Goal: Contribute content: Contribute content

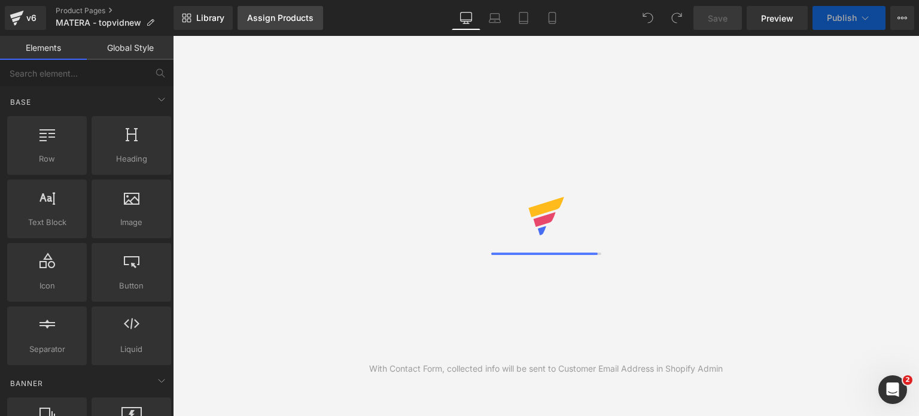
click at [271, 21] on div "Assign Products" at bounding box center [280, 18] width 66 height 10
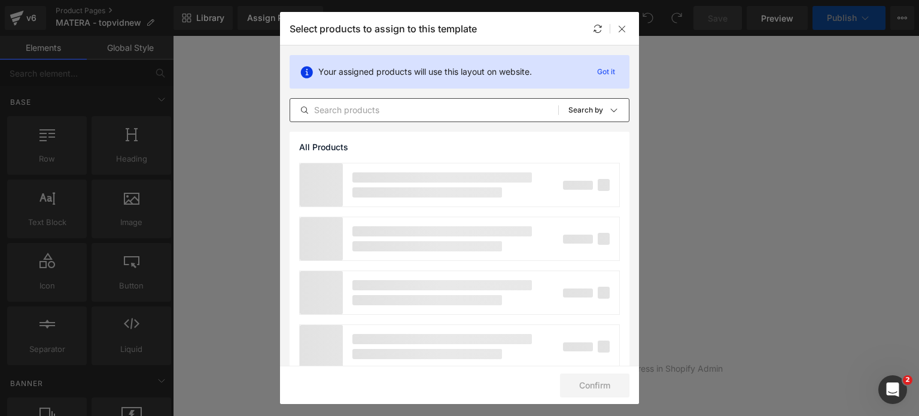
click at [348, 104] on input "text" at bounding box center [424, 110] width 268 height 14
paste input "MATERA"
type input "MATERA"
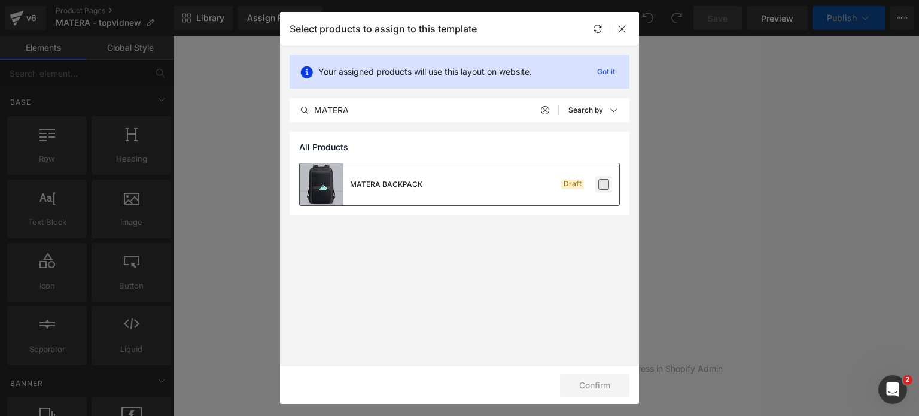
click at [603, 187] on label at bounding box center [604, 184] width 11 height 11
click at [604, 184] on input "checkbox" at bounding box center [604, 184] width 0 height 0
click at [602, 378] on button "Confirm" at bounding box center [594, 386] width 69 height 24
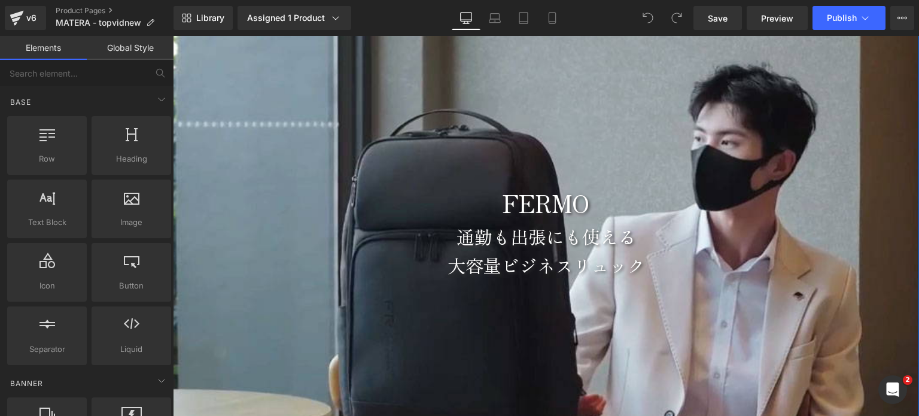
scroll to position [120, 0]
click at [545, 212] on div "FERMO" at bounding box center [546, 202] width 746 height 38
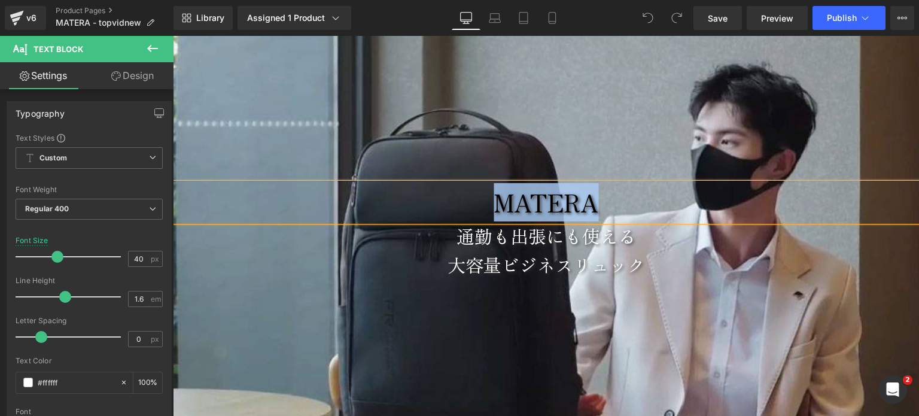
copy div "MATERA"
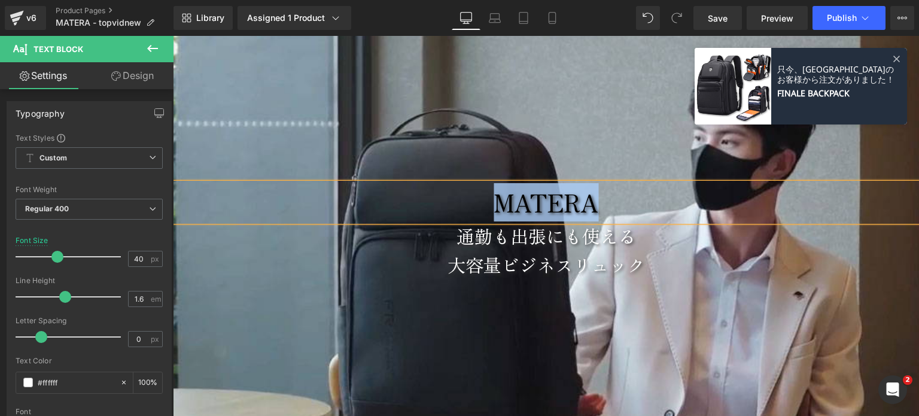
drag, startPoint x: 679, startPoint y: 176, endPoint x: 675, endPoint y: 187, distance: 12.3
click at [679, 177] on div at bounding box center [546, 231] width 746 height 479
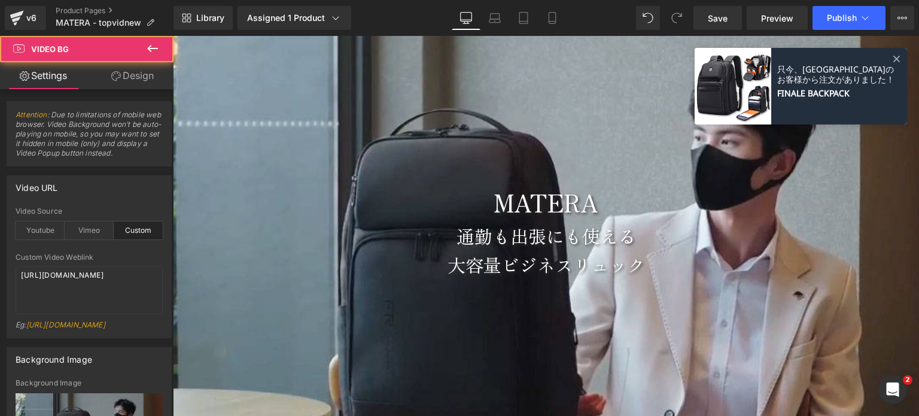
click at [670, 192] on div "MATERA" at bounding box center [546, 202] width 746 height 38
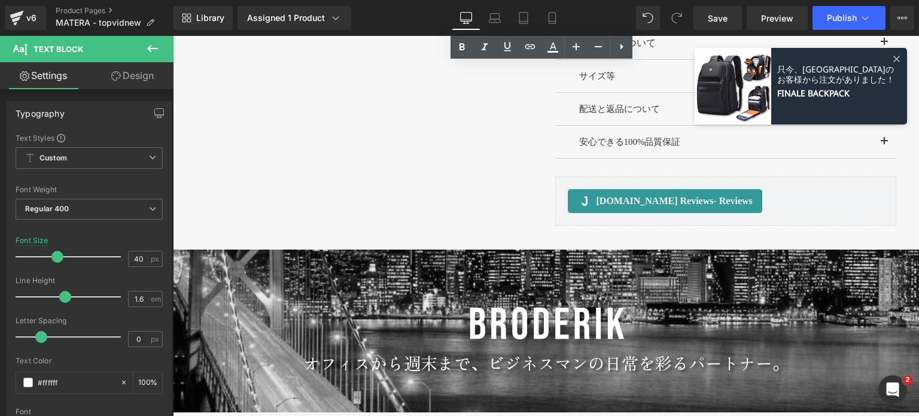
scroll to position [1137, 0]
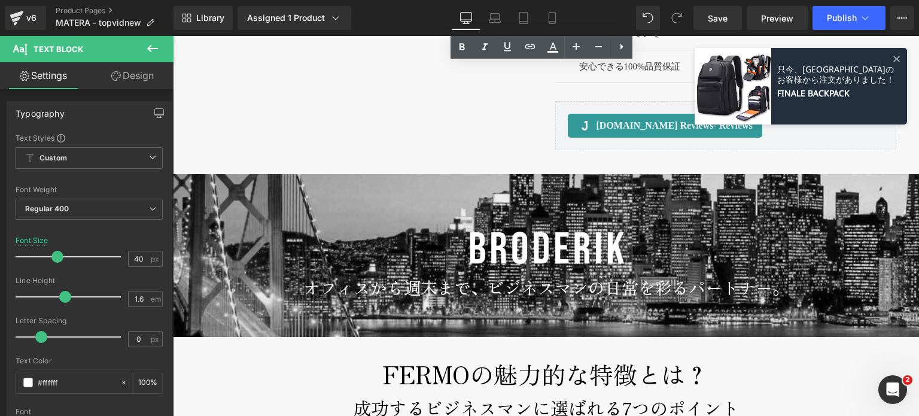
click at [433, 374] on div "Loading Product Data" at bounding box center [460, 368] width 86 height 13
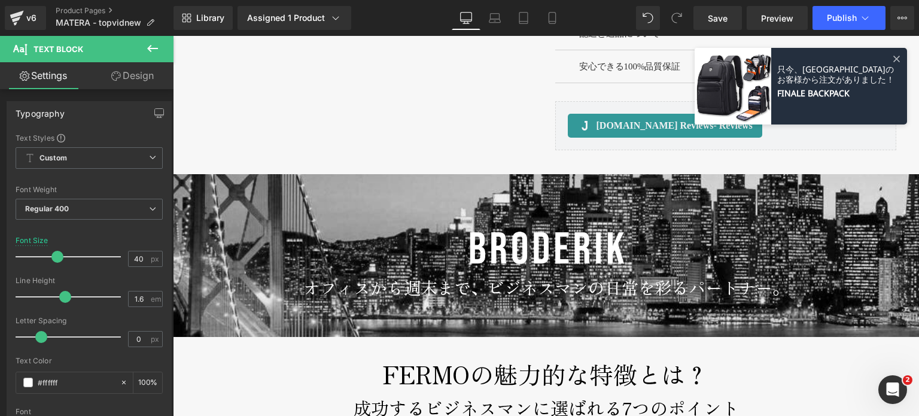
click at [427, 374] on div "Loading Product Data" at bounding box center [460, 368] width 86 height 13
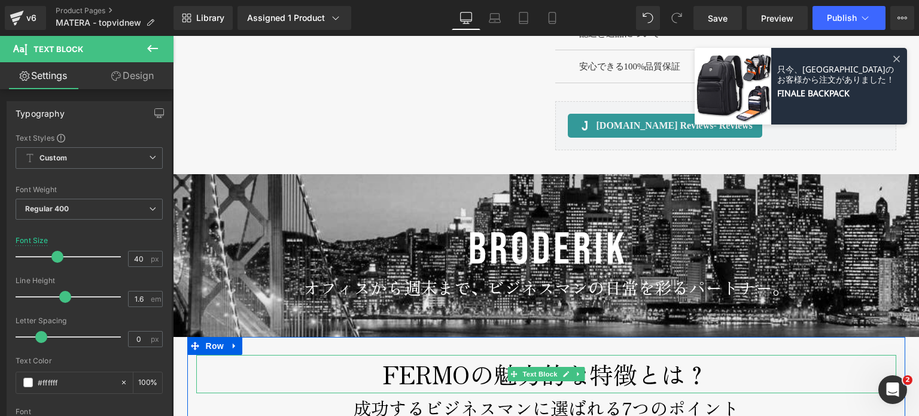
click at [412, 380] on p "FERMOの魅力的な特徴とは？" at bounding box center [546, 374] width 700 height 38
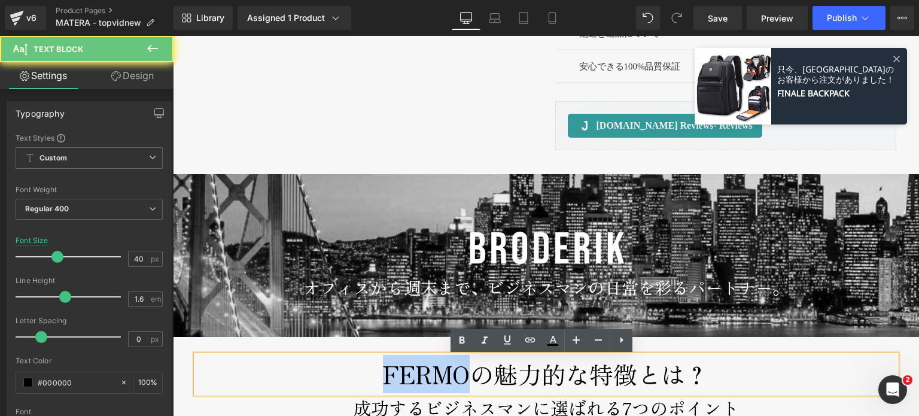
paste div
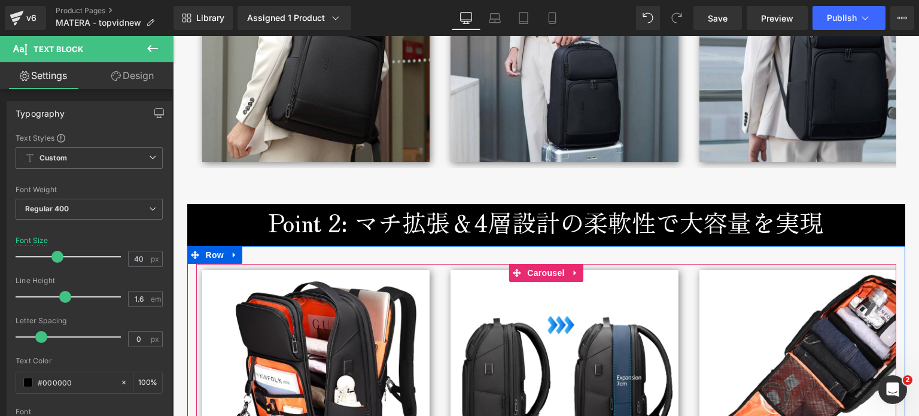
scroll to position [1676, 0]
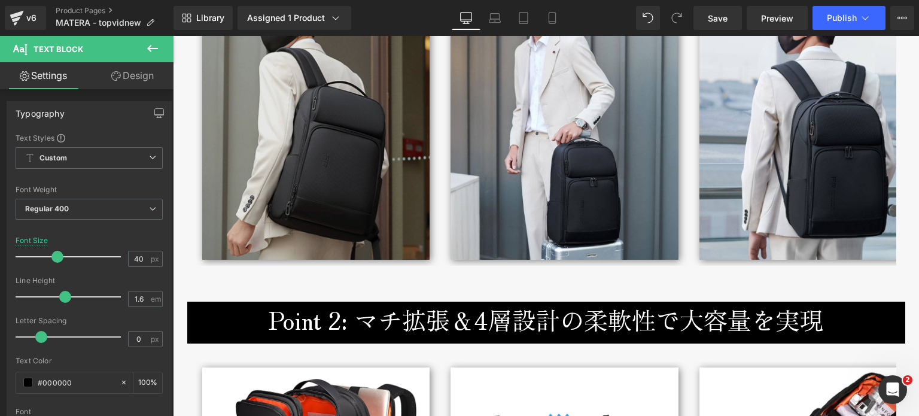
click at [387, 212] on img at bounding box center [316, 117] width 228 height 285
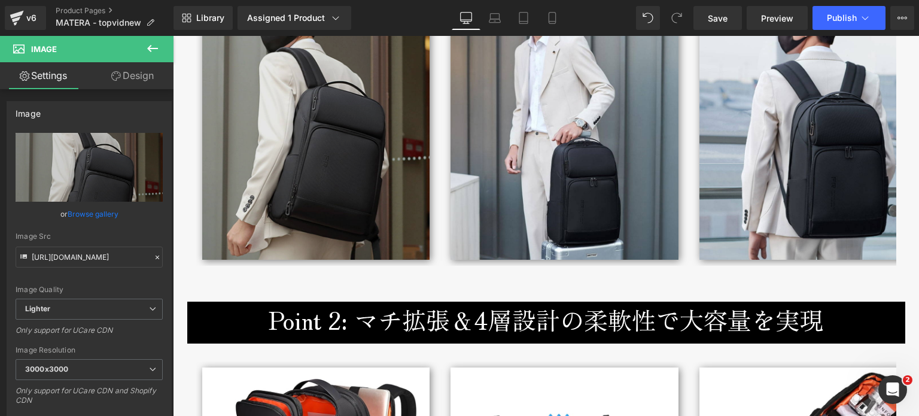
click at [311, 202] on img at bounding box center [316, 117] width 228 height 285
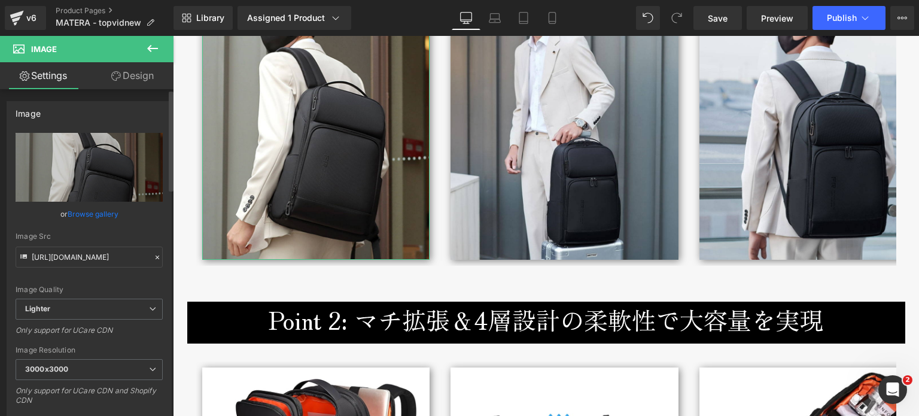
drag, startPoint x: 153, startPoint y: 257, endPoint x: 141, endPoint y: 251, distance: 13.4
click at [153, 256] on icon at bounding box center [157, 257] width 8 height 8
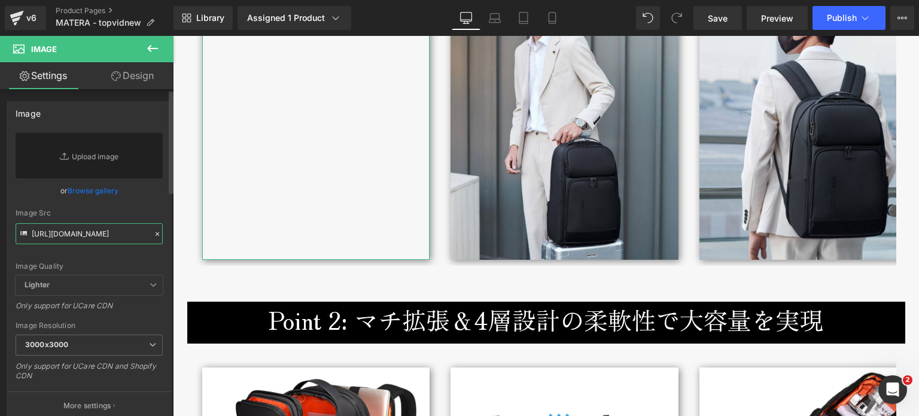
click at [129, 229] on input "https://ucarecdn.com/62718133-b984-47ec-8e3a-d5362a4d8cc5/-/format/auto/-/previ…" at bounding box center [89, 233] width 147 height 21
paste input "https://cdn.shopify.com/s/files/1/0661/2333/3879/files/matera-broderik-lifestyl…"
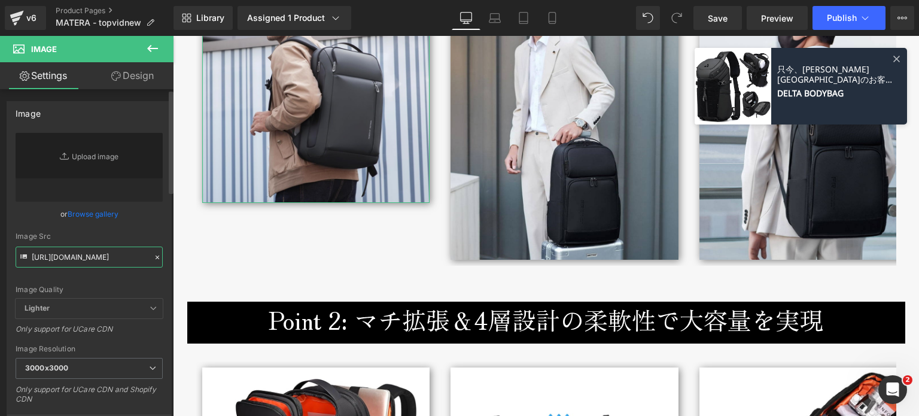
type input "https://cdn.shopify.com/s/files/1/0661/2333/3879/files/matera-broderik-lifestyl…"
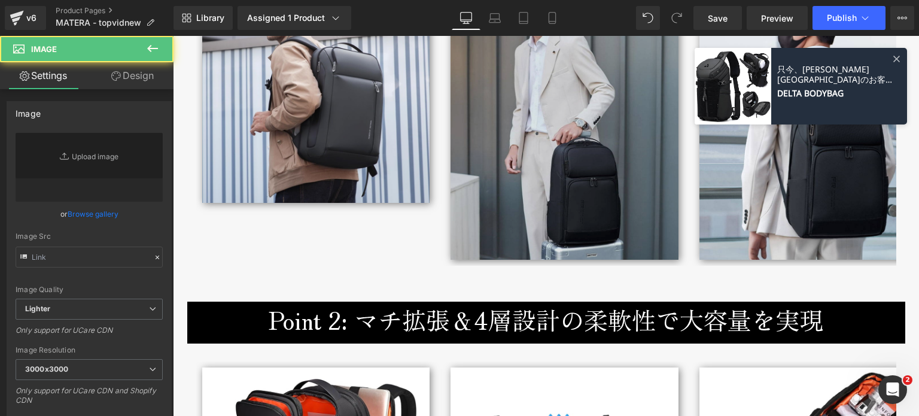
click at [518, 220] on img at bounding box center [565, 117] width 228 height 285
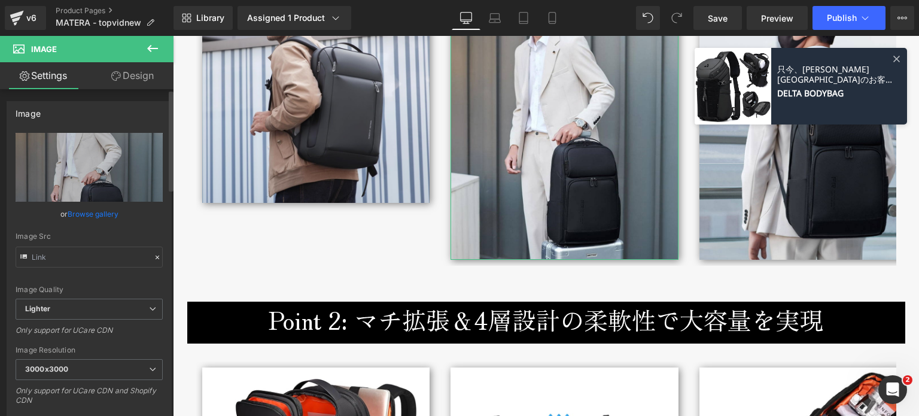
click at [153, 257] on icon at bounding box center [157, 257] width 8 height 8
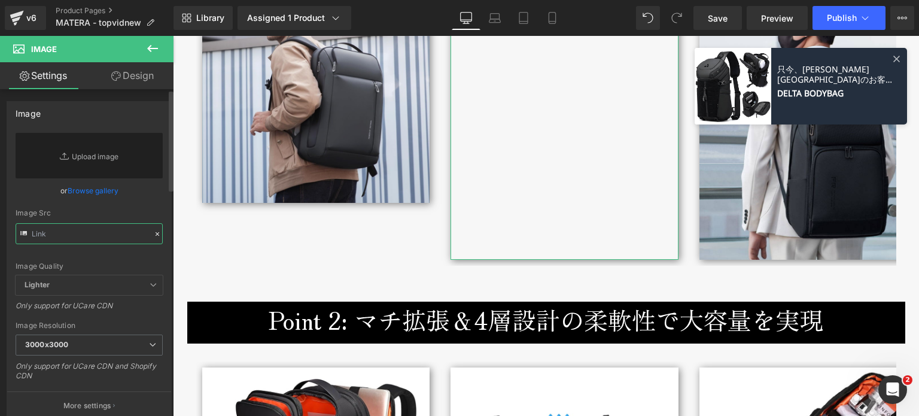
click at [131, 239] on input "text" at bounding box center [89, 233] width 147 height 21
paste input "https://cdn.shopify.com/s/files/1/0661/2333/3879/files/matera-broderik-lifestyl…"
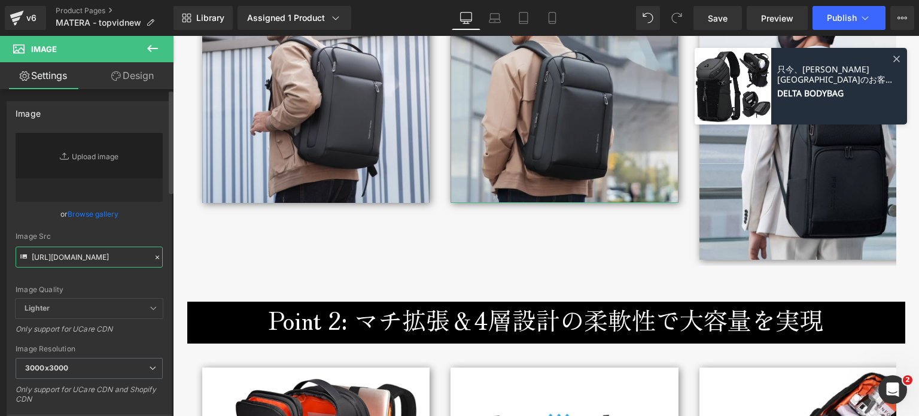
type input "https://cdn.shopify.com/s/files/1/0661/2333/3879/files/matera-broderik-lifestyl…"
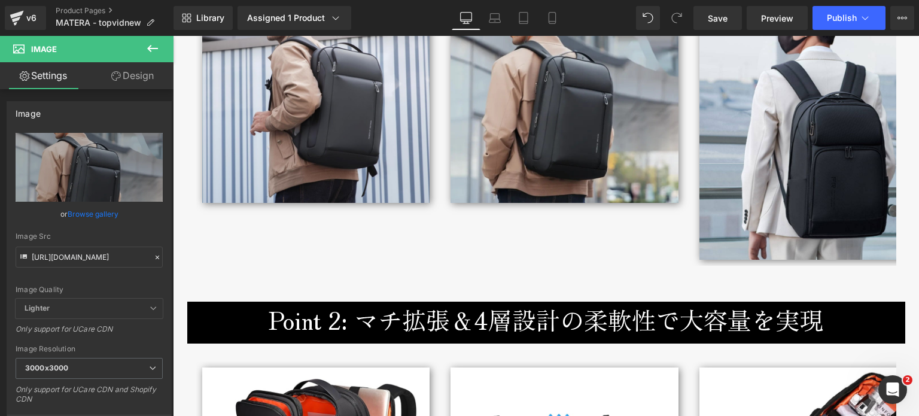
click at [763, 199] on img at bounding box center [814, 117] width 228 height 285
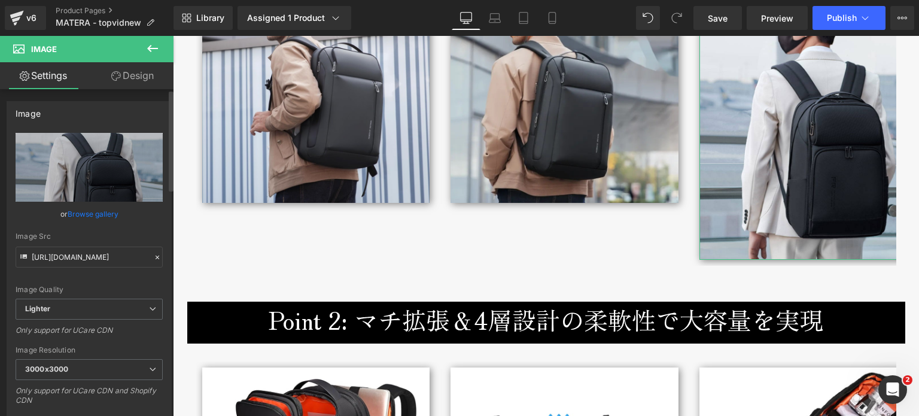
click at [153, 253] on icon at bounding box center [157, 257] width 8 height 8
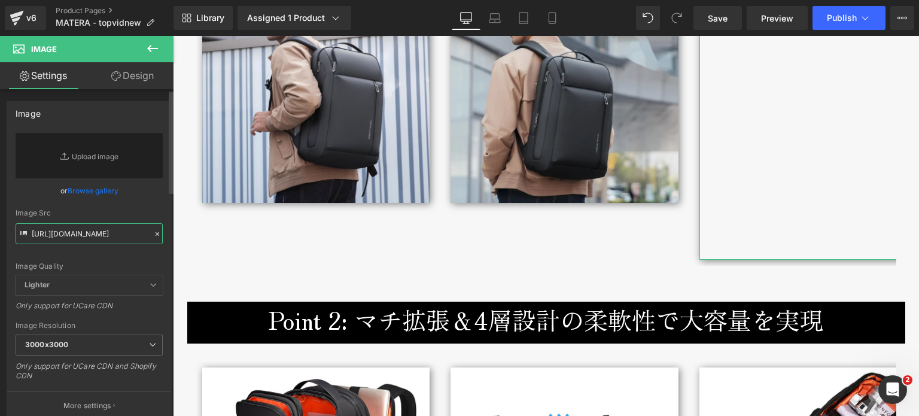
click at [138, 223] on input "https://ucarecdn.com/1ffcd140-293f-4659-96d7-7248e59cd711/-/format/auto/-/previ…" at bounding box center [89, 233] width 147 height 21
paste input "https://cdn.shopify.com/s/files/1/0661/2333/3879/files/matera-broderik-lifestyl…"
type input "https://cdn.shopify.com/s/files/1/0661/2333/3879/files/matera-broderik-lifestyl…"
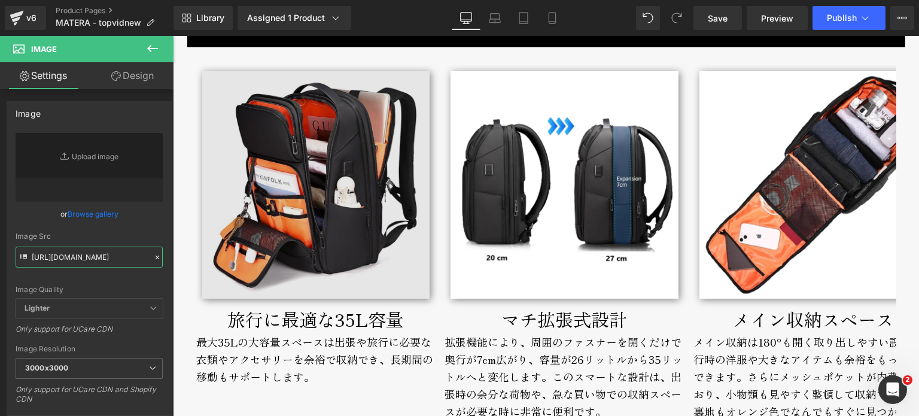
scroll to position [1918, 0]
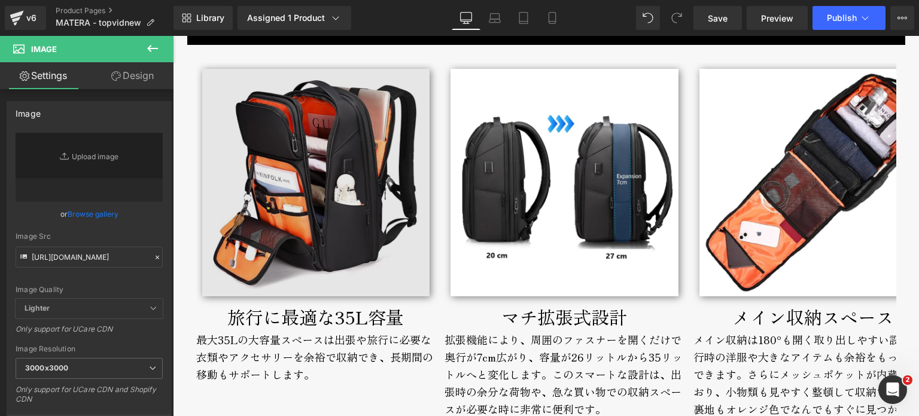
click at [386, 265] on img at bounding box center [316, 183] width 228 height 228
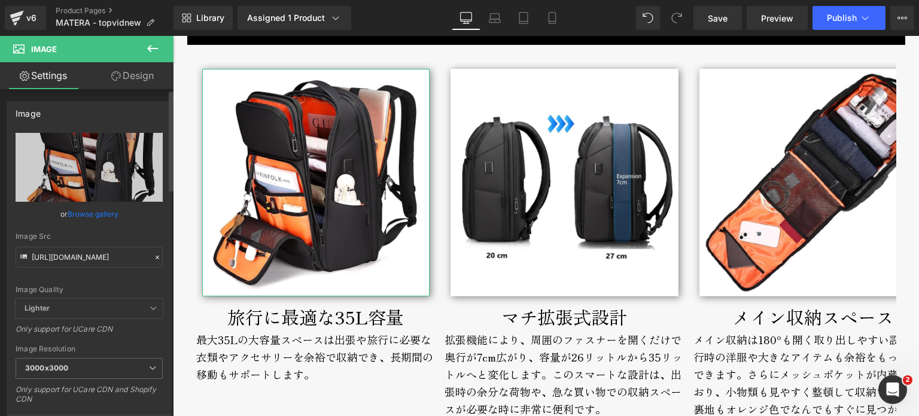
click at [153, 260] on icon at bounding box center [157, 257] width 8 height 8
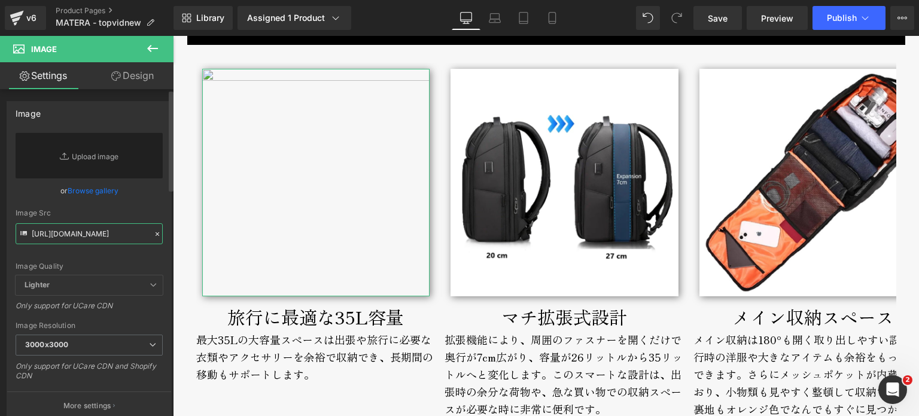
click at [130, 242] on input "https://cdn.shopify.com/s/files/1/0661/2333/3879/files/fermo-broderik-main-800p…" at bounding box center [89, 233] width 147 height 21
paste input "https://cdn.shopify.com/s/files/1/0661/2333/3879/files/matera-broderik-mainstor…"
type input "https://cdn.shopify.com/s/files/1/0661/2333/3879/files/matera-broderik-mainstor…"
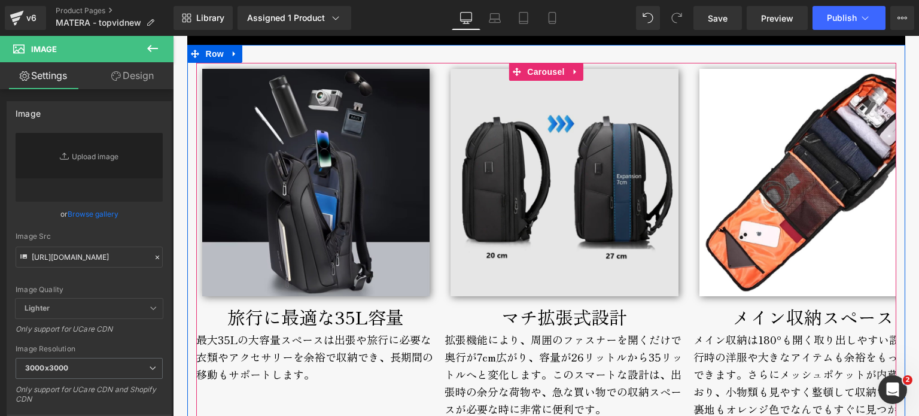
click at [581, 256] on img at bounding box center [565, 183] width 228 height 228
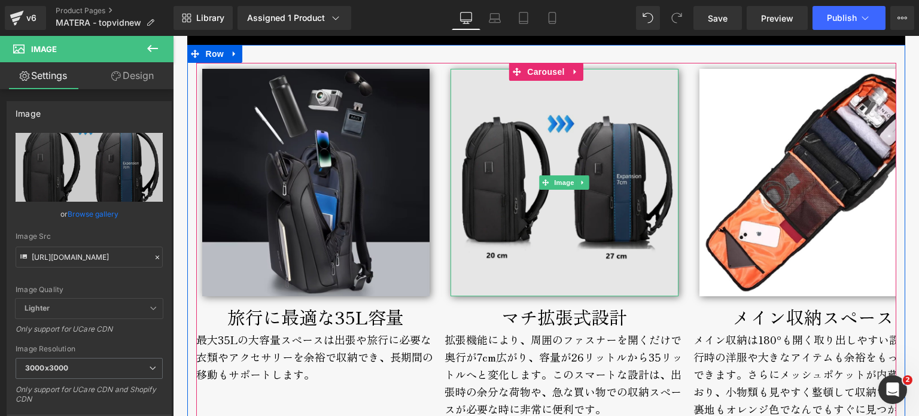
click at [486, 242] on img at bounding box center [565, 183] width 228 height 228
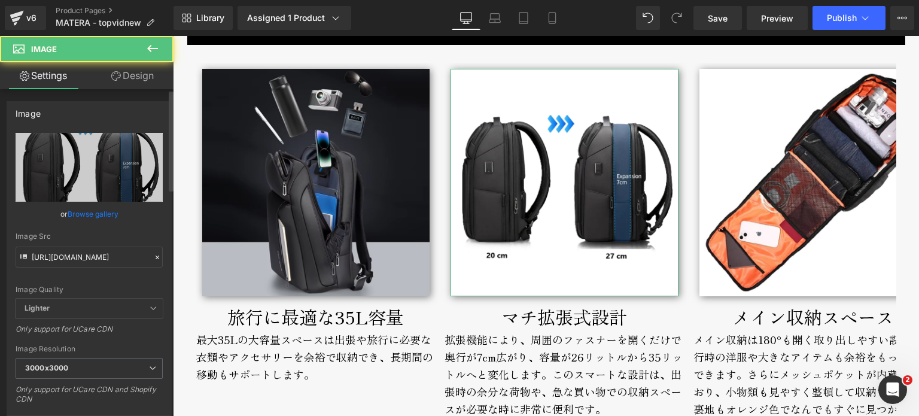
click at [152, 258] on div at bounding box center [157, 258] width 11 height 14
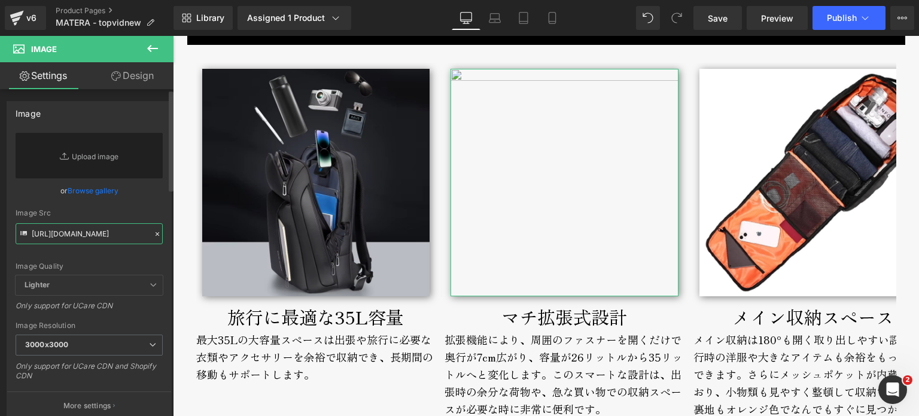
click at [129, 234] on input "https://cdn.shopify.com/s/files/1/0661/2333/3879/files/fermo-broderik-expandabl…" at bounding box center [89, 233] width 147 height 21
paste input "https://cdn.shopify.com/s/files/1/0661/2333/3879/files/matera-broderik-expandab…"
type input "https://cdn.shopify.com/s/files/1/0661/2333/3879/files/matera-broderik-expandab…"
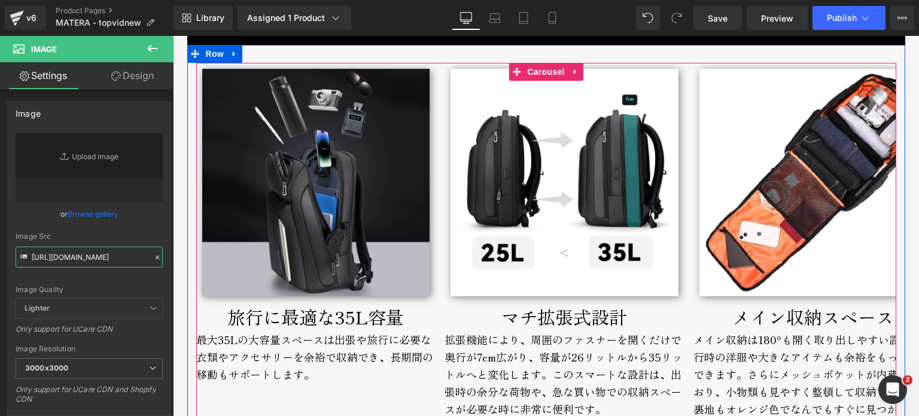
scroll to position [2038, 0]
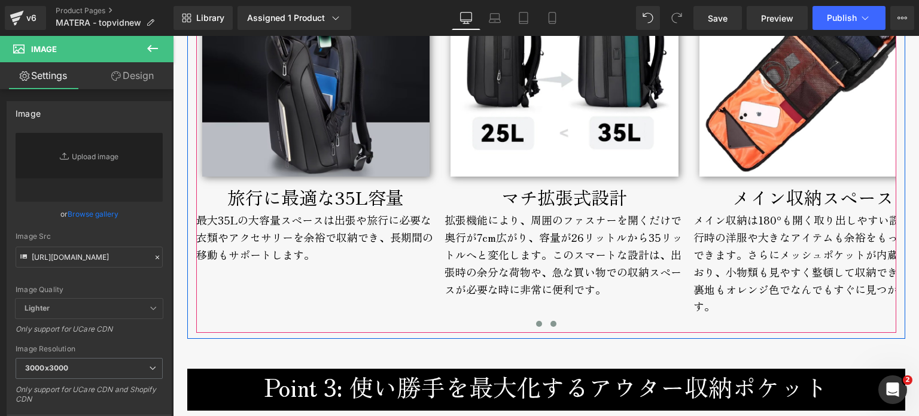
click at [551, 323] on span at bounding box center [554, 324] width 6 height 6
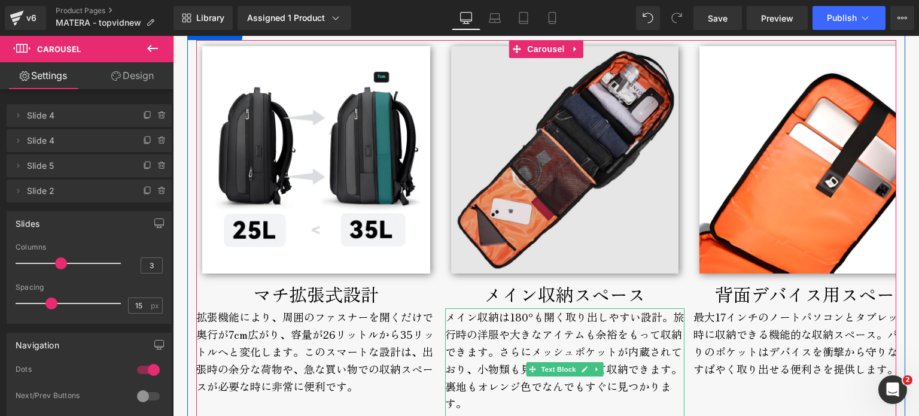
scroll to position [1918, 0]
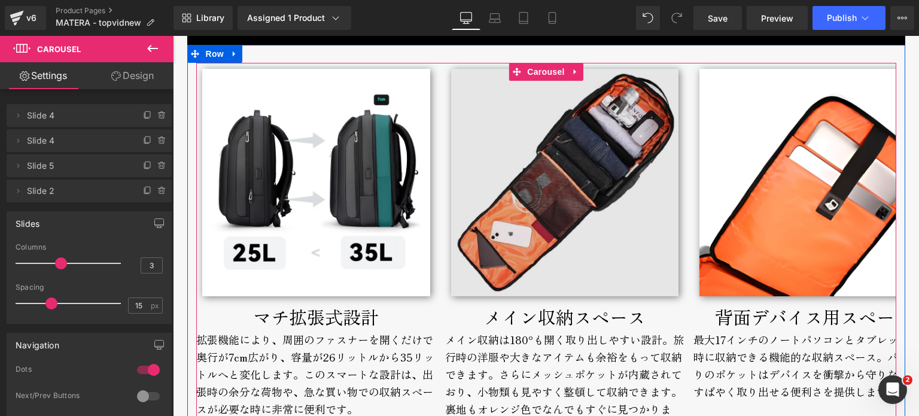
click at [546, 243] on img at bounding box center [565, 183] width 228 height 228
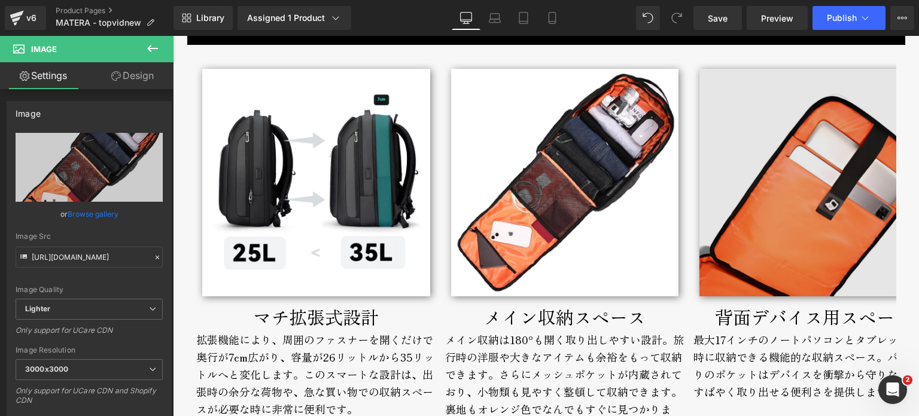
click at [776, 258] on img at bounding box center [814, 183] width 228 height 228
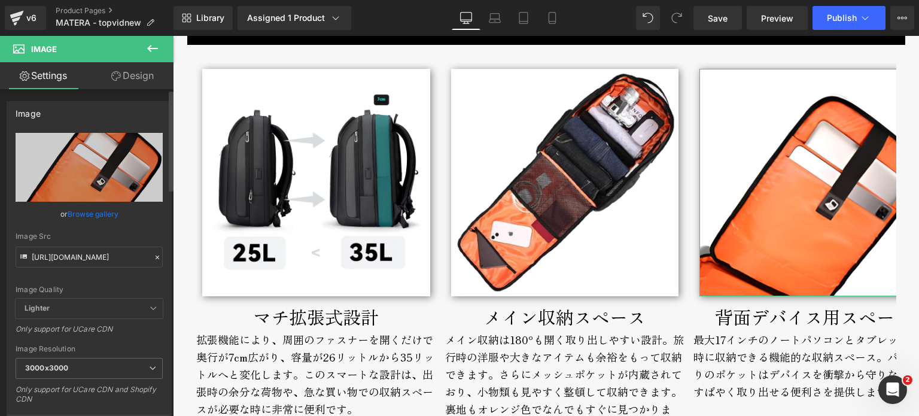
click at [152, 251] on div at bounding box center [157, 258] width 11 height 14
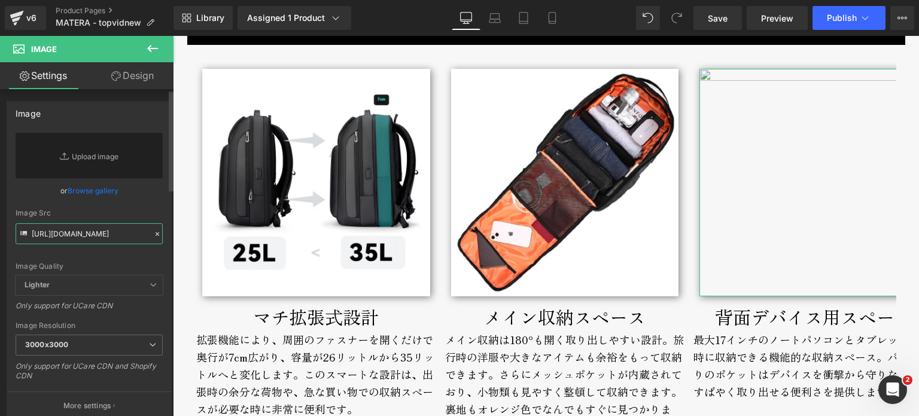
click at [125, 241] on input "https://cdn.shopify.com/s/files/1/0661/2333/3879/files/fermo-broderik-laptoppoc…" at bounding box center [89, 233] width 147 height 21
paste input "https://cdn.shopify.com/s/files/1/0661/2333/3879/files/matera-broderik-laptoppo…"
type input "https://cdn.shopify.com/s/files/1/0661/2333/3879/files/matera-broderik-laptoppo…"
click at [445, 217] on div "Image メイン収納スペース Text Block メイン収納は180°も開く取り出しやすい設計。旅行時の洋服や大きなアイテムも余裕をもって収納できます。さ…" at bounding box center [565, 258] width 240 height 390
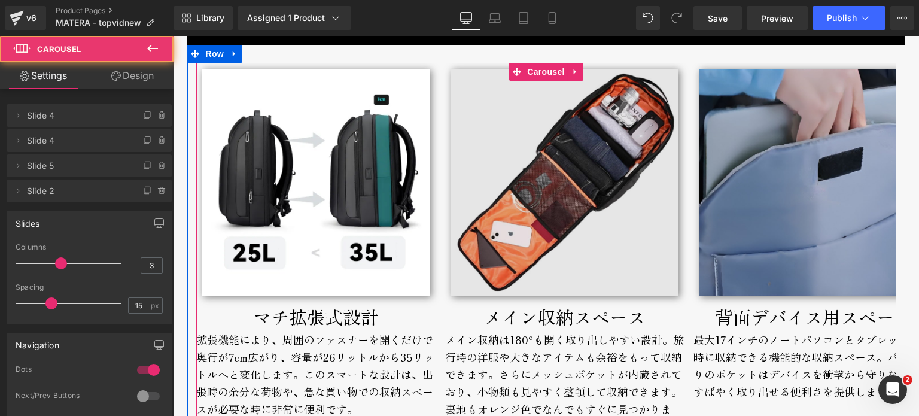
click at [507, 228] on img at bounding box center [565, 183] width 228 height 228
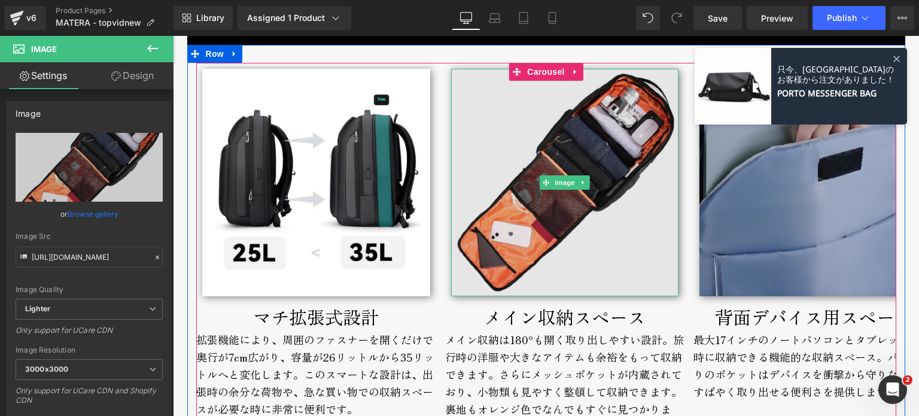
click at [491, 267] on img at bounding box center [565, 183] width 228 height 228
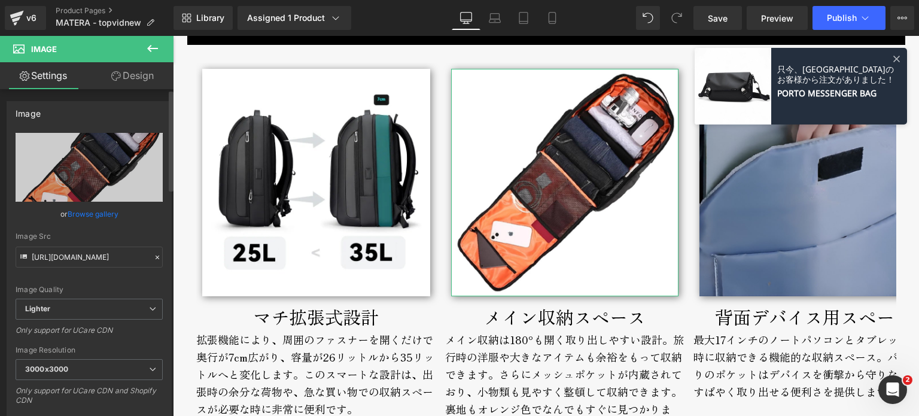
click at [153, 254] on icon at bounding box center [157, 257] width 8 height 8
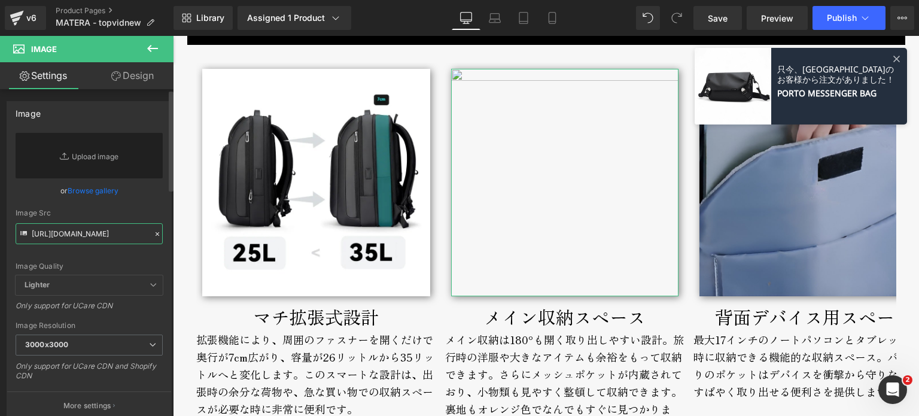
click at [130, 234] on input "https://ucarecdn.com/6e70a9e4-4c19-484a-85c0-8d985bfaa503/-/format/auto/-/previ…" at bounding box center [89, 233] width 147 height 21
paste input "https://cdn.shopify.com/s/files/1/0661/2333/3879/files/matera-broderik-mainspac…"
type input "https://cdn.shopify.com/s/files/1/0661/2333/3879/files/matera-broderik-mainspac…"
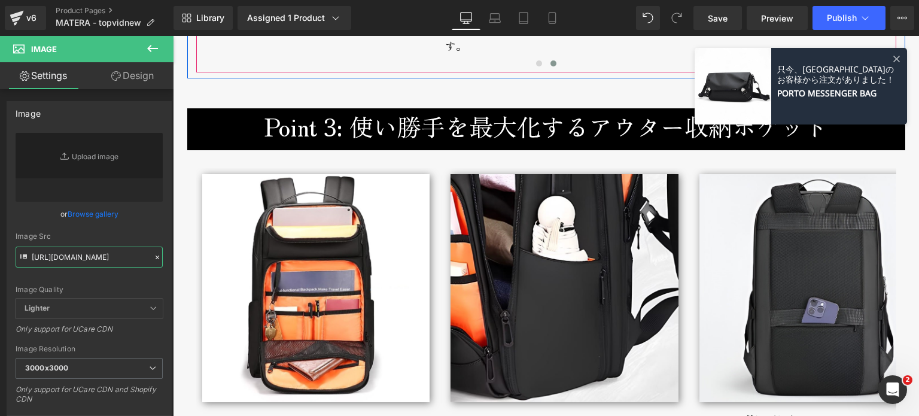
scroll to position [2397, 0]
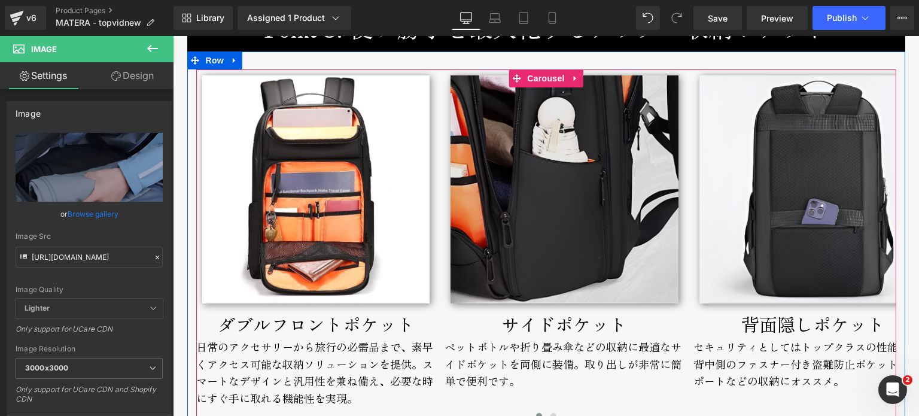
click at [549, 234] on img at bounding box center [565, 189] width 228 height 228
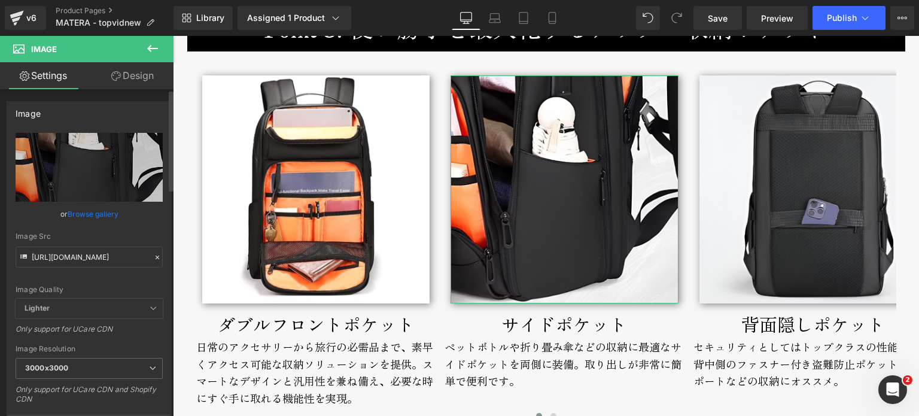
click at [153, 254] on icon at bounding box center [157, 257] width 8 height 8
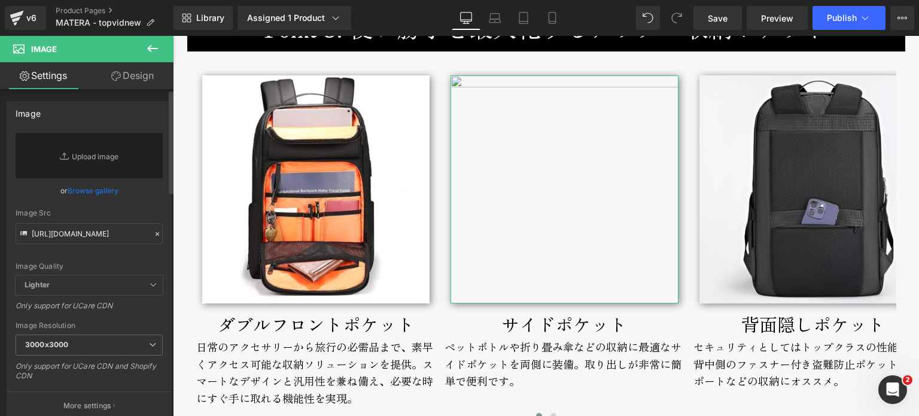
click at [122, 246] on div "Image Quality Lighter Lightest Lighter Lighter Lightest Only support for UCare …" at bounding box center [89, 204] width 147 height 142
click at [120, 241] on input "text" at bounding box center [89, 233] width 147 height 21
paste input "https://cdn.shopify.com/s/files/1/0661/2333/3879/files/matera-broderik-doublewa…"
type input "https://cdn.shopify.com/s/files/1/0661/2333/3879/files/matera-broderik-doublewa…"
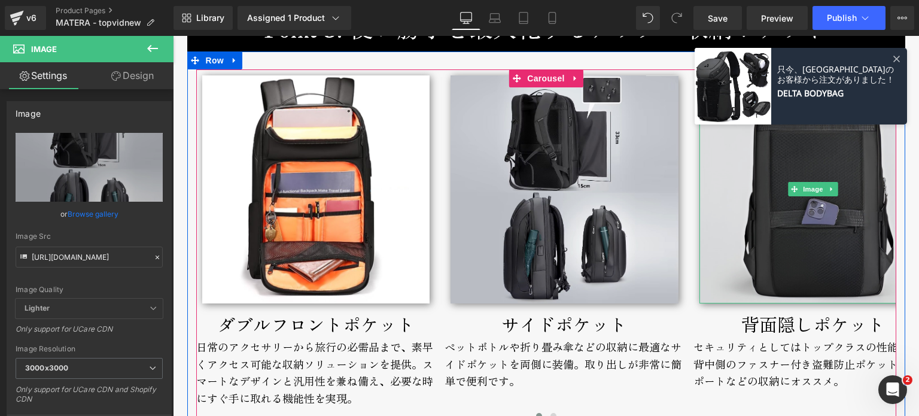
click at [794, 280] on img at bounding box center [814, 189] width 228 height 228
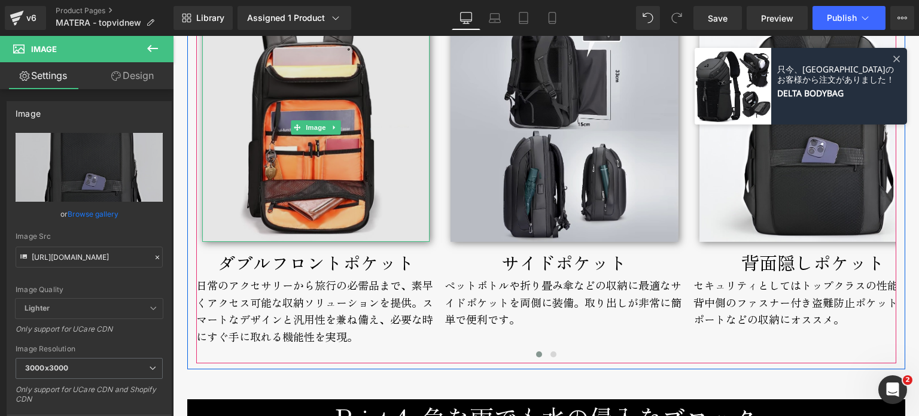
scroll to position [2397, 0]
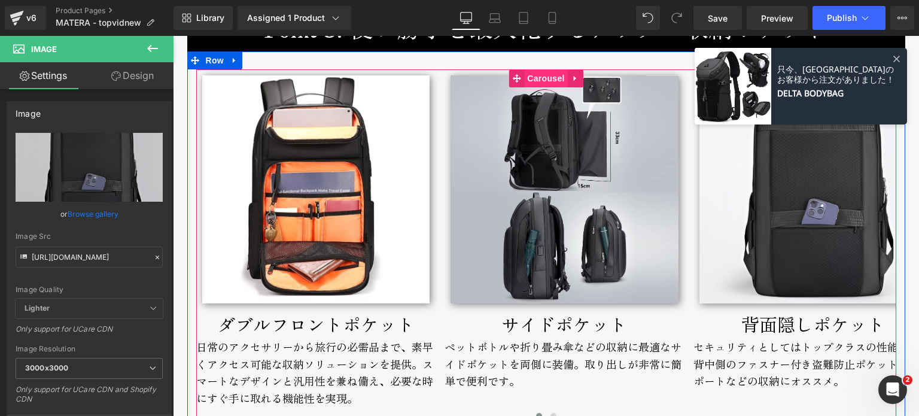
click at [525, 81] on span "Carousel" at bounding box center [545, 78] width 43 height 18
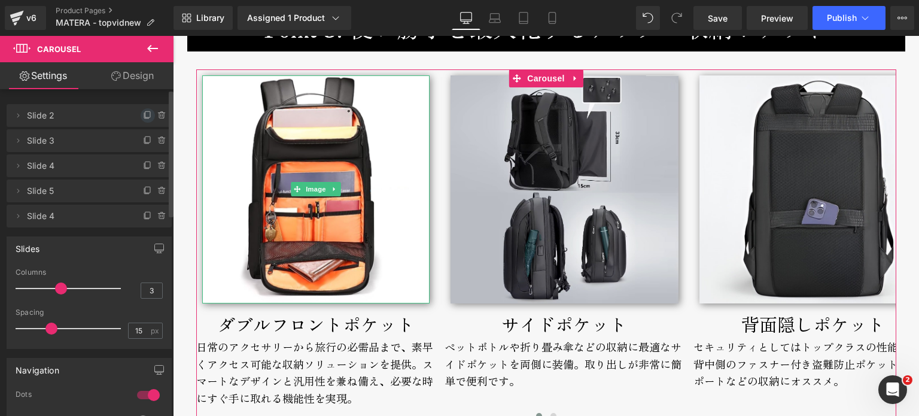
click at [144, 114] on icon at bounding box center [148, 116] width 10 height 10
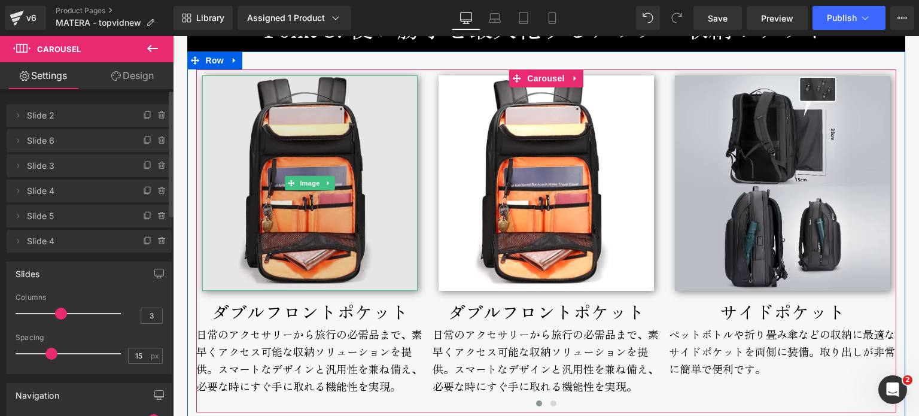
click at [330, 242] on img at bounding box center [309, 182] width 215 height 215
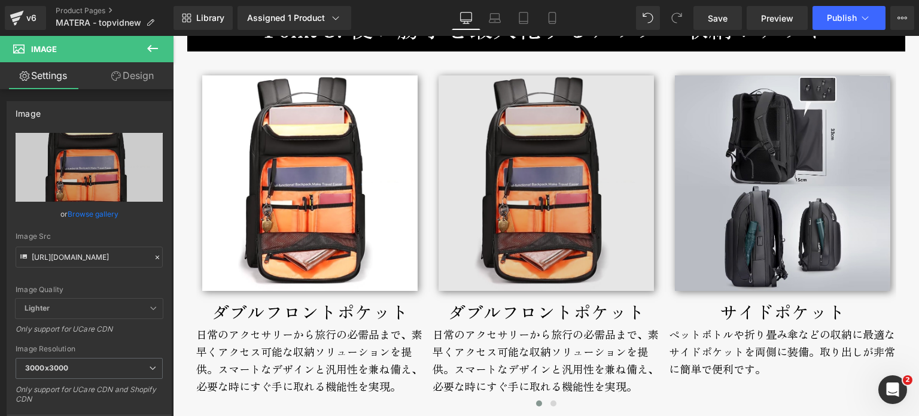
click at [486, 212] on img at bounding box center [546, 182] width 215 height 215
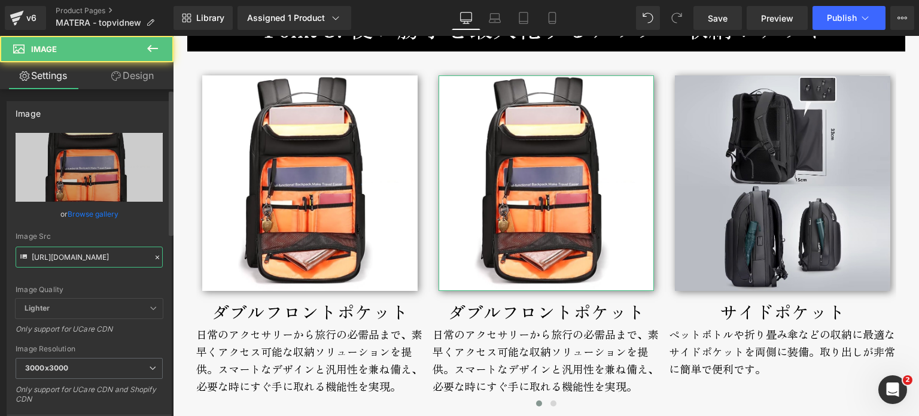
click at [147, 253] on input "https://cdn.shopify.com/s/files/1/0661/2333/3879/files/fermo-broderik-frontpock…" at bounding box center [89, 257] width 147 height 21
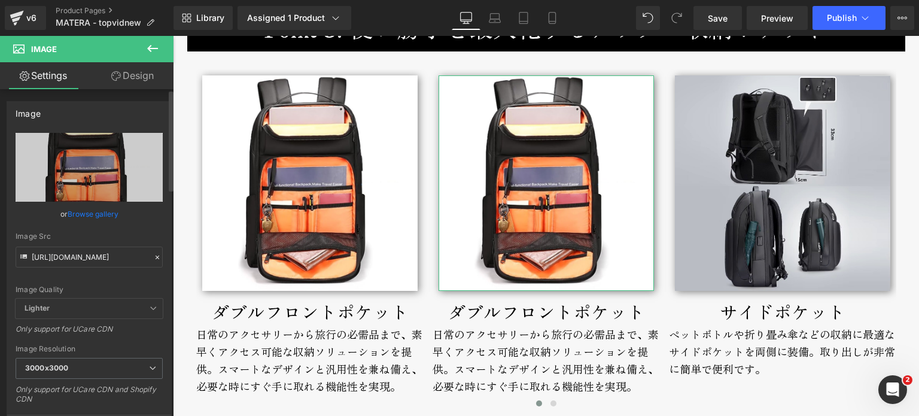
click at [153, 257] on icon at bounding box center [157, 257] width 8 height 8
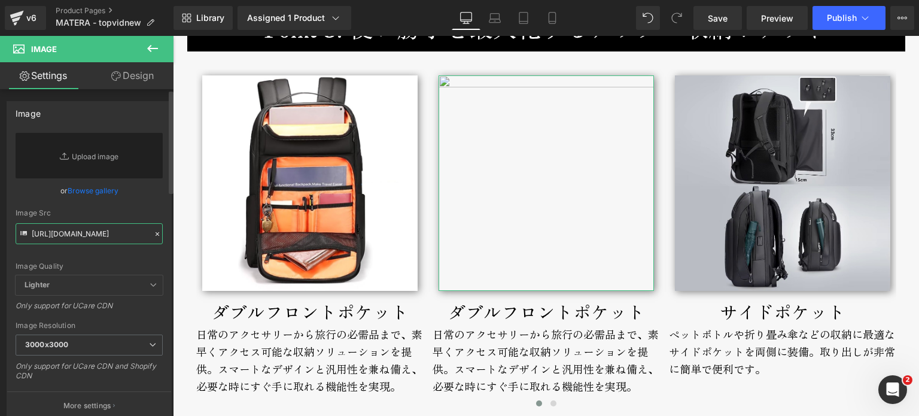
click at [122, 234] on input "https://cdn.shopify.com/s/files/1/0661/2333/3879/files/fermo-broderik-frontpock…" at bounding box center [89, 233] width 147 height 21
paste input "https://cdn.shopify.com/s/files/1/0661/2333/3879/files/matera-broderik-frontsid…"
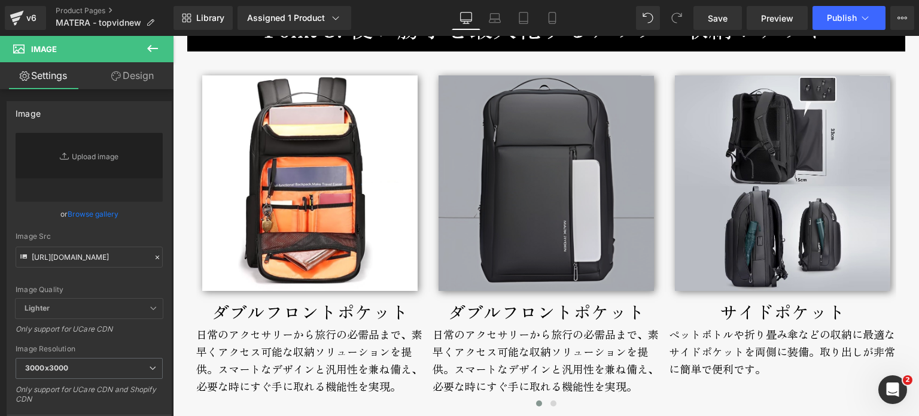
scroll to position [0, 0]
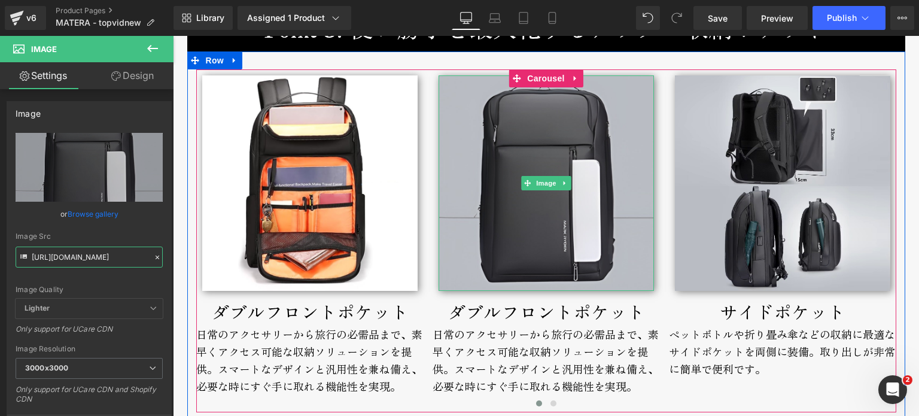
type input "https://cdn.shopify.com/s/files/1/0661/2333/3879/files/matera-broderik-frontsid…"
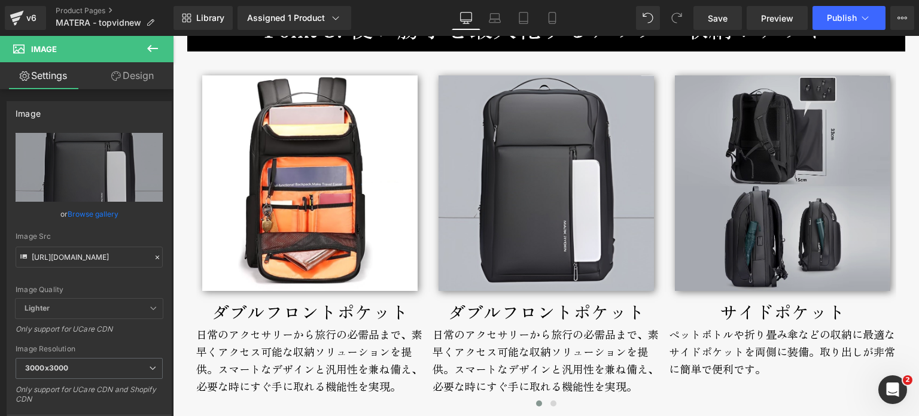
click at [782, 280] on img at bounding box center [782, 182] width 215 height 215
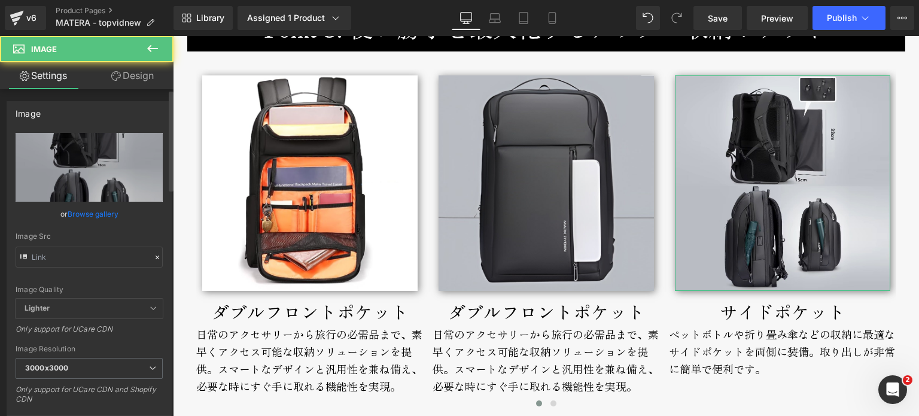
click at [156, 256] on icon at bounding box center [158, 258] width 4 height 4
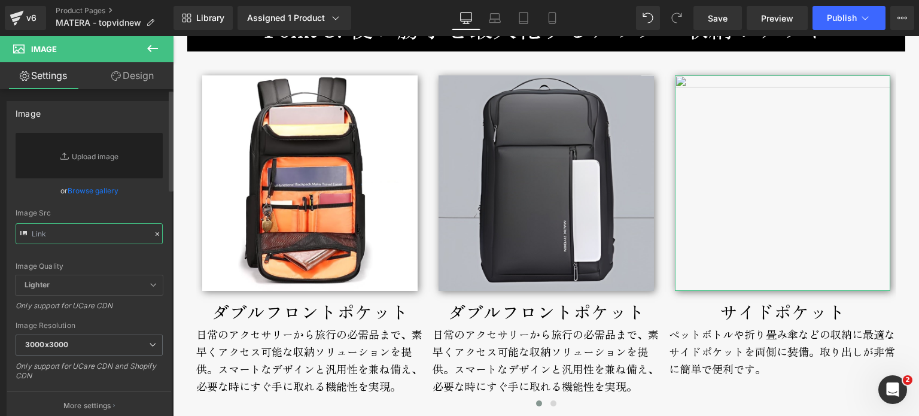
click at [66, 235] on input "text" at bounding box center [89, 233] width 147 height 21
paste input "https://cdn.shopify.com/s/files/1/0661/2333/3879/files/matera-broderik-backpock…"
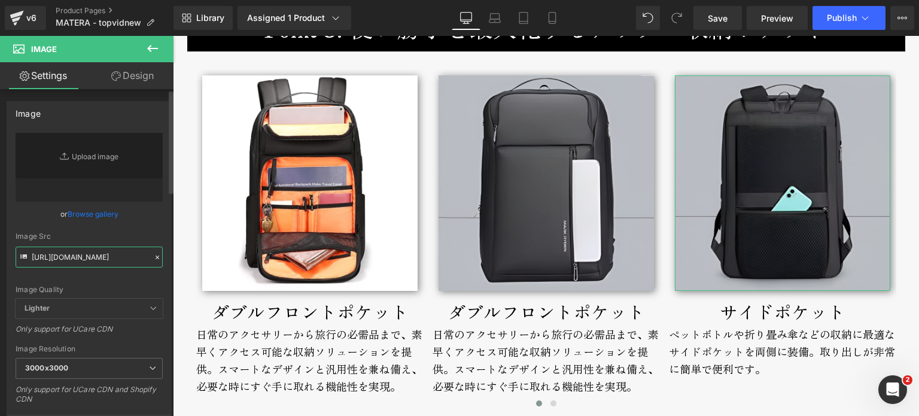
type input "https://cdn.shopify.com/s/files/1/0661/2333/3879/files/matera-broderik-backpock…"
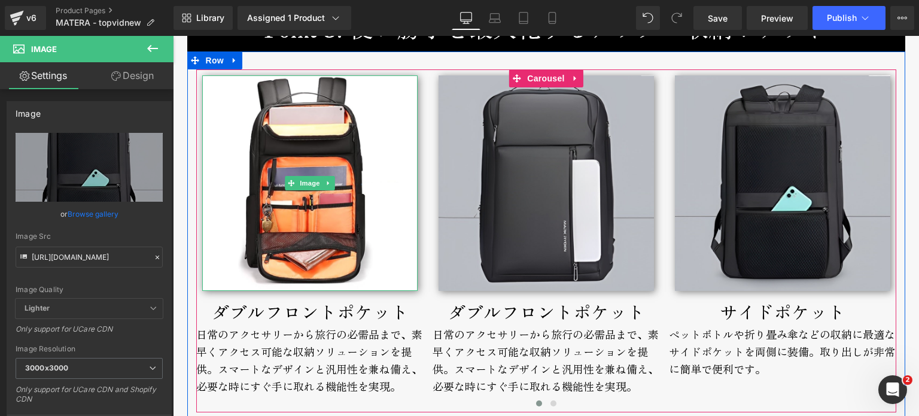
click at [358, 266] on img at bounding box center [309, 182] width 215 height 215
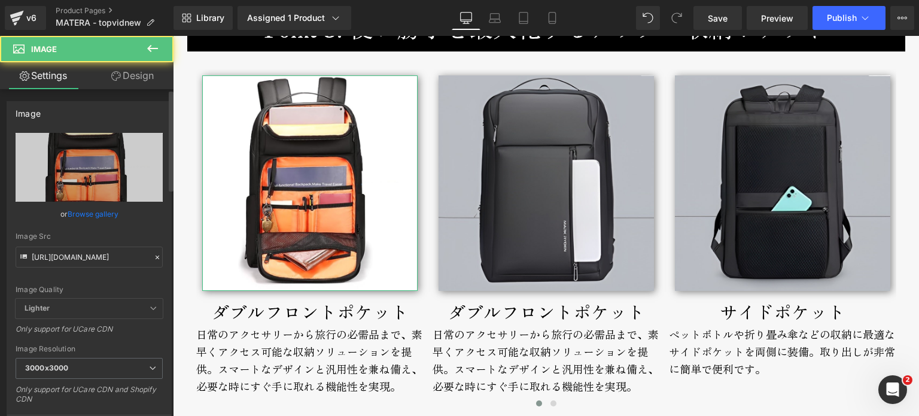
click at [153, 258] on icon at bounding box center [157, 257] width 8 height 8
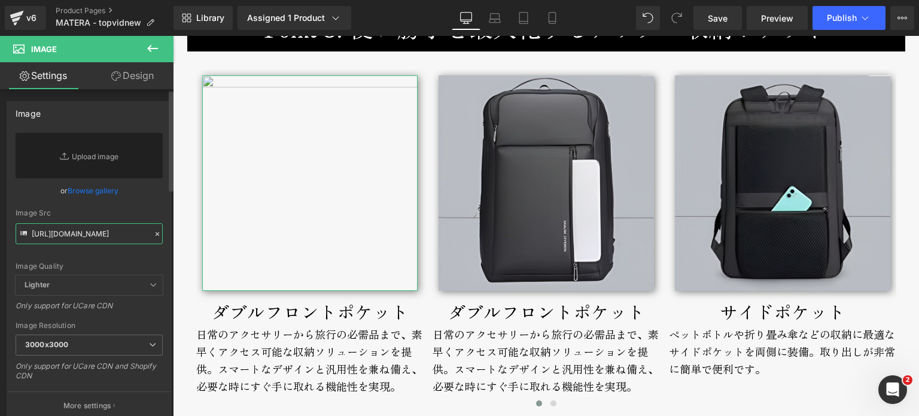
click at [105, 235] on input "https://cdn.shopify.com/s/files/1/0661/2333/3879/files/fermo-broderik-frontpock…" at bounding box center [89, 233] width 147 height 21
paste input "https://cdn.shopify.com/s/files/1/0661/2333/3879/files/matera-broderik-topsmall…"
type input "https://cdn.shopify.com/s/files/1/0661/2333/3879/files/matera-broderik-topsmall…"
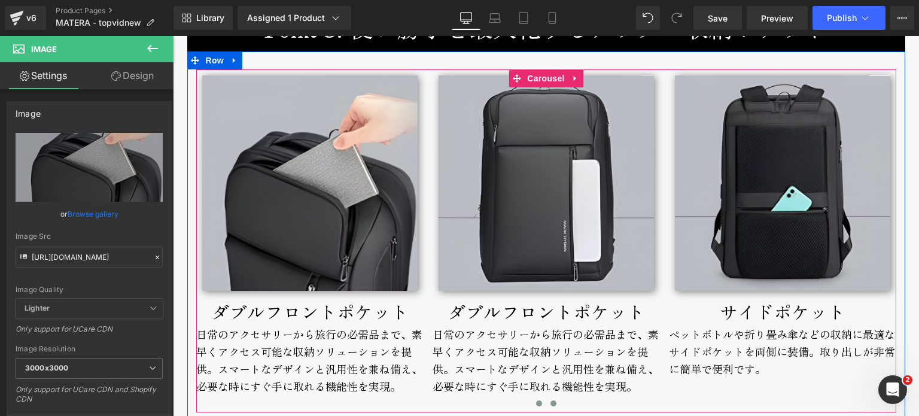
click at [551, 403] on span at bounding box center [554, 403] width 6 height 6
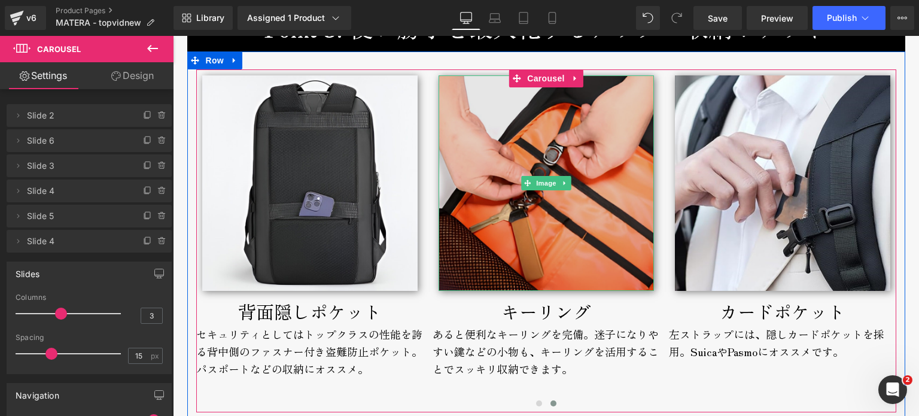
click at [489, 274] on img at bounding box center [546, 182] width 215 height 215
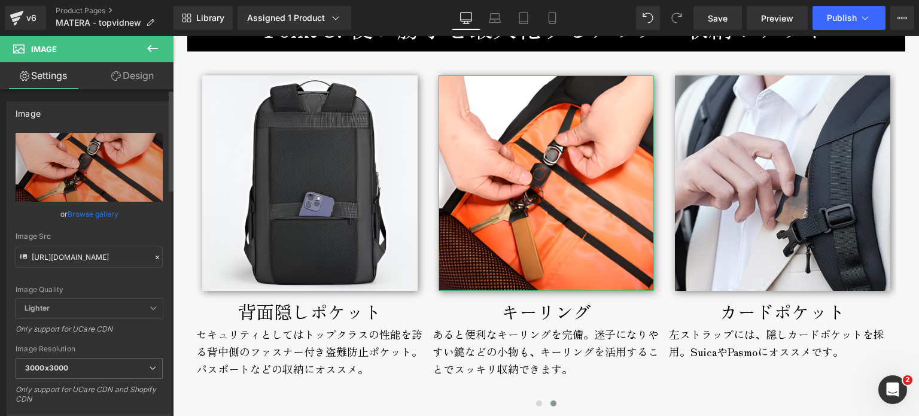
click at [153, 253] on icon at bounding box center [157, 257] width 8 height 8
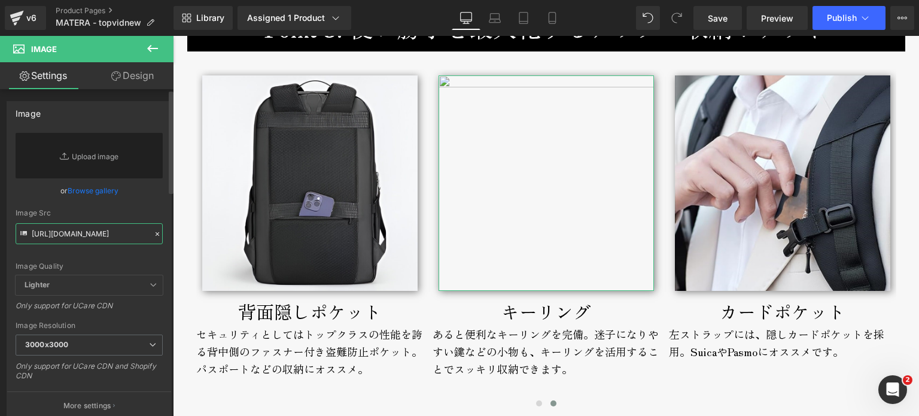
click at [129, 232] on input "https://cdn.shopify.com/s/files/1/0661/2333/3879/files/fermo-broderik-keyring-8…" at bounding box center [89, 233] width 147 height 21
paste input "https://cdn.shopify.com/s/files/1/0661/2333/3879/files/matera-broderik-keyring-…"
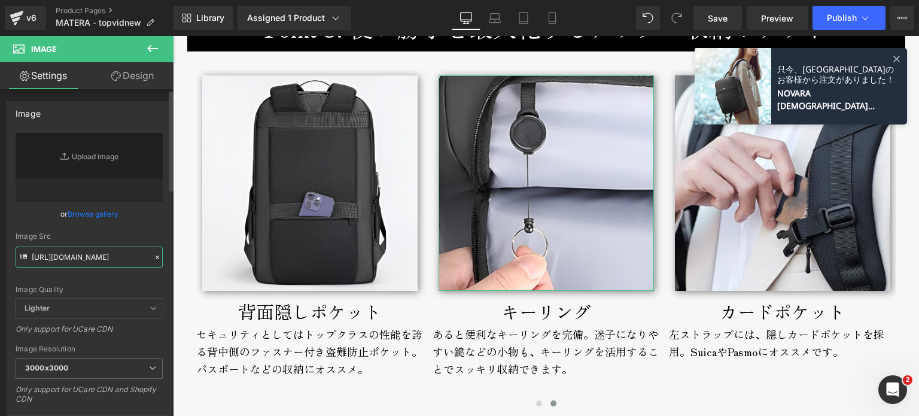
type input "https://cdn.shopify.com/s/files/1/0661/2333/3879/files/matera-broderik-keyring-…"
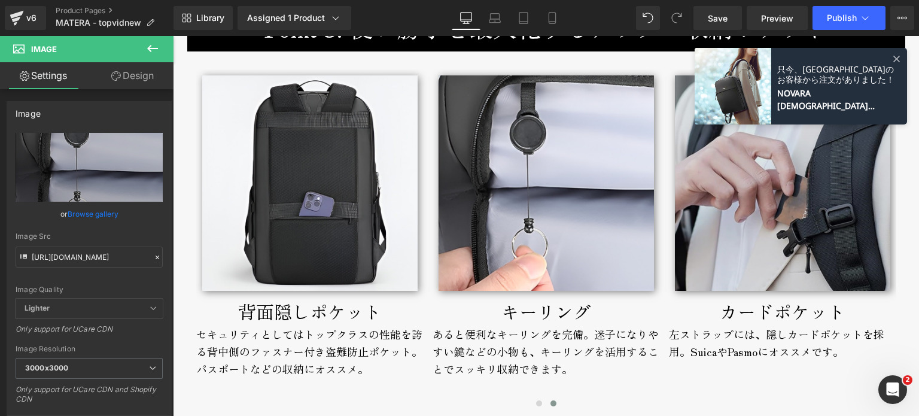
click at [810, 217] on img at bounding box center [782, 182] width 215 height 215
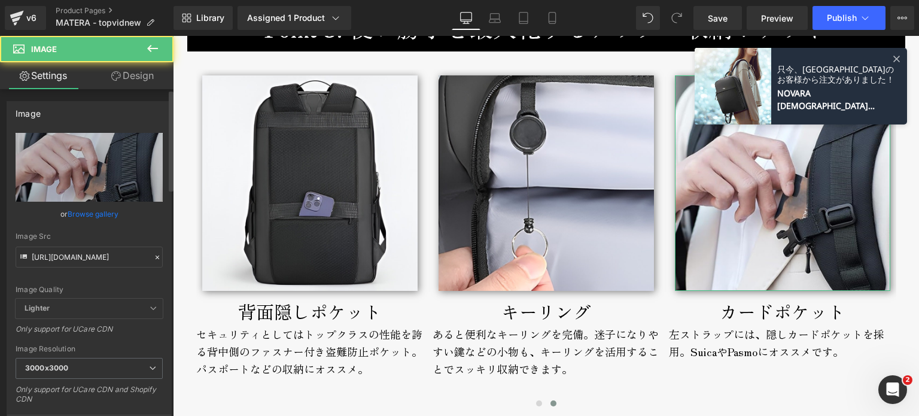
click at [153, 253] on icon at bounding box center [157, 257] width 8 height 8
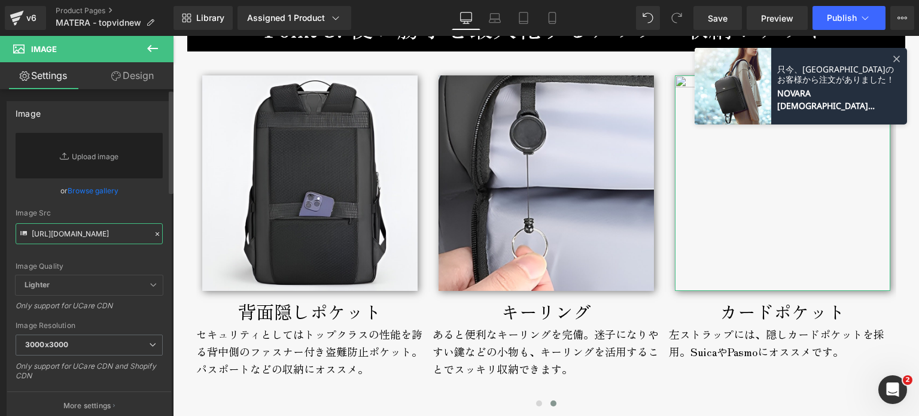
click at [125, 241] on input "https://cdn.shopify.com/s/files/1/0661/2333/3879/files/fermo-broderik-cardpocke…" at bounding box center [89, 233] width 147 height 21
paste input "https://cdn.shopify.com/s/files/1/0661/2333/3879/files/matera-broderik-cardeyeg…"
type input "https://cdn.shopify.com/s/files/1/0661/2333/3879/files/matera-broderik-cardeyeg…"
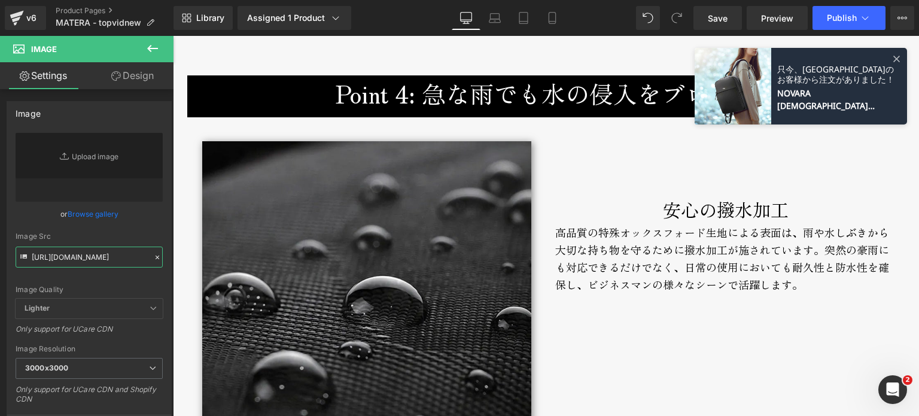
scroll to position [2816, 0]
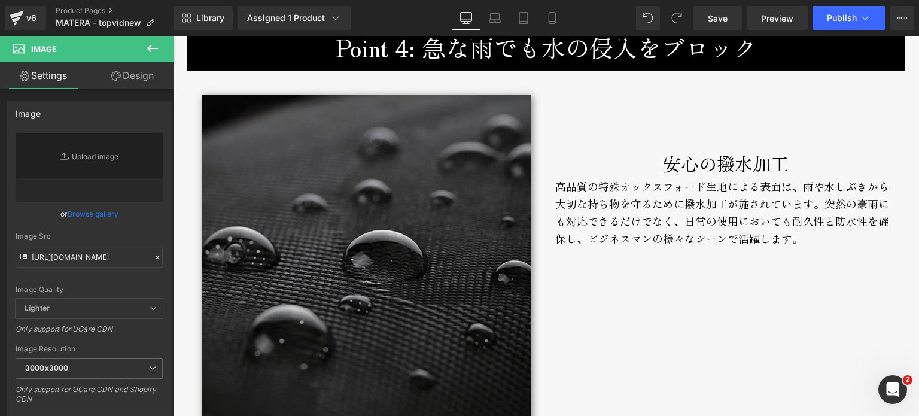
click at [435, 221] on img at bounding box center [366, 259] width 329 height 329
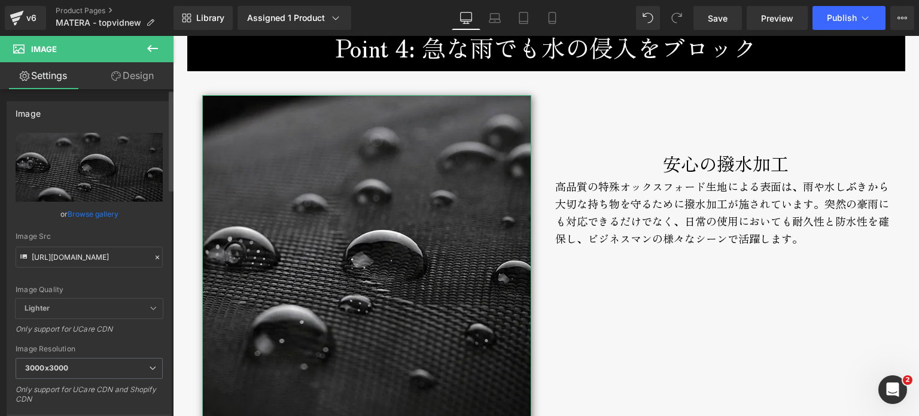
click at [156, 256] on icon at bounding box center [157, 257] width 8 height 8
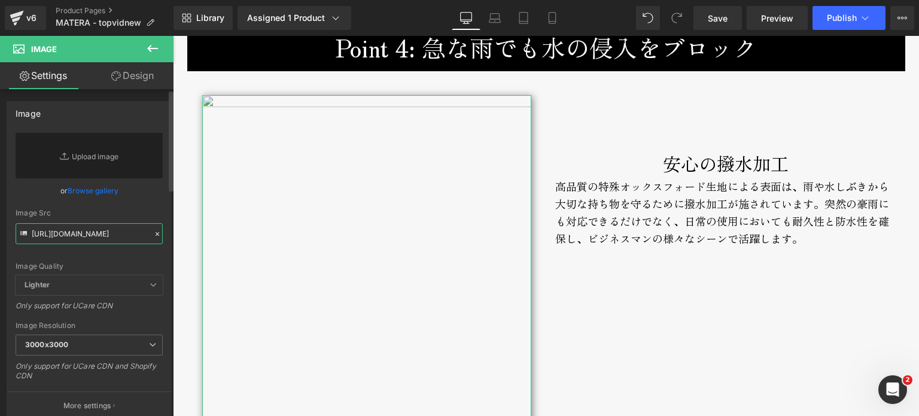
click at [136, 239] on input "https://cdn.shopify.com/s/files/1/0661/2333/3879/files/fermo-broderik-waterproo…" at bounding box center [89, 233] width 147 height 21
paste input "https://cdn.shopify.com/s/files/1/0661/2333/3879/files/matera-broderik-waterpro…"
type input "https://cdn.shopify.com/s/files/1/0661/2333/3879/files/matera-broderik-waterpro…"
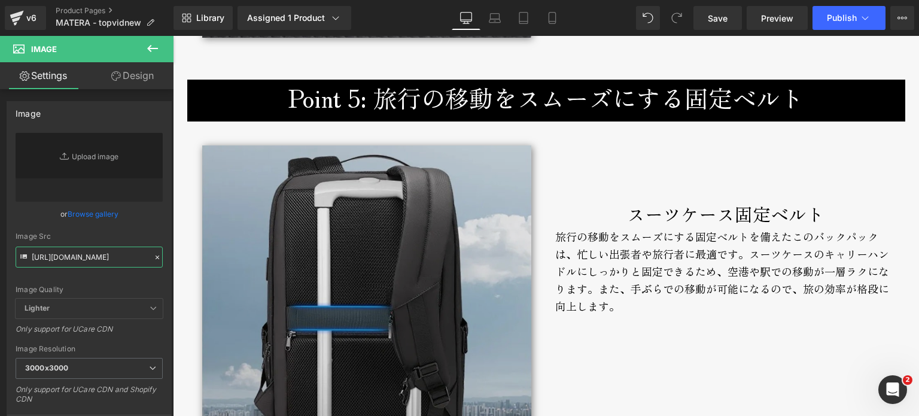
scroll to position [3294, 0]
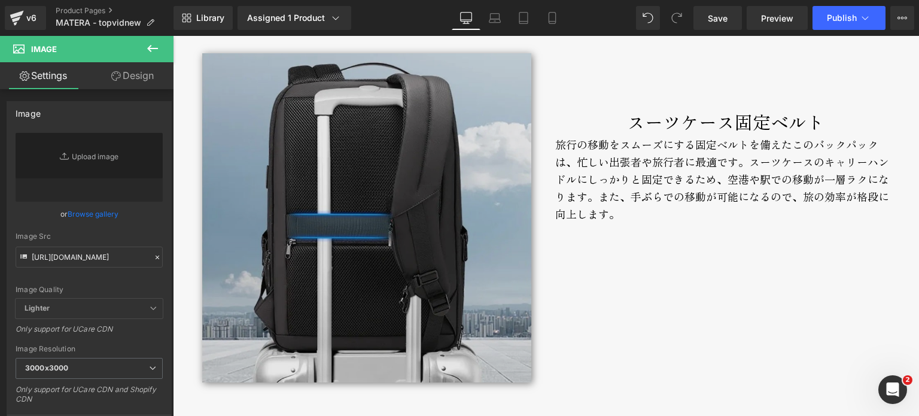
click at [488, 251] on img at bounding box center [366, 217] width 329 height 329
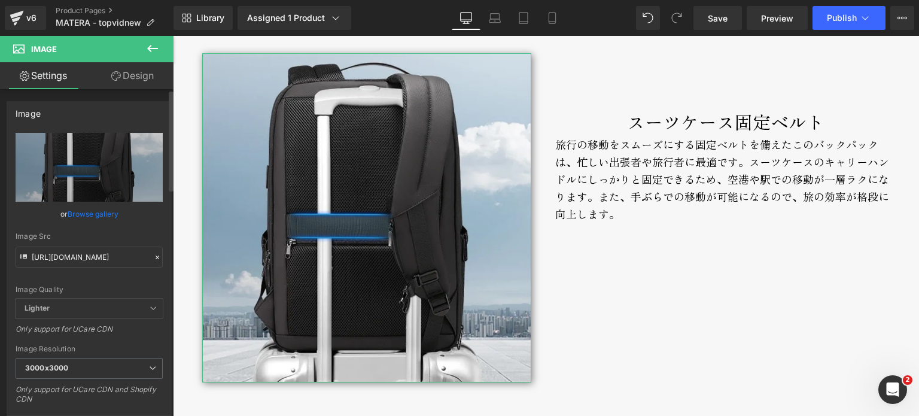
click at [156, 256] on icon at bounding box center [158, 258] width 4 height 4
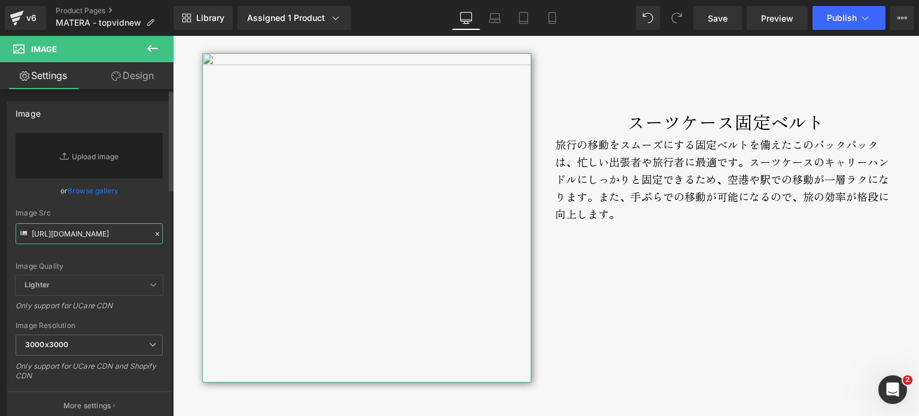
click at [129, 236] on input "https://cdn.shopify.com/s/files/1/0661/2333/3879/files/fermo-broderik-suitcaseb…" at bounding box center [89, 233] width 147 height 21
paste input "https://cdn.shopify.com/s/files/1/0661/2333/3879/files/matera-broderik-suitcase…"
type input "https://cdn.shopify.com/s/files/1/0661/2333/3879/files/matera-broderik-suitcase…"
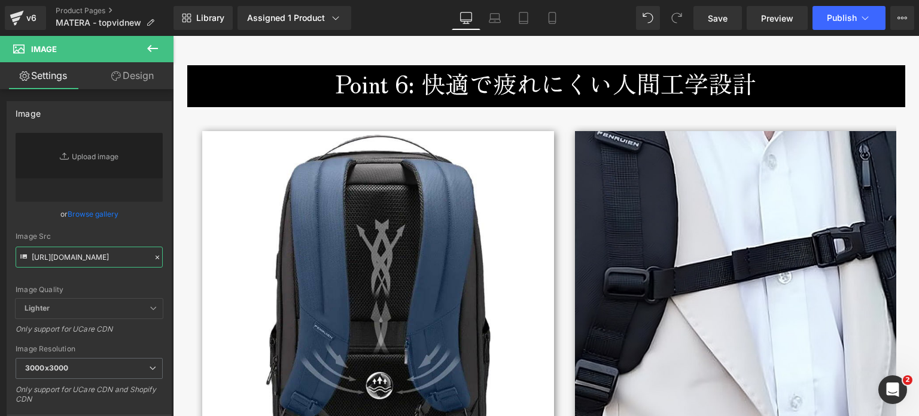
scroll to position [3713, 0]
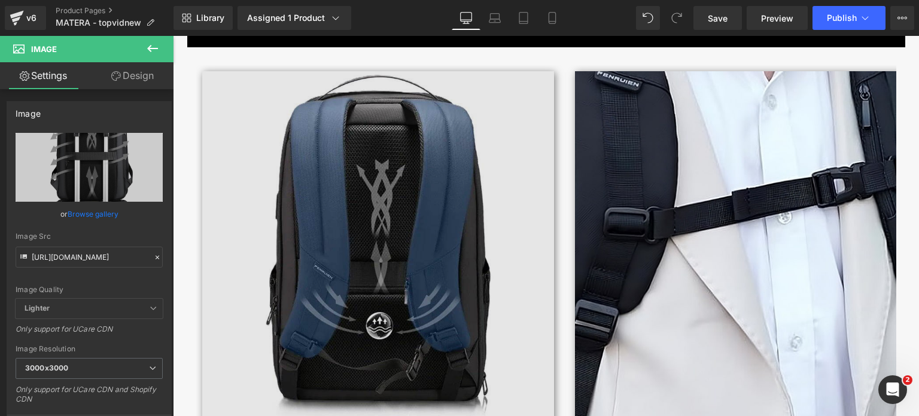
click at [464, 239] on img at bounding box center [378, 247] width 353 height 353
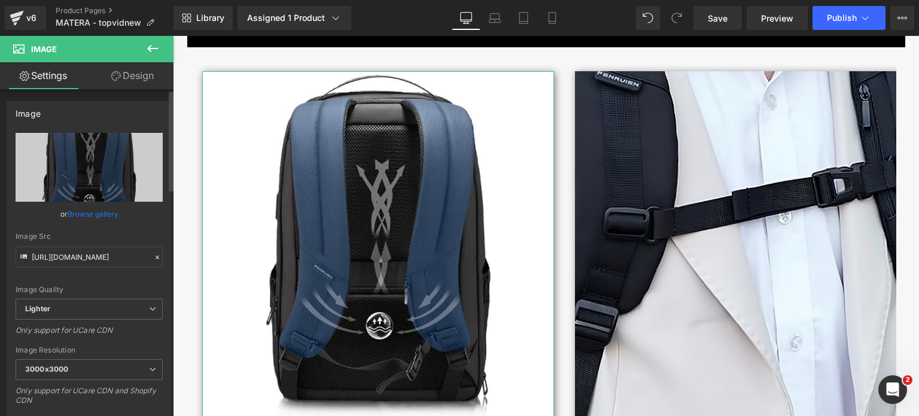
click at [153, 253] on icon at bounding box center [157, 257] width 8 height 8
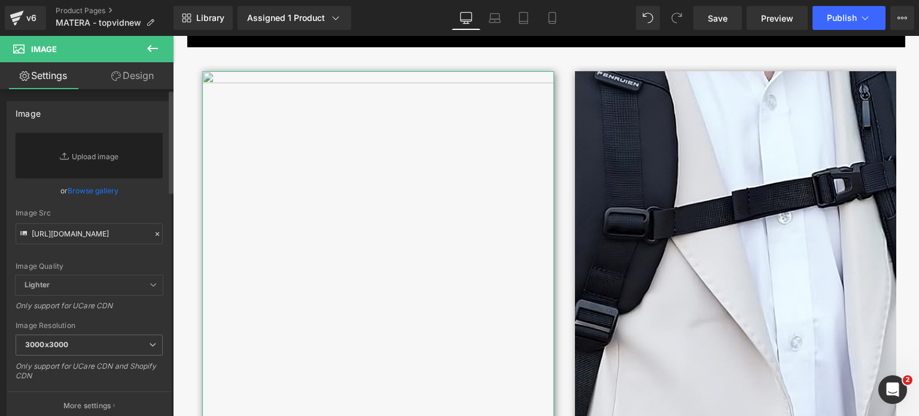
click at [135, 222] on div "Image Src https://ucarecdn.com/ad87bc8b-0578-4a10-976c-2ba59ba12f7b/-/format/au…" at bounding box center [89, 226] width 147 height 35
click at [132, 239] on input "https://ucarecdn.com/ad87bc8b-0578-4a10-976c-2ba59ba12f7b/-/format/auto/-/previ…" at bounding box center [89, 233] width 147 height 21
paste input "https://cdn.shopify.com/s/files/1/0661/2333/3879/files/matera-broderik-breathab…"
type input "https://cdn.shopify.com/s/files/1/0661/2333/3879/files/matera-broderik-breathab…"
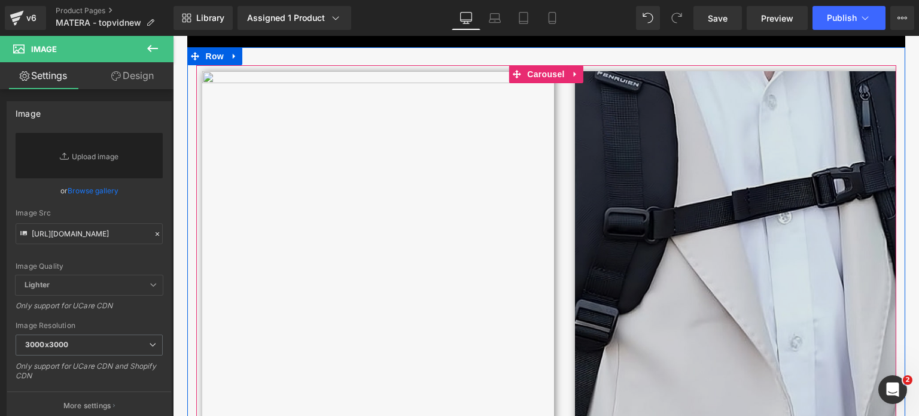
click at [769, 260] on img at bounding box center [751, 247] width 353 height 353
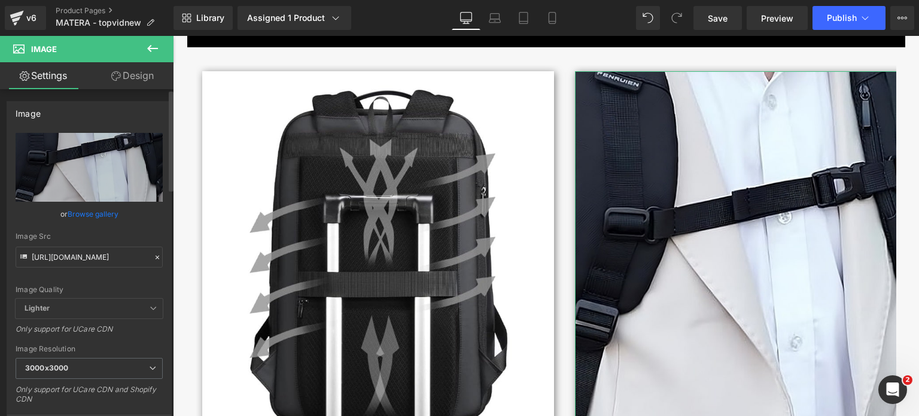
click at [153, 257] on icon at bounding box center [157, 257] width 8 height 8
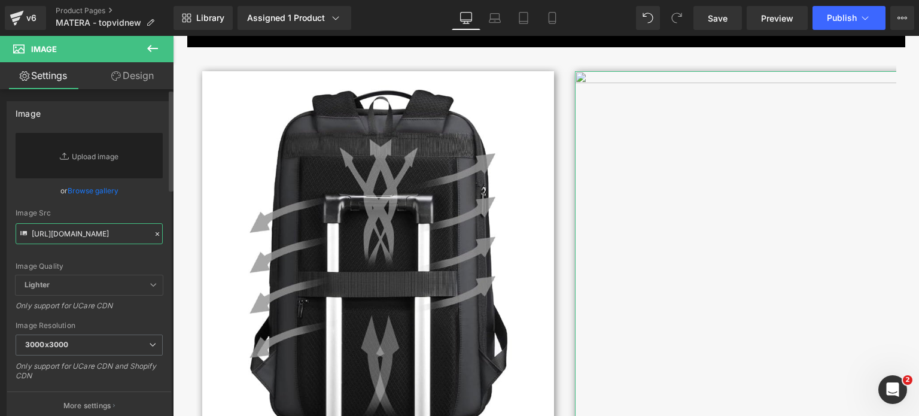
click at [115, 234] on input "https://cdn.shopify.com/s/files/1/0661/2333/3879/files/fermo-broderik-chestbelt…" at bounding box center [89, 233] width 147 height 21
paste input "https://cdn.shopify.com/s/files/1/0661/2333/3879/files/matera-broderik-chestbel…"
type input "https://cdn.shopify.com/s/files/1/0661/2333/3879/files/matera-broderik-chestbel…"
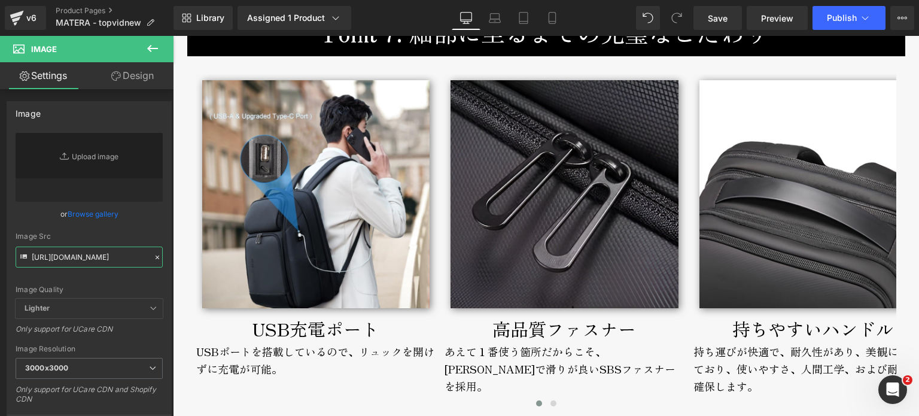
scroll to position [4252, 0]
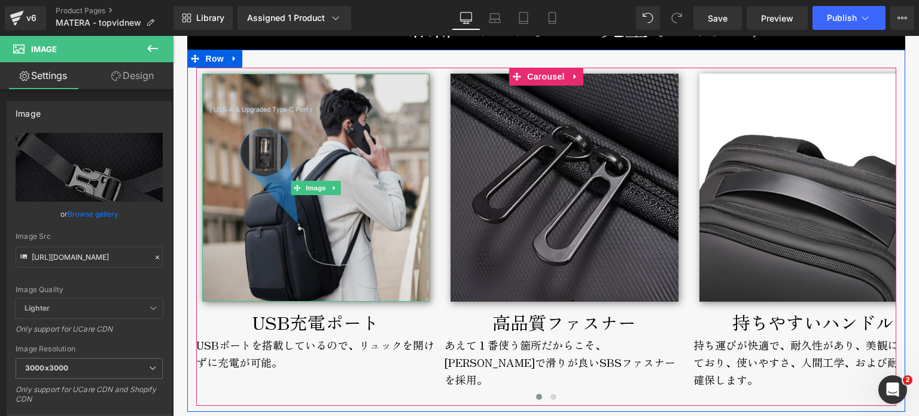
click at [386, 257] on img at bounding box center [316, 188] width 228 height 228
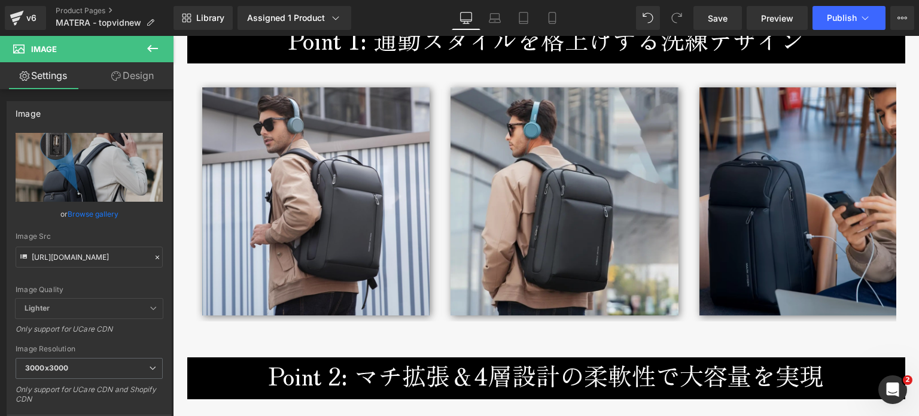
scroll to position [1559, 0]
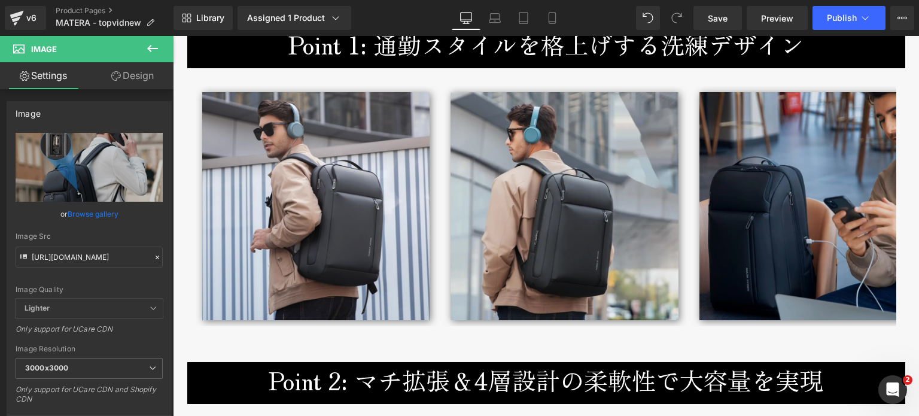
click at [795, 209] on div "Image" at bounding box center [814, 206] width 228 height 228
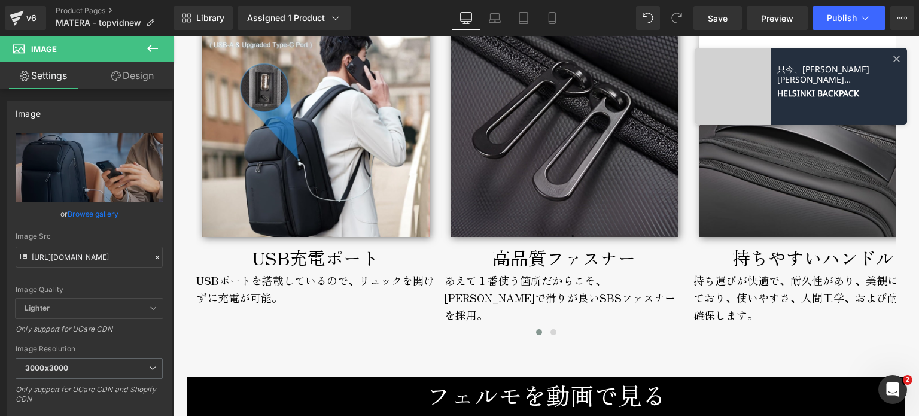
scroll to position [4372, 0]
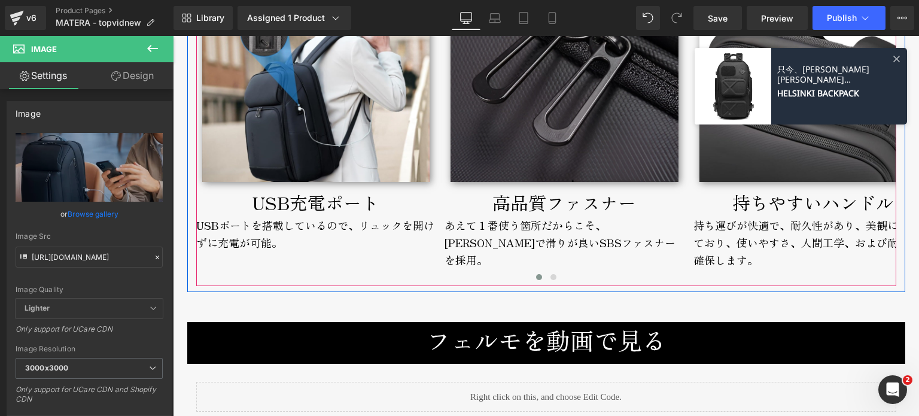
click at [568, 138] on img at bounding box center [565, 68] width 228 height 228
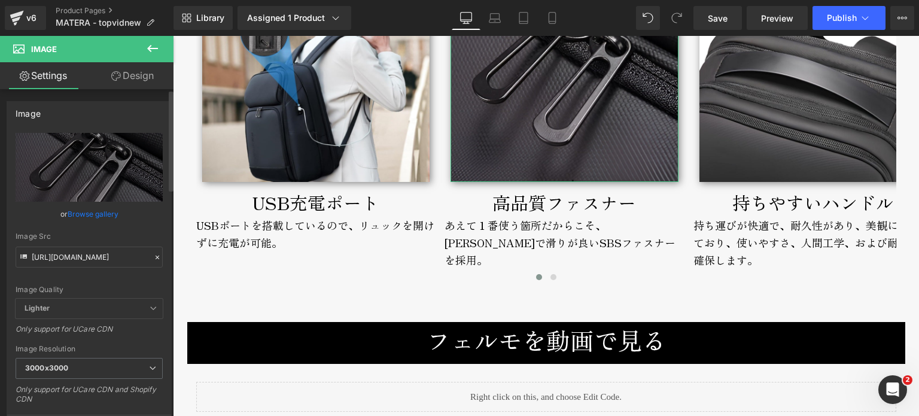
click at [153, 256] on icon at bounding box center [157, 257] width 8 height 8
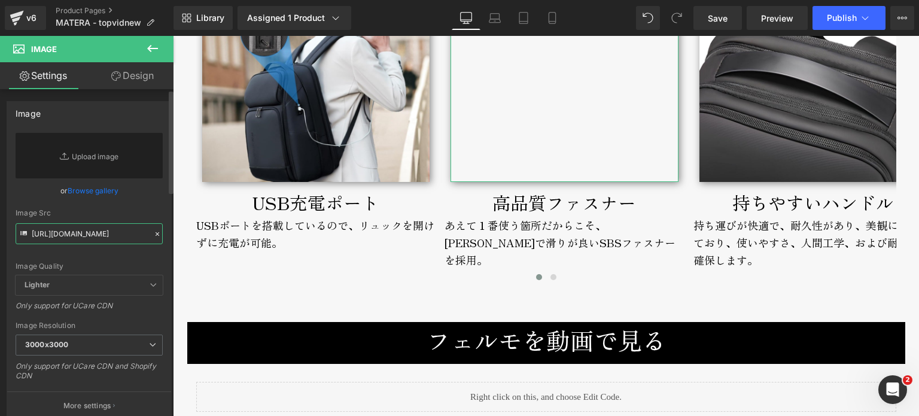
click at [116, 239] on input "https://cdn.shopify.com/s/files/1/0661/2333/3879/files/fermo-broderik-zipper-80…" at bounding box center [89, 233] width 147 height 21
paste input "https://cdn.shopify.com/s/files/1/0661/2333/3879/files/matera-broderik-zipper-8…"
type input "https://cdn.shopify.com/s/files/1/0661/2333/3879/files/matera-broderik-zipper-8…"
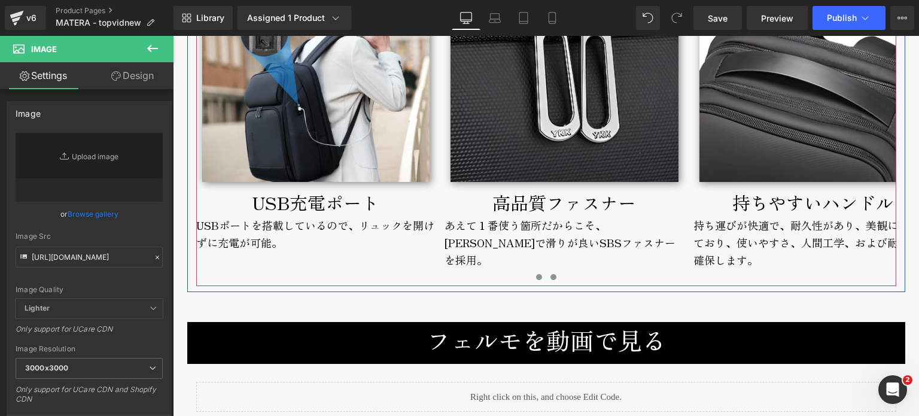
click at [546, 277] on button at bounding box center [553, 277] width 14 height 12
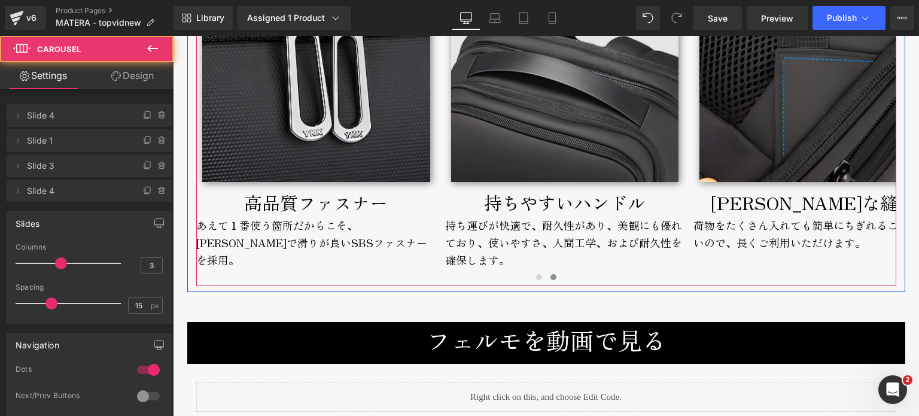
click at [469, 161] on img at bounding box center [565, 68] width 228 height 228
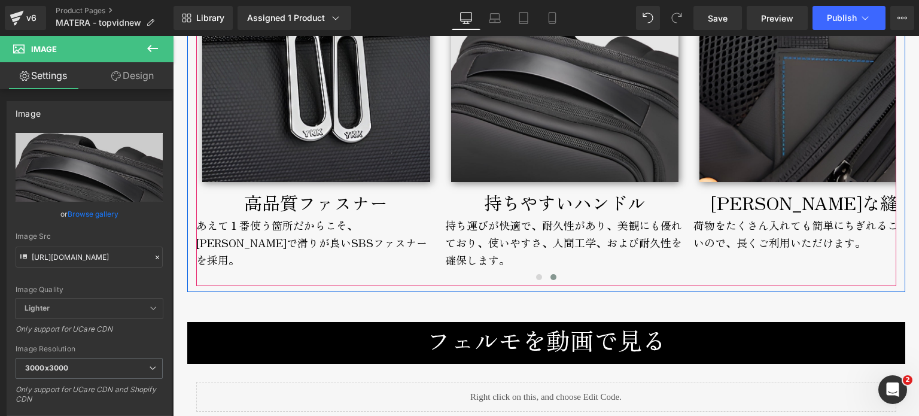
click at [618, 129] on img at bounding box center [565, 68] width 228 height 228
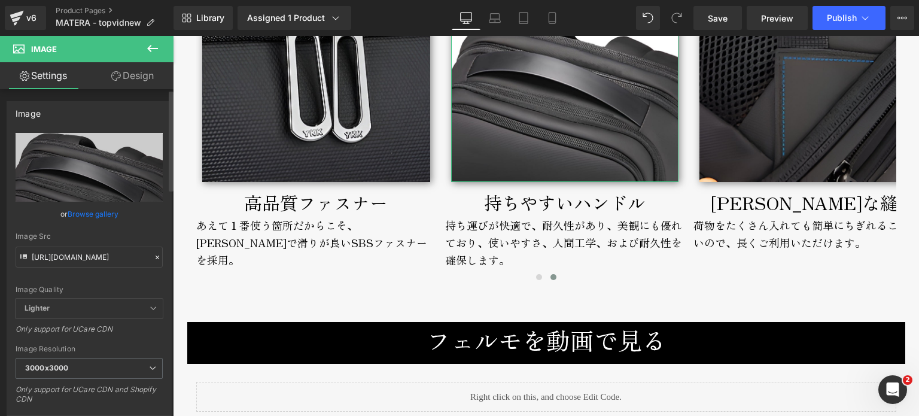
click at [159, 257] on div "https://cdn.shopify.com/s/files/1/0661/2333/3879/files/fermo-broderik-tophandle…" at bounding box center [89, 288] width 164 height 310
click at [154, 257] on icon at bounding box center [157, 257] width 8 height 8
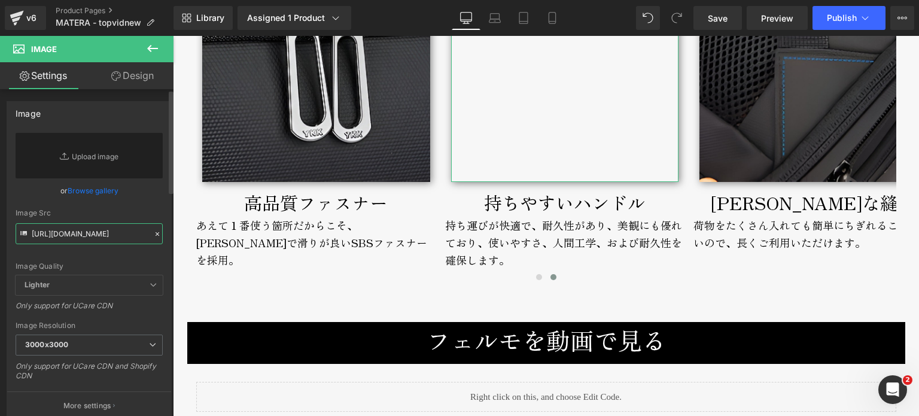
click at [110, 240] on input "https://cdn.shopify.com/s/files/1/0661/2333/3879/files/fermo-broderik-tophandle…" at bounding box center [89, 233] width 147 height 21
paste input "https://cdn.shopify.com/s/files/1/0661/2333/3879/files/matera-broderik-tophandl…"
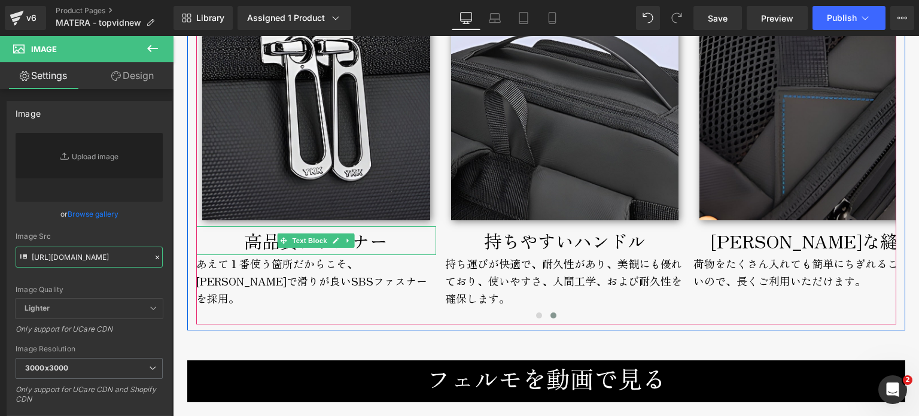
scroll to position [4312, 0]
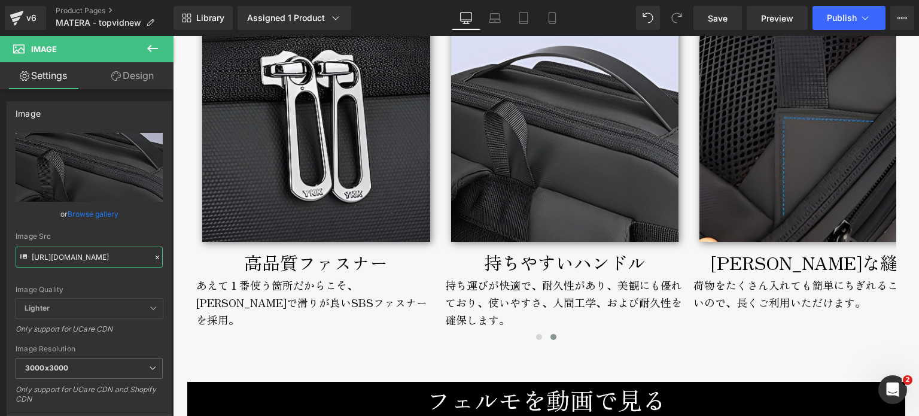
type input "https://cdn.shopify.com/s/files/1/0661/2333/3879/files/matera-broderik-tophandl…"
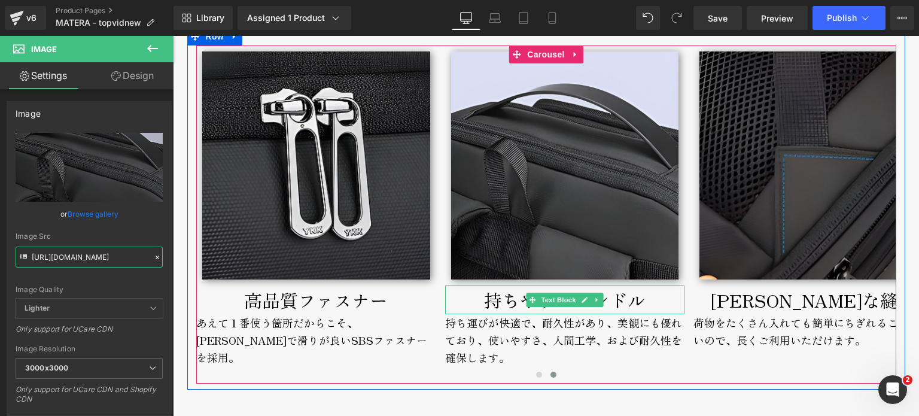
scroll to position [4372, 0]
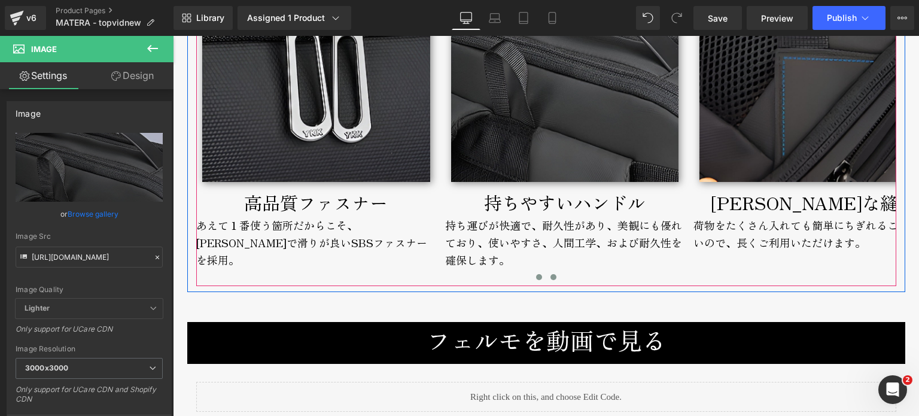
click at [536, 280] on span at bounding box center [539, 277] width 6 height 6
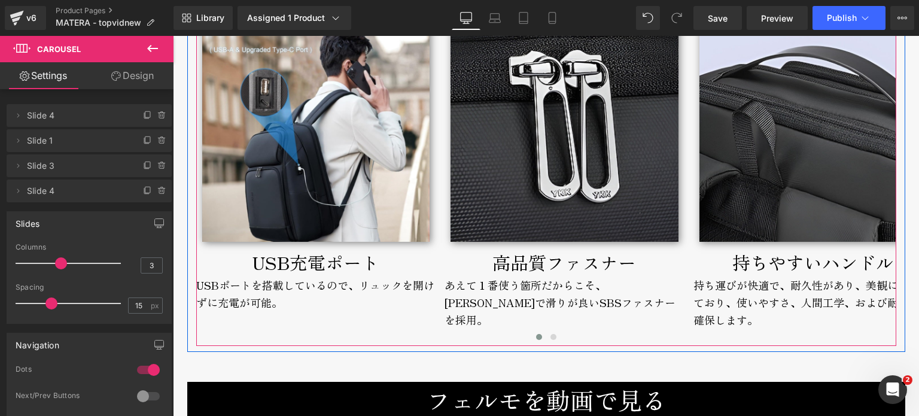
scroll to position [4192, 0]
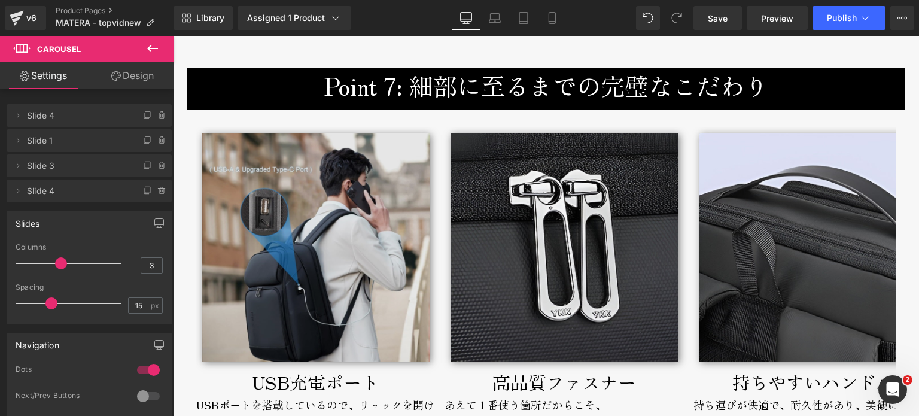
click at [403, 298] on img at bounding box center [316, 247] width 228 height 228
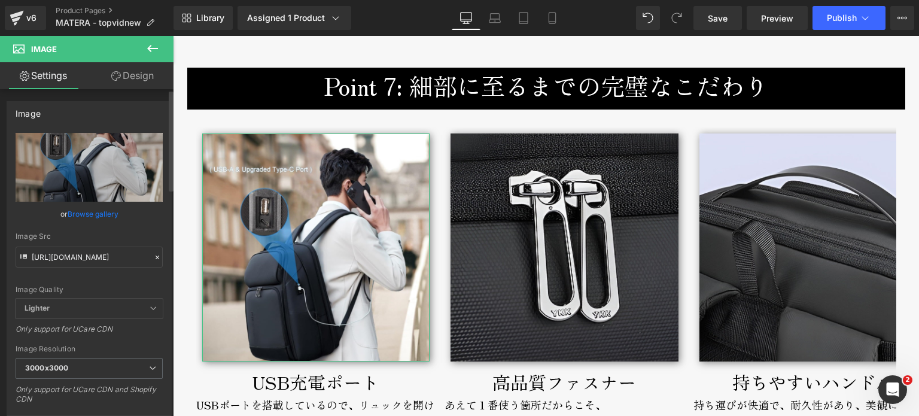
click at [156, 253] on icon at bounding box center [157, 257] width 8 height 8
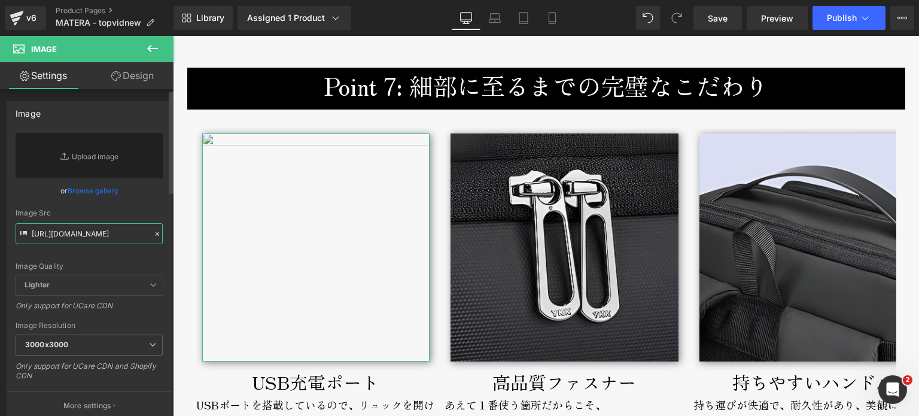
click at [130, 236] on input "https://cdn.shopify.com/s/files/1/0661/2333/3879/files/fermo-broderik-usbport-8…" at bounding box center [89, 233] width 147 height 21
paste input "https://cdn.shopify.com/s/files/1/0661/2333/3879/files/matera-broderik-usbport-…"
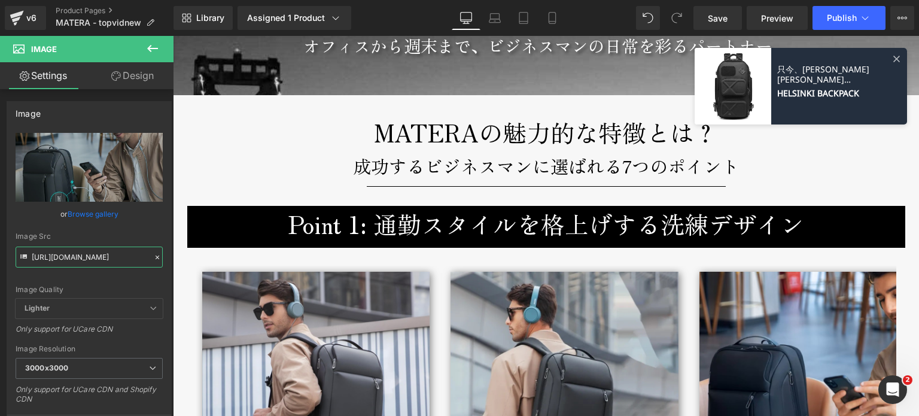
scroll to position [900, 0]
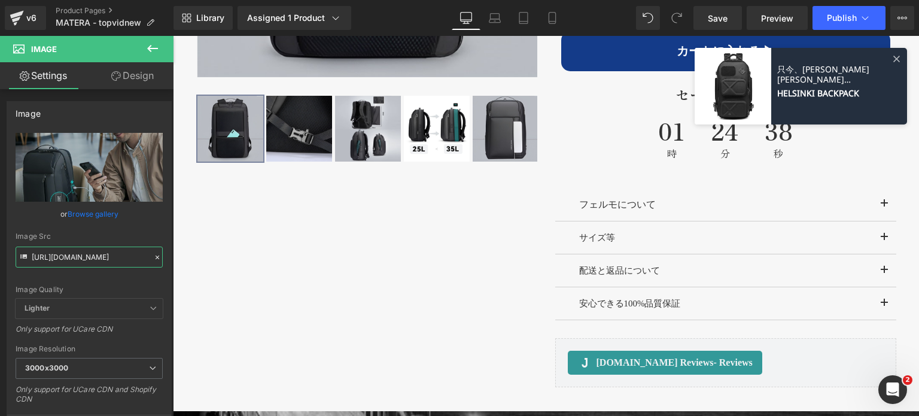
type input "https://cdn.shopify.com/s/files/1/0661/2333/3879/files/matera-broderik-usbport-…"
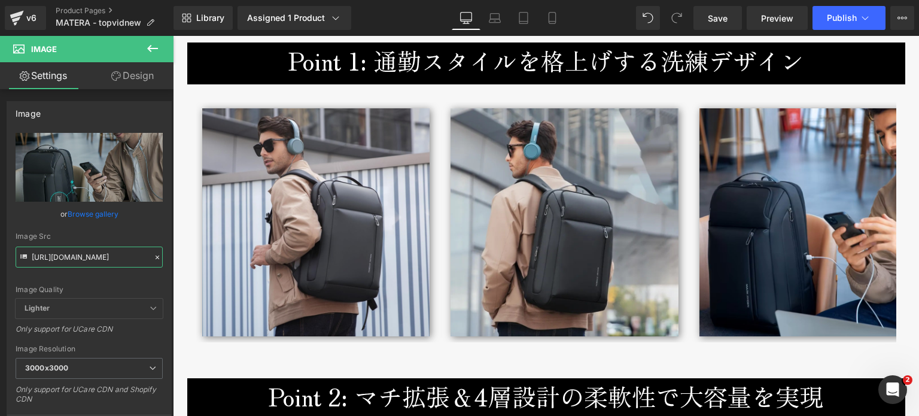
scroll to position [1559, 0]
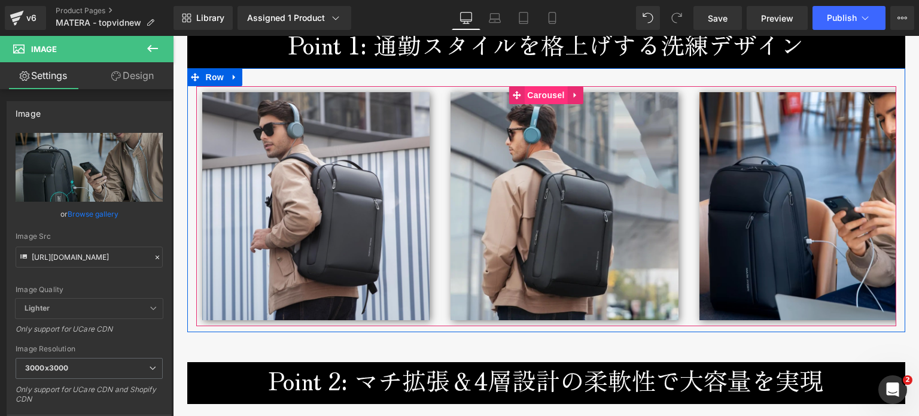
click at [524, 96] on span "Carousel" at bounding box center [545, 95] width 43 height 18
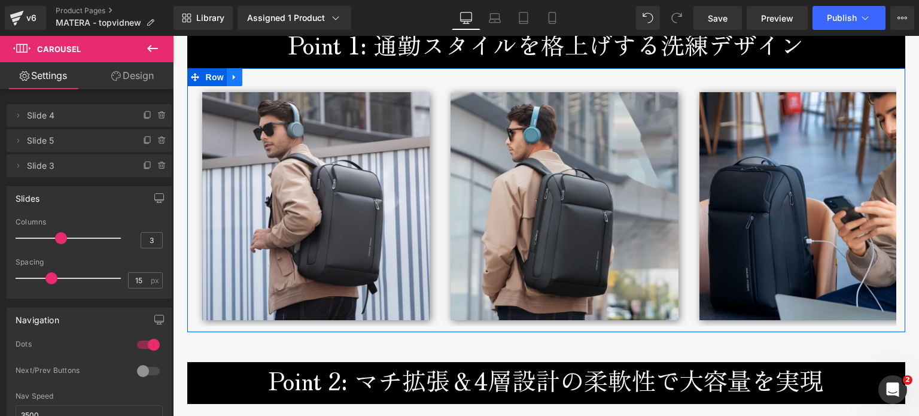
click at [233, 77] on icon at bounding box center [234, 77] width 2 height 5
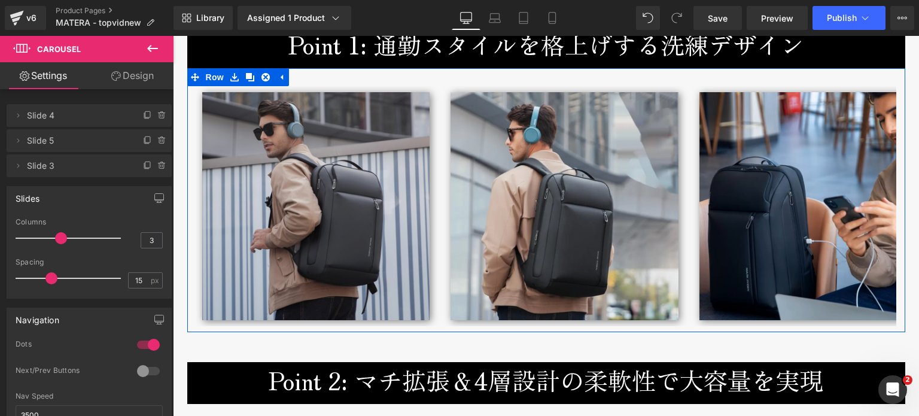
click at [246, 79] on icon at bounding box center [250, 77] width 8 height 8
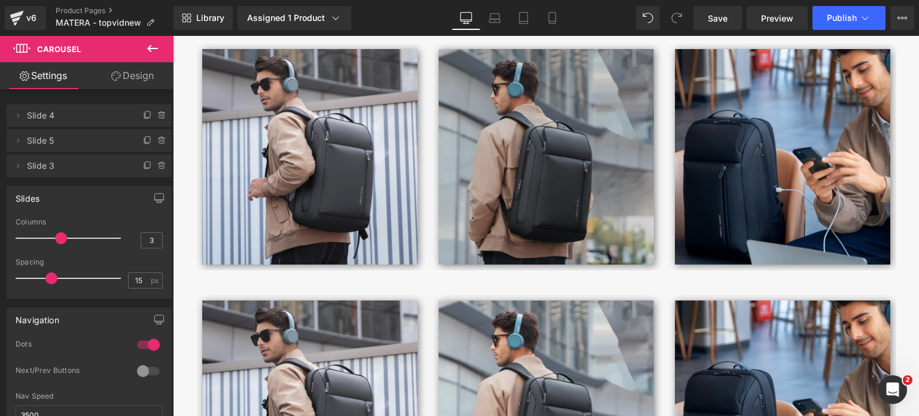
scroll to position [1689, 0]
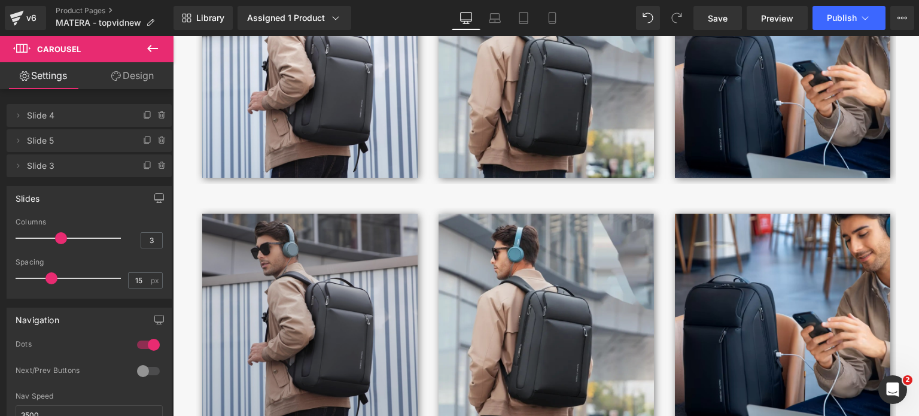
click at [318, 264] on img at bounding box center [309, 321] width 215 height 215
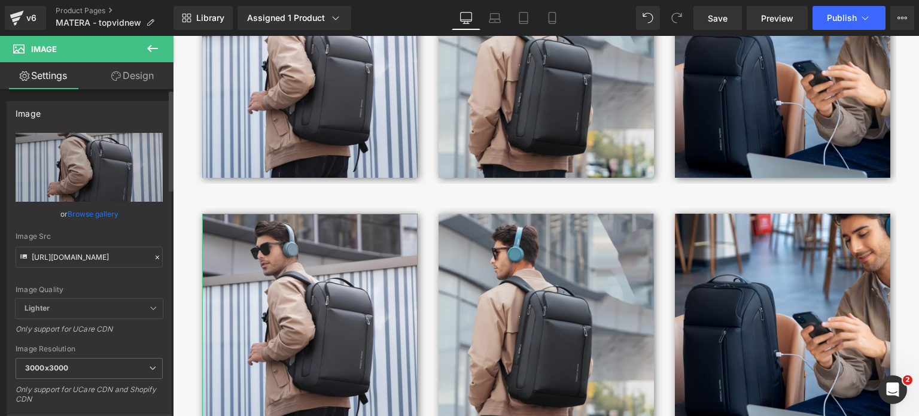
click at [153, 255] on icon at bounding box center [157, 257] width 8 height 8
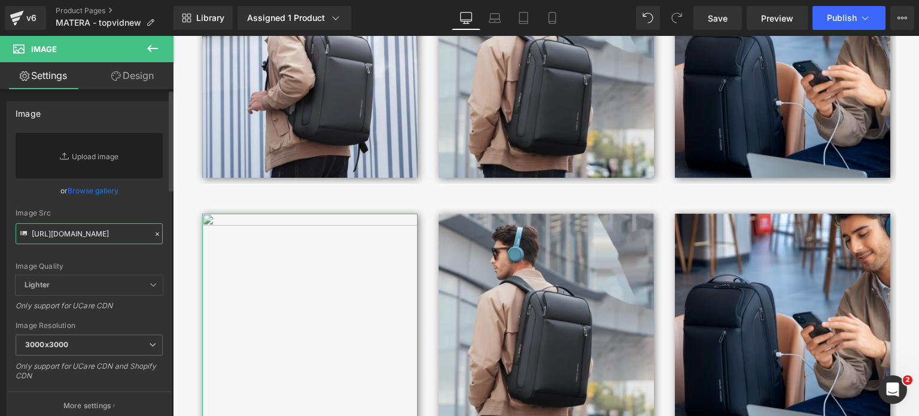
click at [125, 235] on input "https://cdn.shopify.com/s/files/1/0661/2333/3879/files/matera-broderik-lifestyl…" at bounding box center [89, 233] width 147 height 21
paste input "https://cdn.shopify.com/s/files/1/0661/2333/3879/files/matera-broderik-lifestyl…"
type input "https://cdn.shopify.com/s/files/1/0661/2333/3879/files/matera-broderik-lifestyl…"
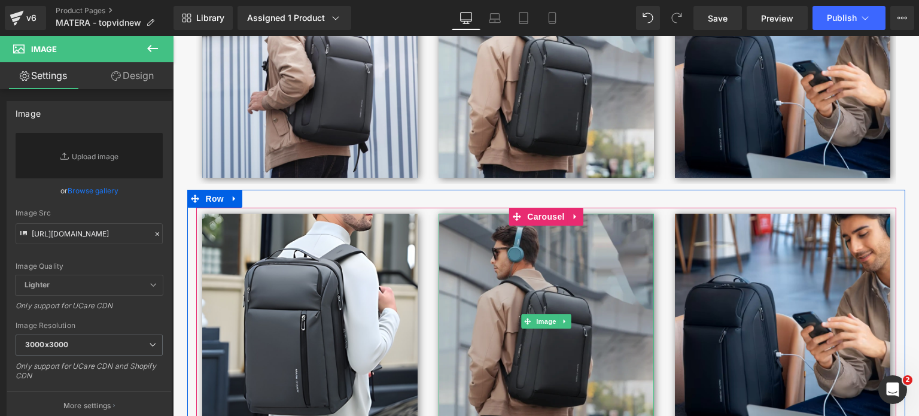
click at [490, 318] on img at bounding box center [546, 321] width 215 height 215
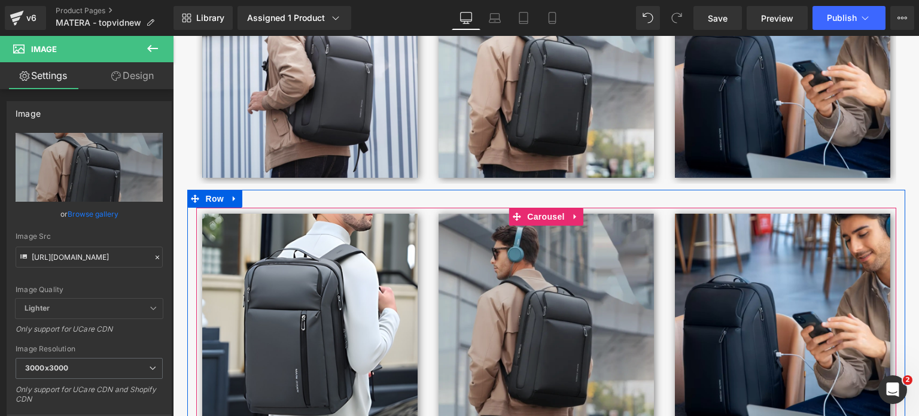
click at [482, 310] on img at bounding box center [546, 321] width 215 height 215
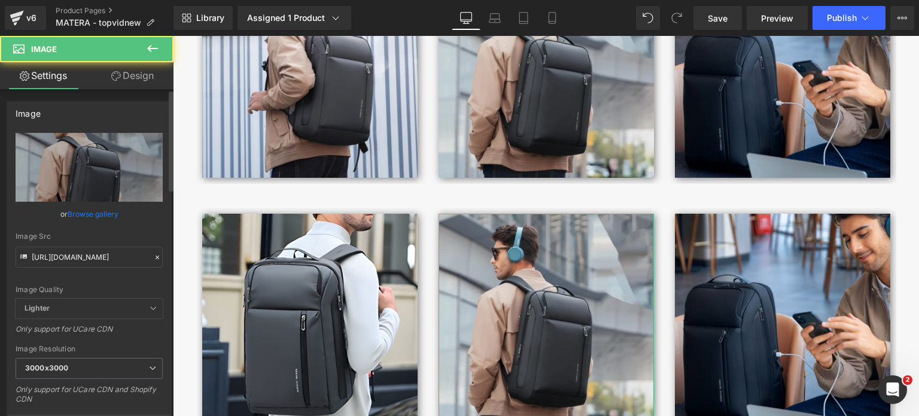
click at [154, 251] on div at bounding box center [157, 258] width 11 height 14
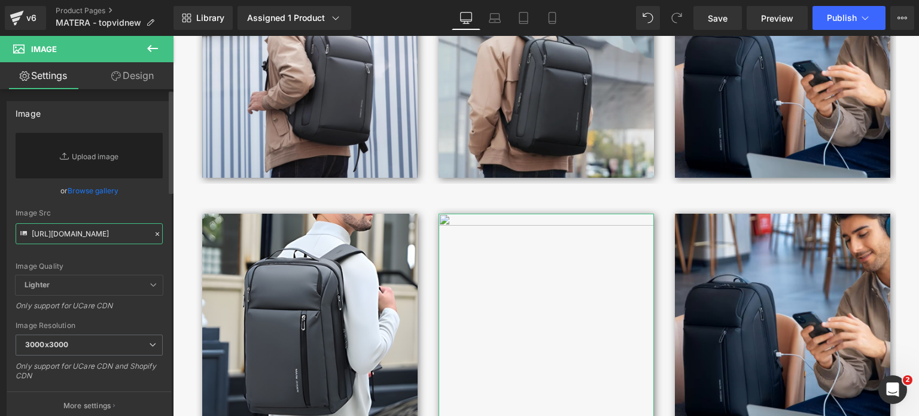
click at [108, 235] on input "https://cdn.shopify.com/s/files/1/0661/2333/3879/files/matera-broderik-lifestyl…" at bounding box center [89, 233] width 147 height 21
paste input "https://cdn.shopify.com/s/files/1/0661/2333/3879/files/matera-broderik-lifestyl…"
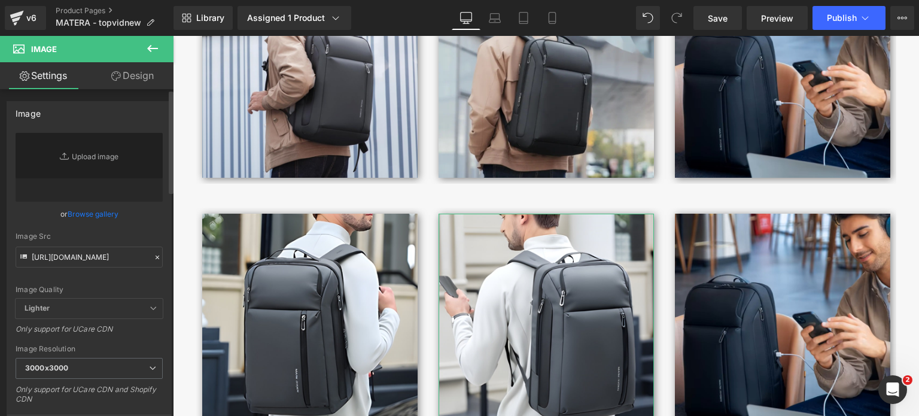
scroll to position [0, 0]
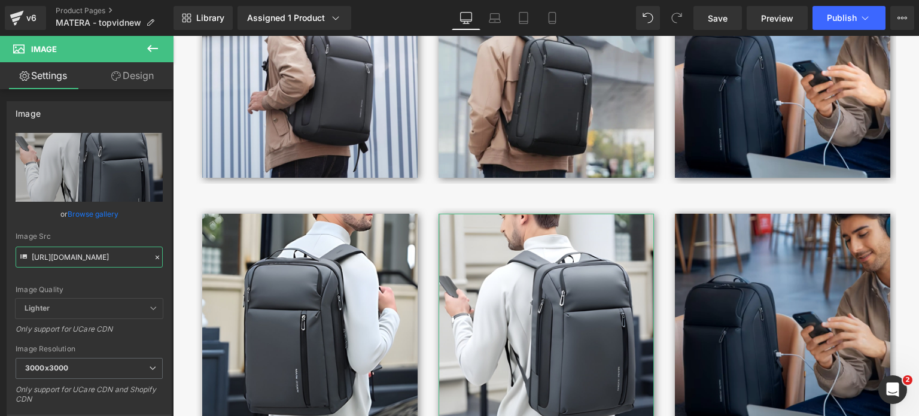
type input "https://cdn.shopify.com/s/files/1/0661/2333/3879/files/matera-broderik-lifestyl…"
click at [821, 297] on img at bounding box center [782, 321] width 215 height 215
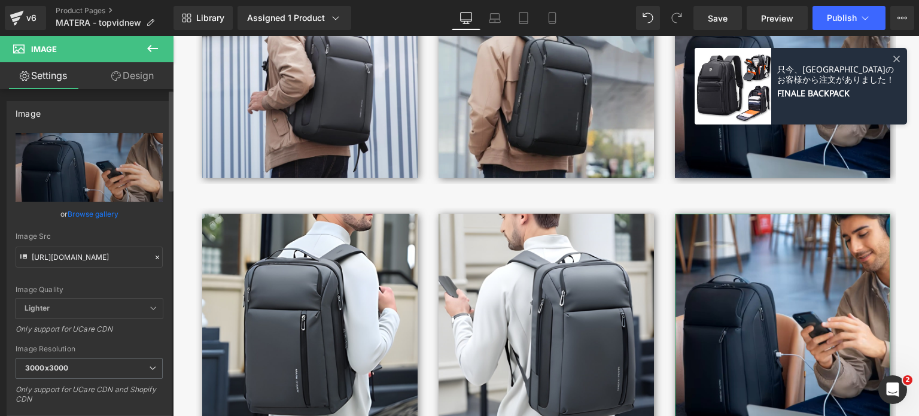
click at [153, 258] on icon at bounding box center [157, 257] width 8 height 8
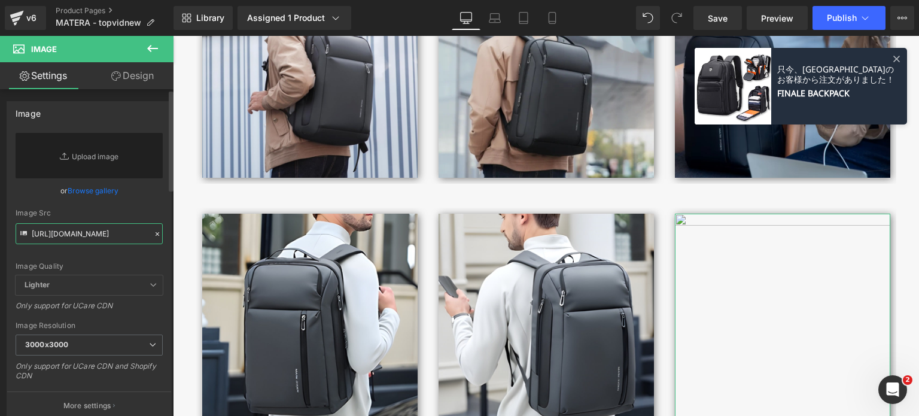
click at [132, 239] on input "https://cdn.shopify.com/s/files/1/0661/2333/3879/files/matera-broderik-lifestyl…" at bounding box center [89, 233] width 147 height 21
paste input "https://cdn.shopify.com/s/files/1/0661/2333/3879/files/matera-broderik-lifestyl…"
type input "https://cdn.shopify.com/s/files/1/0661/2333/3879/files/matera-broderik-lifestyl…"
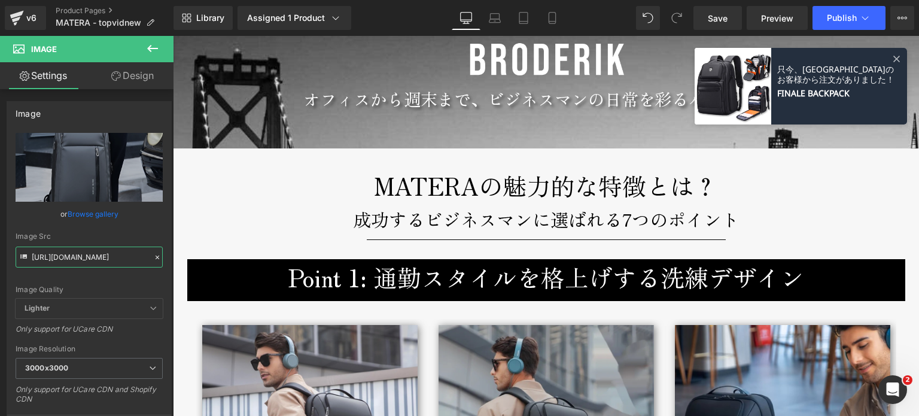
scroll to position [1270, 0]
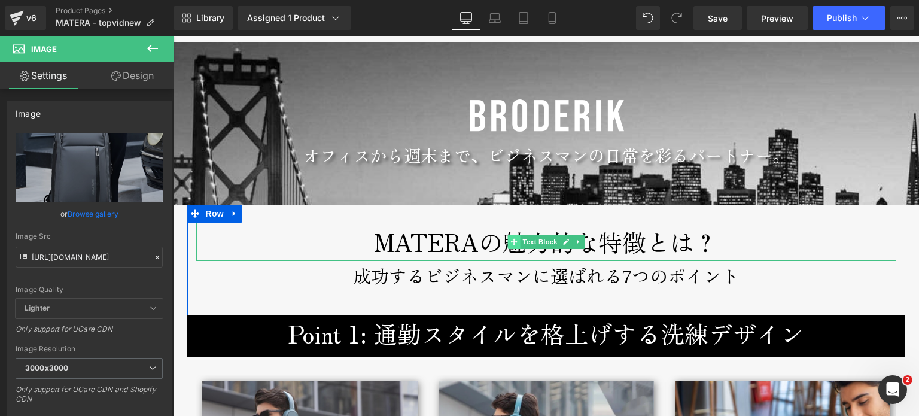
click at [512, 244] on span at bounding box center [514, 242] width 13 height 14
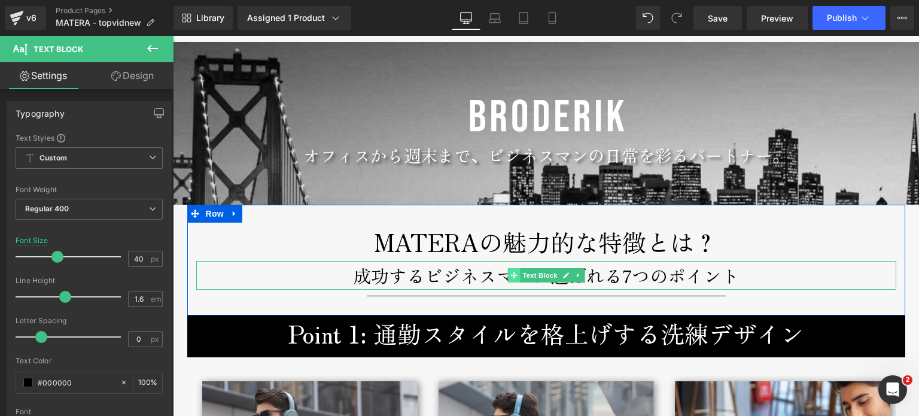
click at [512, 280] on span at bounding box center [514, 275] width 13 height 14
click at [573, 270] on link at bounding box center [578, 275] width 13 height 14
click at [569, 275] on icon at bounding box center [572, 275] width 7 height 7
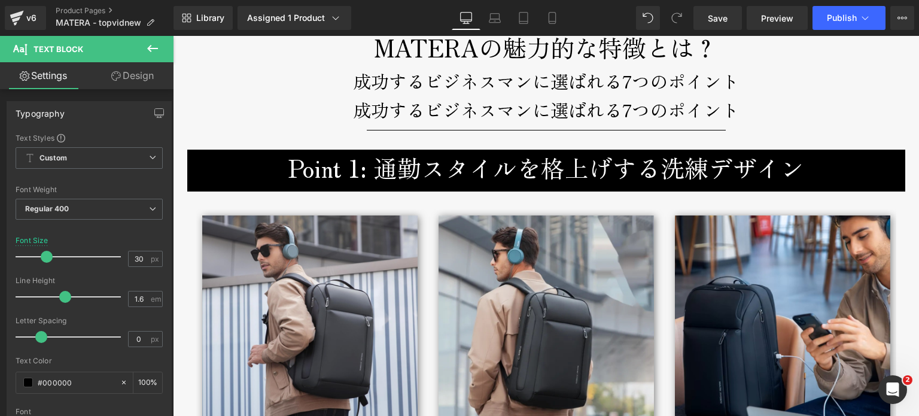
scroll to position [1477, 0]
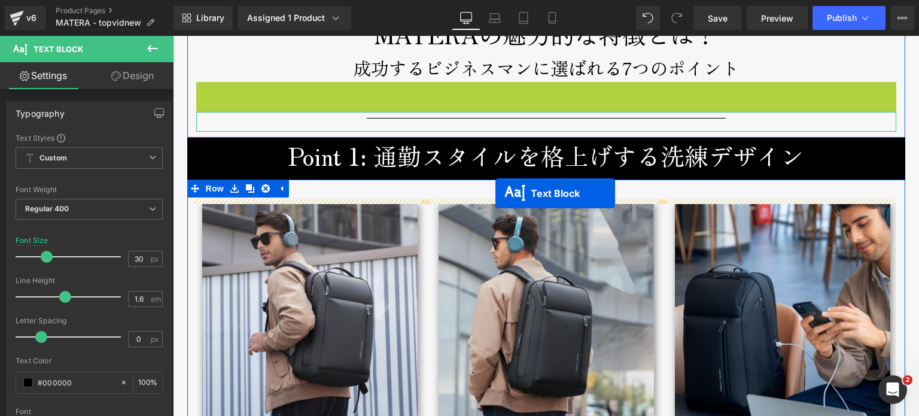
drag, startPoint x: 506, startPoint y: 97, endPoint x: 496, endPoint y: 193, distance: 96.9
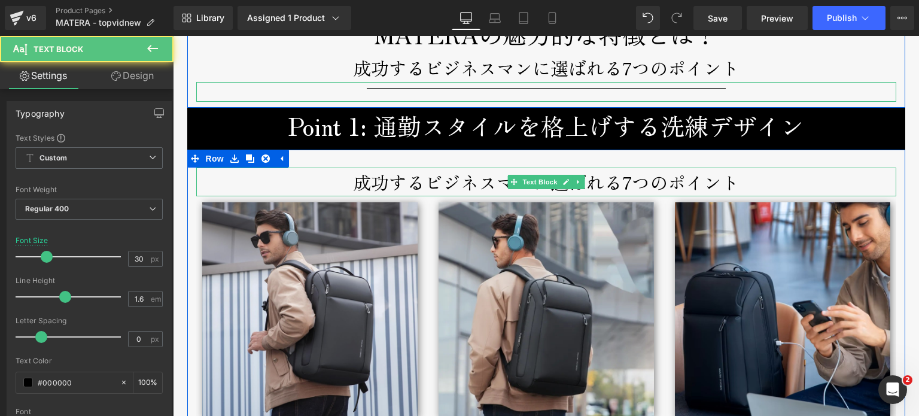
click at [460, 189] on p "成功するビジネスマンに選ばれる7つのポイント" at bounding box center [546, 182] width 700 height 29
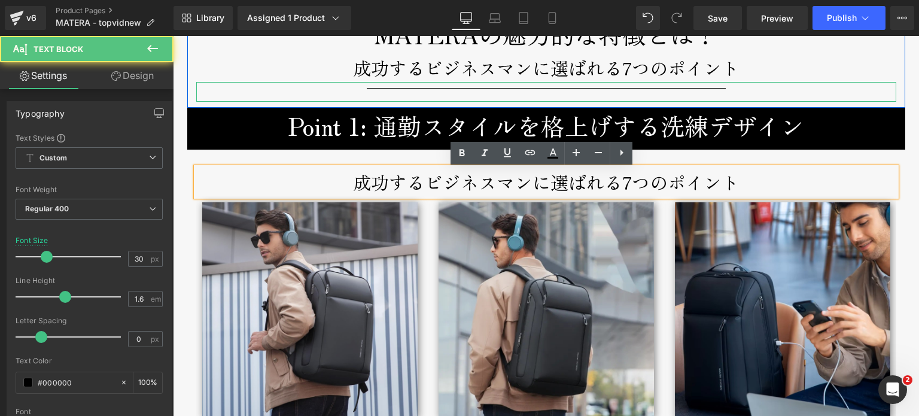
click at [529, 189] on p "成功するビジネスマンに選ばれる7つのポイント" at bounding box center [546, 182] width 700 height 29
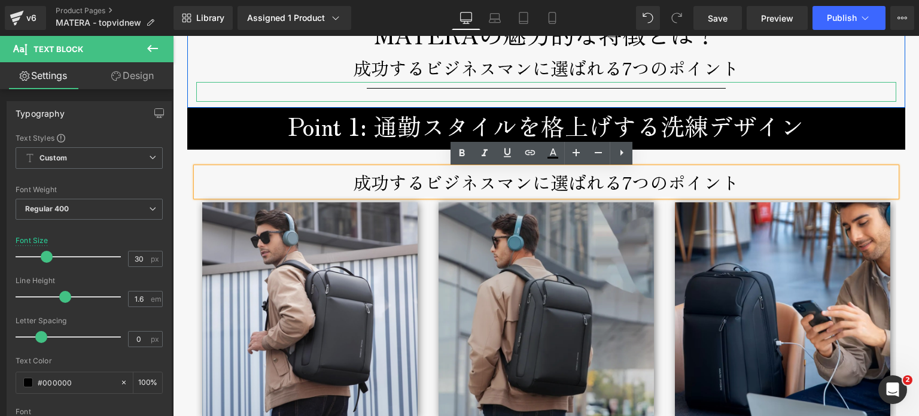
click at [584, 255] on img at bounding box center [546, 309] width 215 height 215
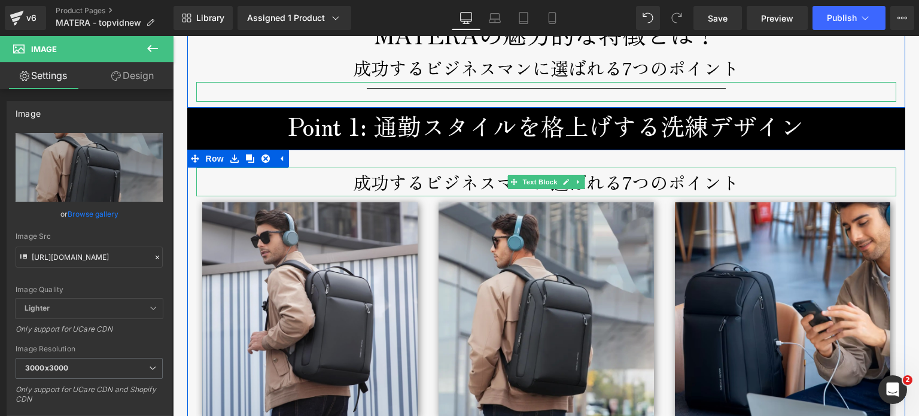
click at [575, 184] on icon at bounding box center [578, 181] width 7 height 7
click at [569, 184] on icon at bounding box center [572, 181] width 7 height 7
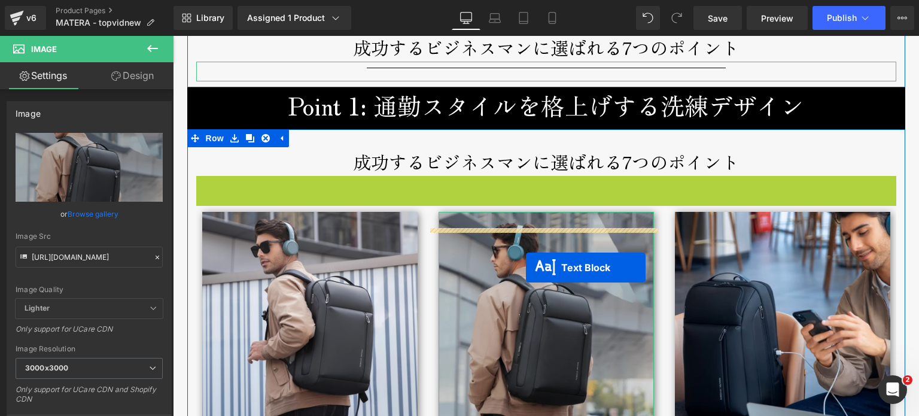
scroll to position [1777, 0]
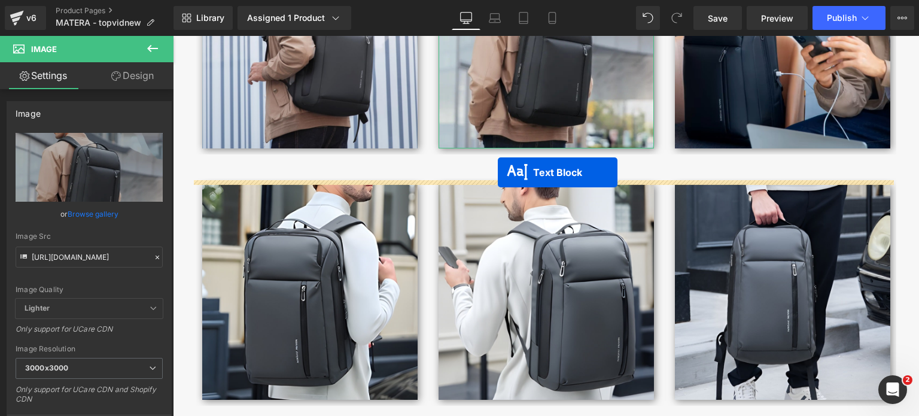
drag, startPoint x: 506, startPoint y: 214, endPoint x: 498, endPoint y: 172, distance: 42.6
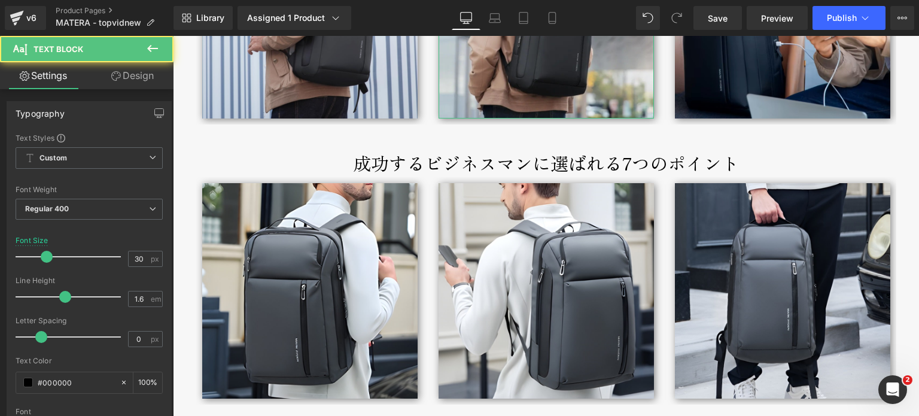
scroll to position [1746, 0]
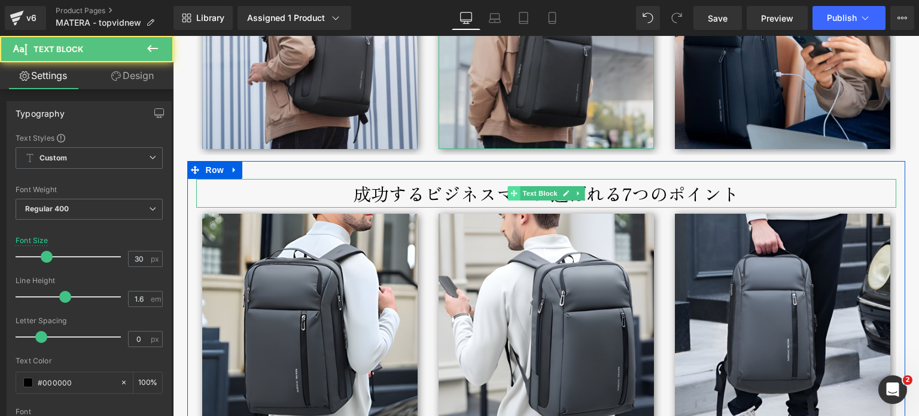
click at [508, 198] on span at bounding box center [514, 193] width 13 height 14
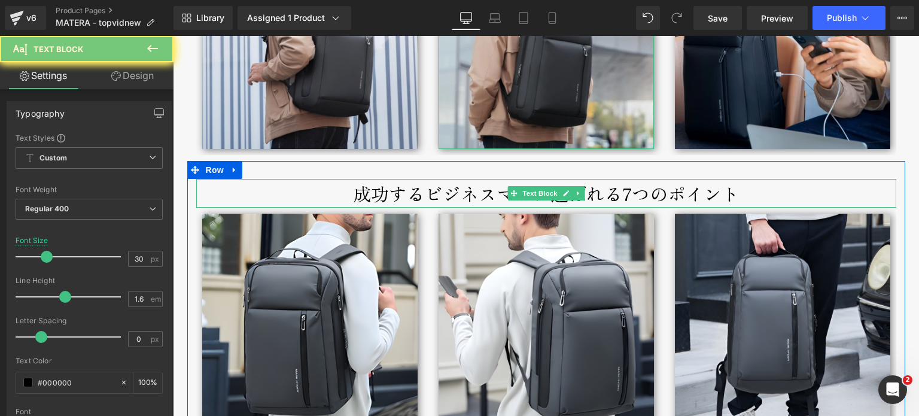
click at [486, 198] on p "成功するビジネスマンに選ばれる7つのポイント" at bounding box center [546, 193] width 700 height 29
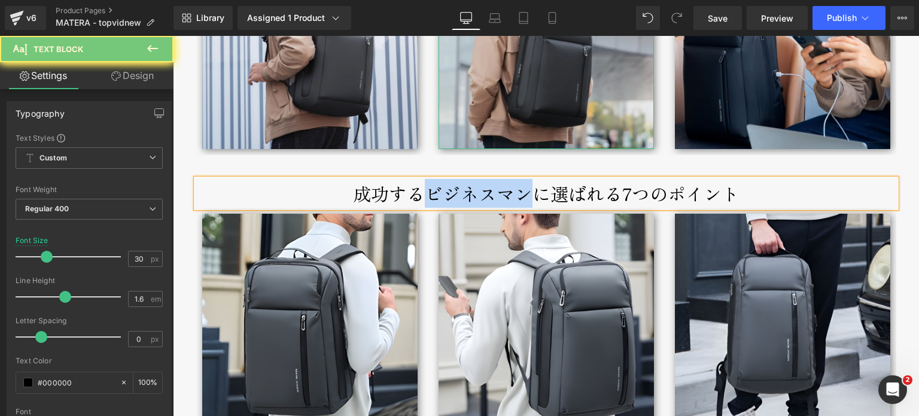
click at [486, 198] on p "成功するビジネスマンに選ばれる7つのポイント" at bounding box center [546, 193] width 700 height 29
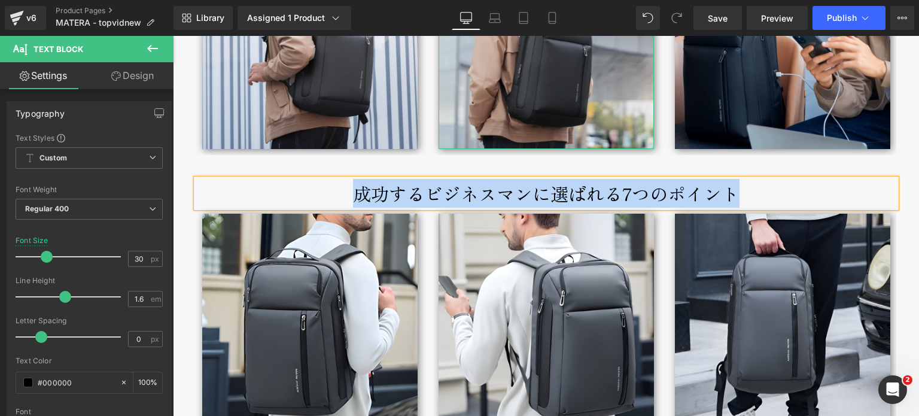
paste div
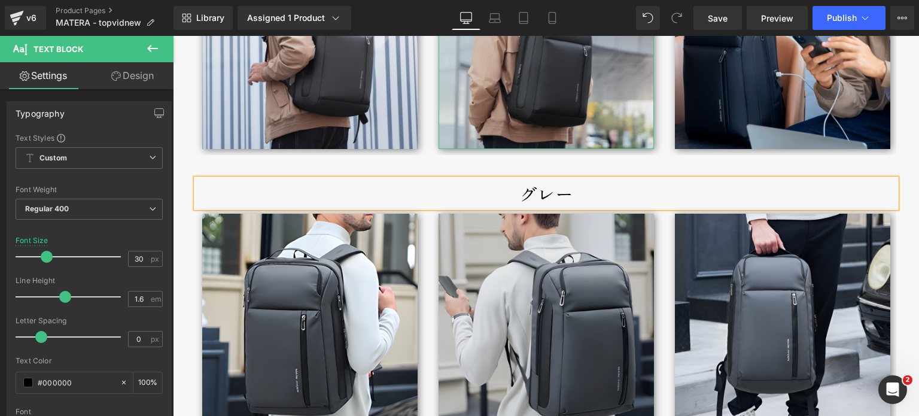
click at [526, 254] on img at bounding box center [546, 321] width 215 height 215
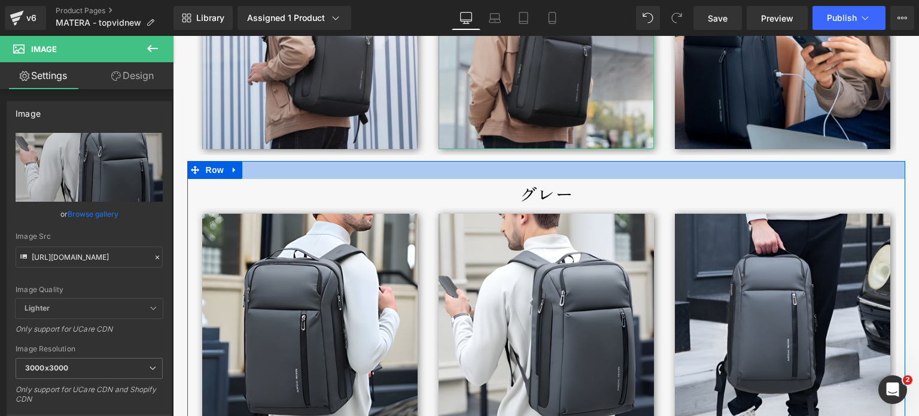
click at [510, 168] on div at bounding box center [546, 170] width 718 height 18
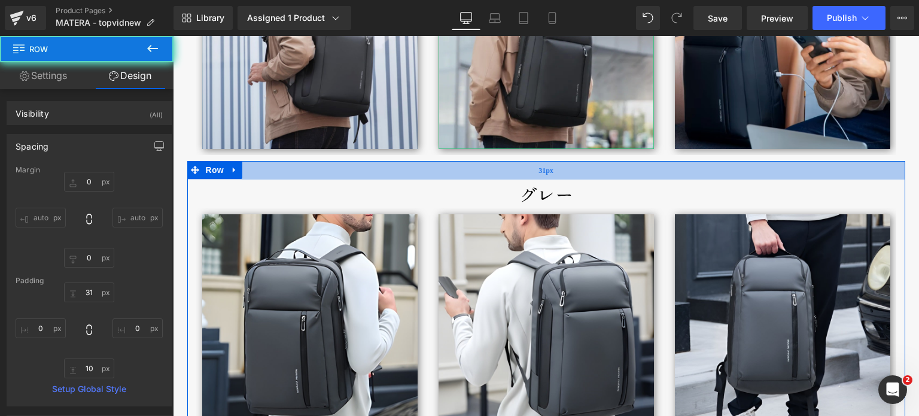
click at [510, 164] on div "31px" at bounding box center [546, 170] width 718 height 19
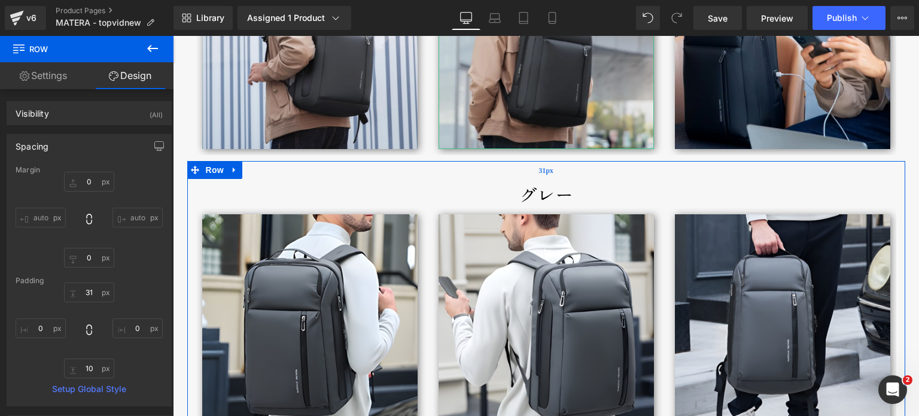
click at [539, 172] on span "31px" at bounding box center [546, 170] width 15 height 14
click at [173, 36] on div at bounding box center [173, 36] width 0 height 0
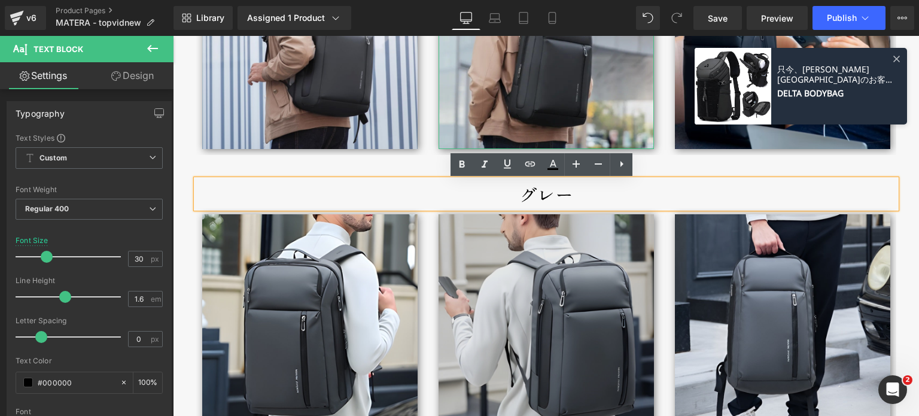
click at [526, 236] on img at bounding box center [546, 321] width 215 height 215
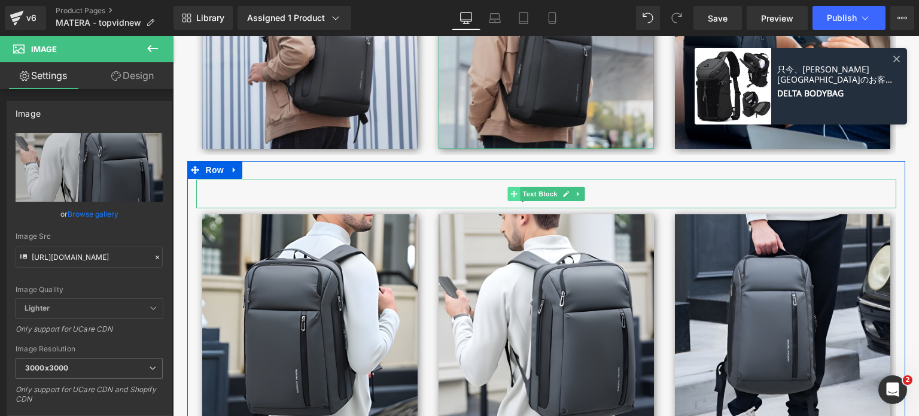
click at [511, 193] on icon at bounding box center [514, 193] width 7 height 7
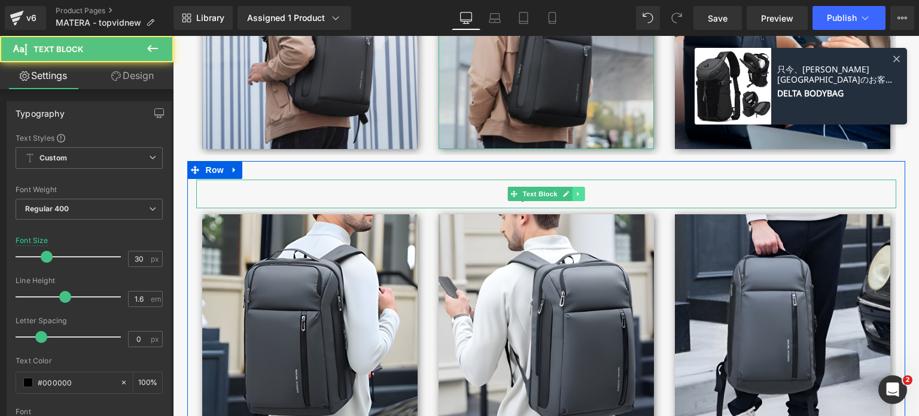
click at [577, 196] on icon at bounding box center [578, 194] width 2 height 4
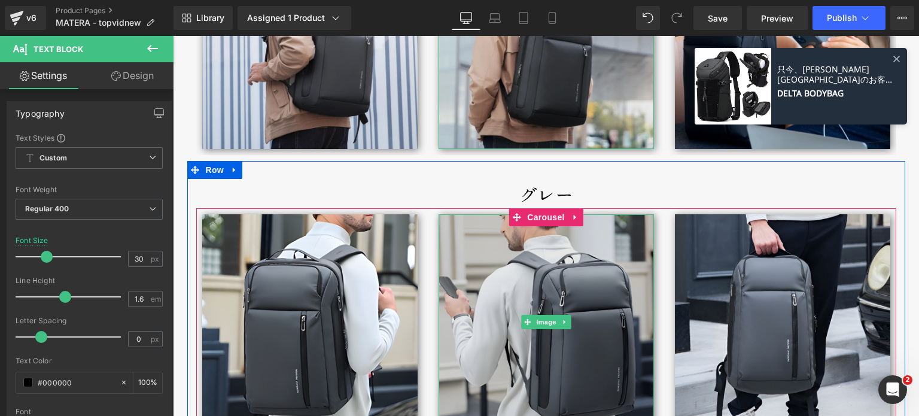
click at [480, 294] on img at bounding box center [546, 321] width 215 height 215
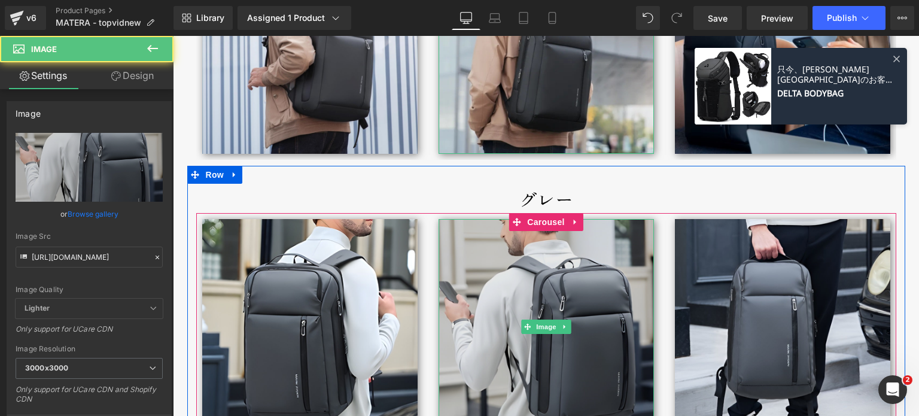
scroll to position [1507, 0]
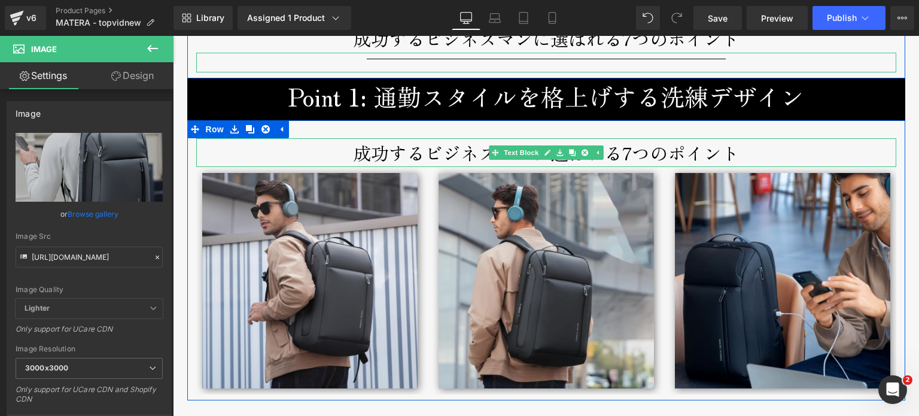
click at [469, 148] on p "成功するビジネスマンに選ばれる7つのポイント" at bounding box center [546, 152] width 700 height 29
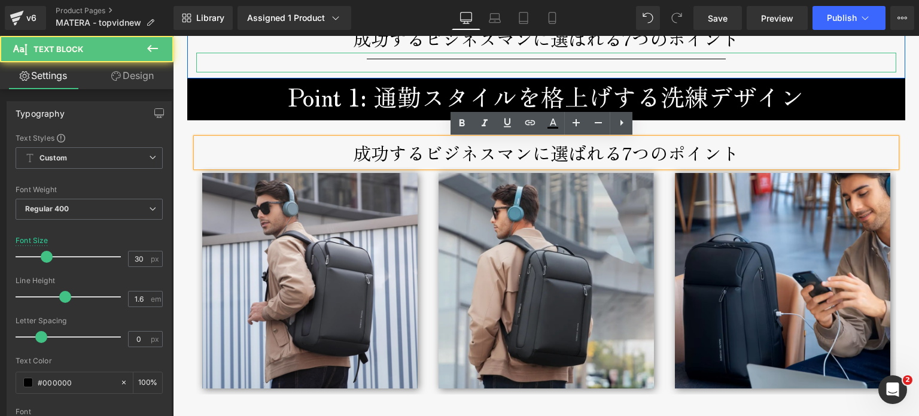
click at [464, 148] on p "成功するビジネスマンに選ばれる7つのポイント" at bounding box center [546, 152] width 700 height 29
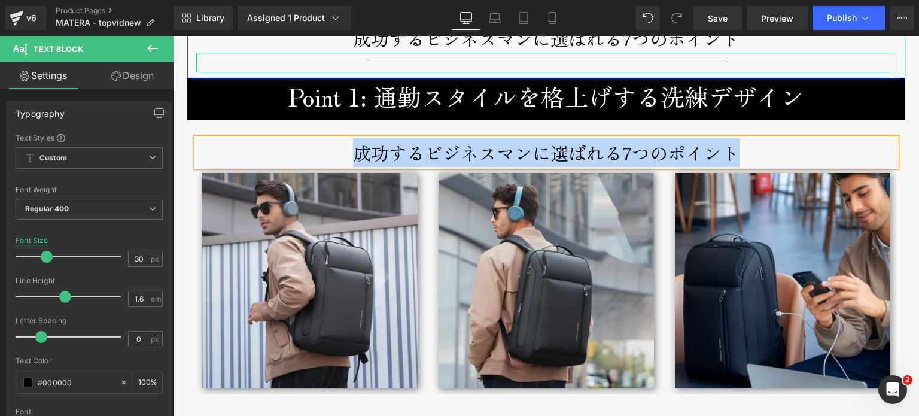
paste div
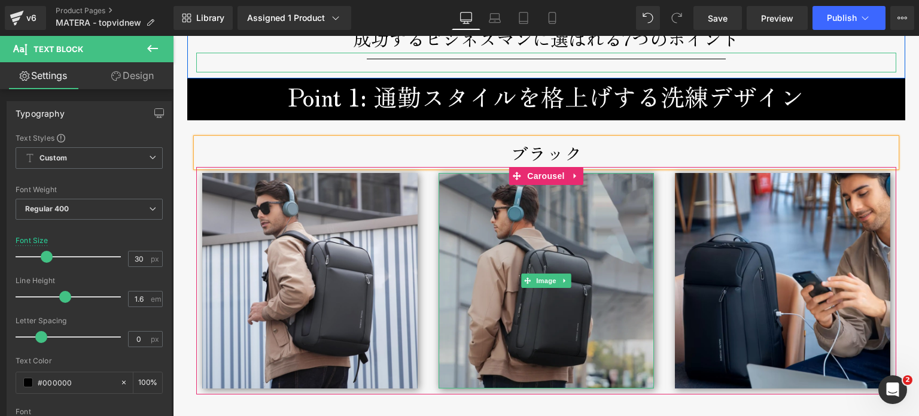
click at [485, 252] on img at bounding box center [546, 280] width 215 height 215
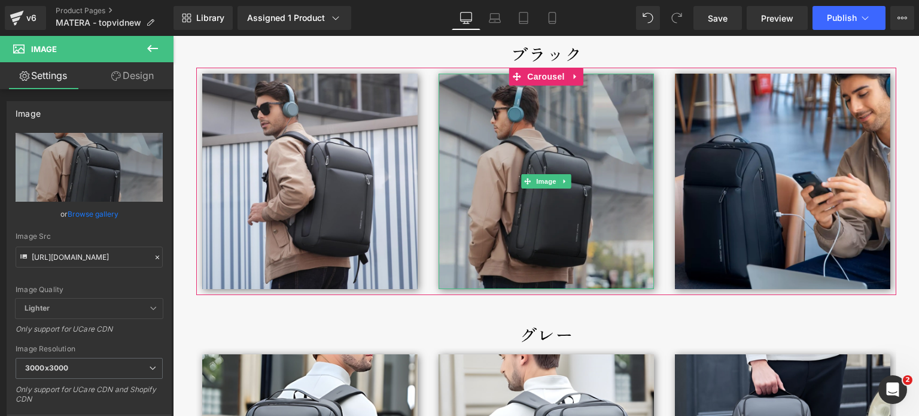
scroll to position [1626, 0]
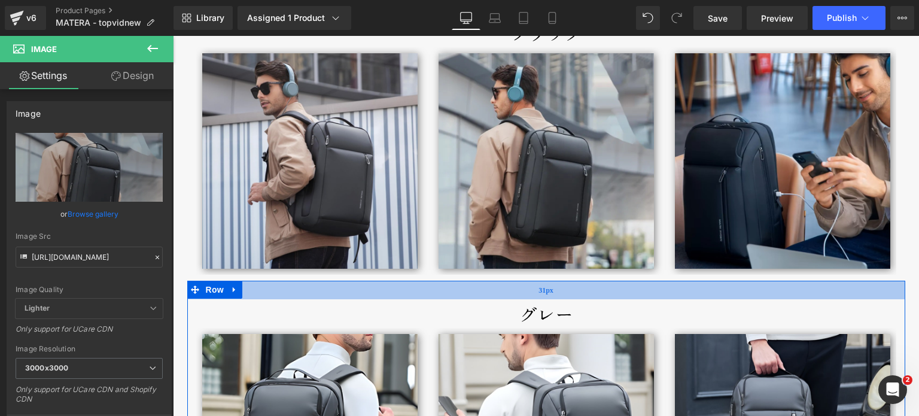
click at [539, 291] on span "31px" at bounding box center [546, 290] width 15 height 14
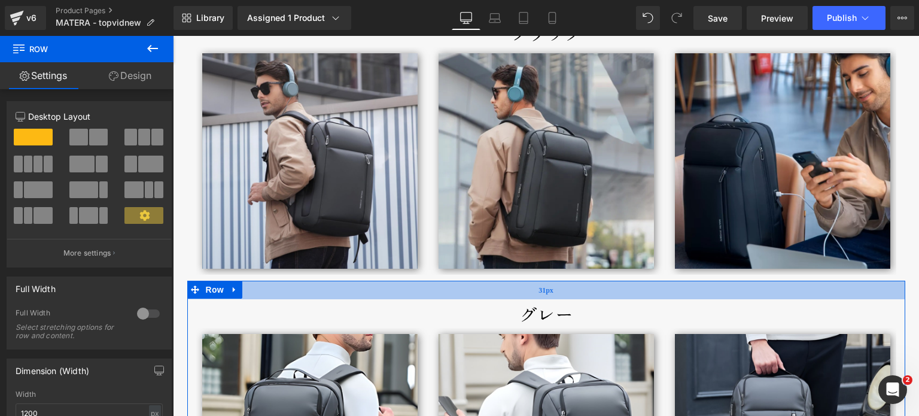
click at [566, 291] on div "31px" at bounding box center [546, 290] width 718 height 19
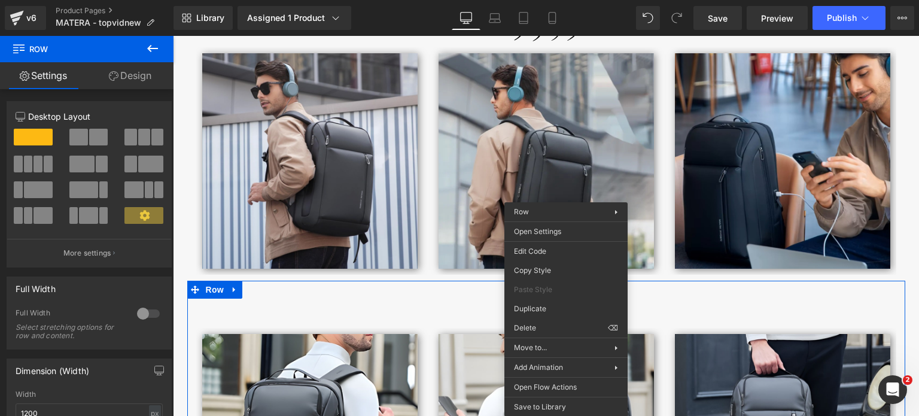
click at [476, 309] on p "グレー" at bounding box center [546, 313] width 700 height 29
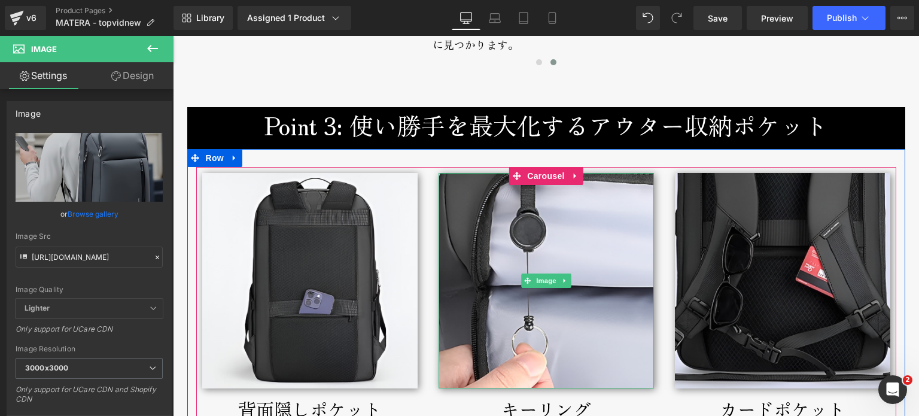
scroll to position [2704, 0]
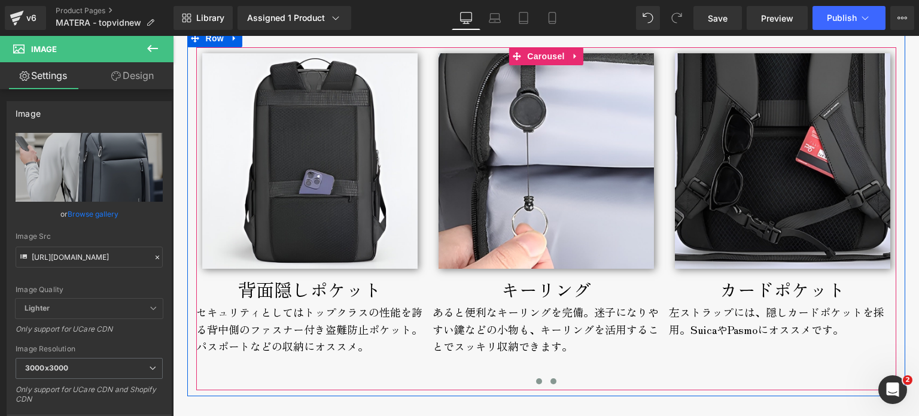
click at [532, 376] on button at bounding box center [539, 381] width 14 height 12
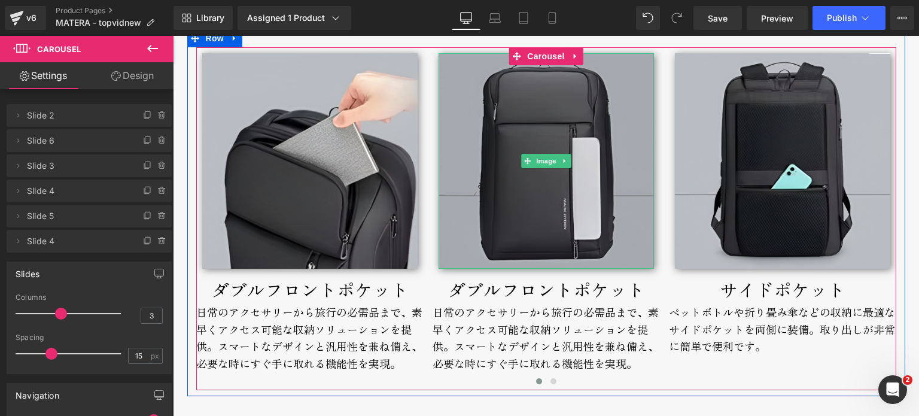
click at [599, 202] on img at bounding box center [546, 160] width 215 height 215
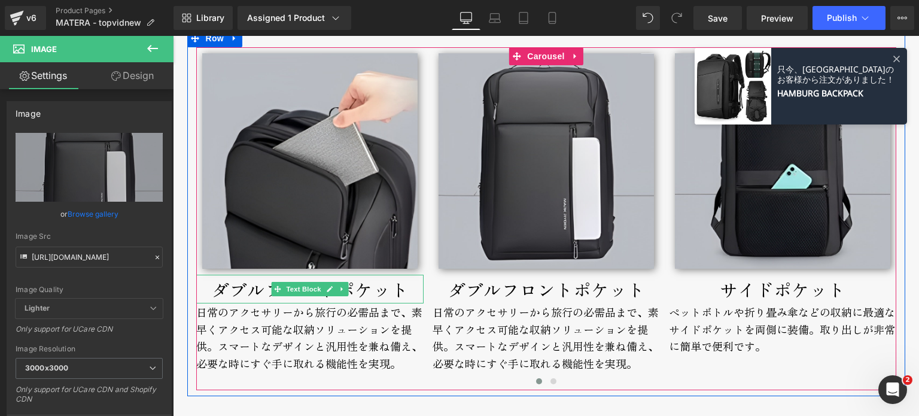
click at [478, 299] on p "ダブルフロントポケット" at bounding box center [546, 289] width 227 height 29
click at [479, 296] on p "ダブルフロントポケット" at bounding box center [546, 289] width 227 height 29
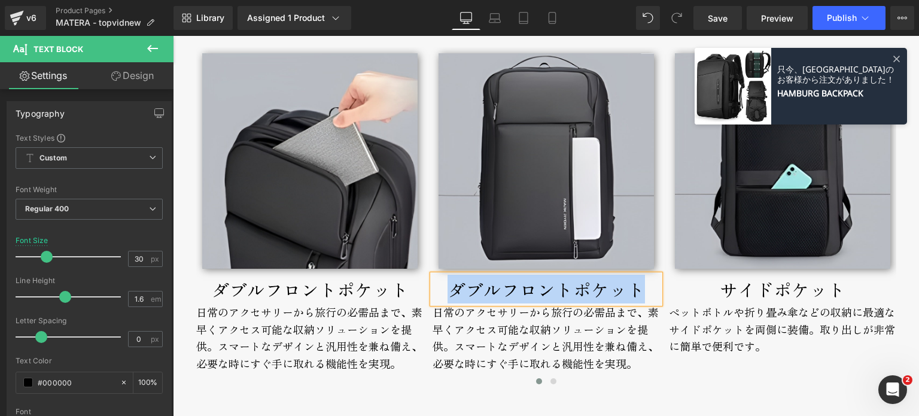
paste div
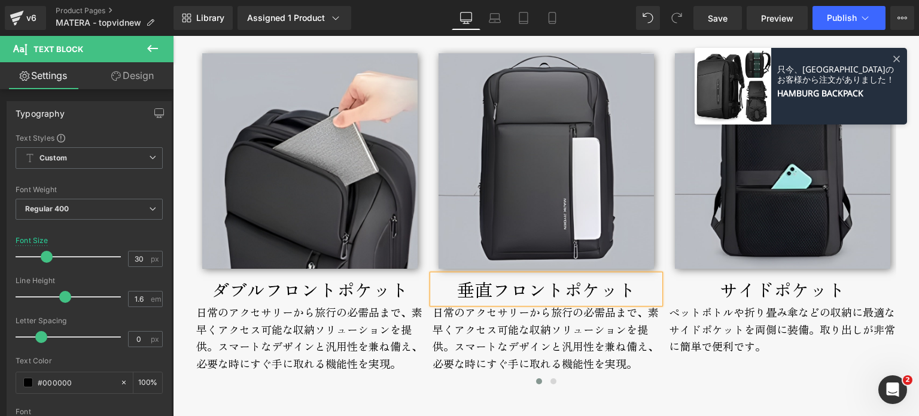
click at [503, 321] on div "日常のアクセサリーから旅行の必需品まで、素早くアクセス可能な収納ソリューションを提供。スマートなデザインと汎用性を兼ね備え、必要な時にすぐ手に取れる機能性を実…" at bounding box center [546, 346] width 227 height 87
click at [482, 335] on div "日常のアクセサリーから旅行の必需品まで、素早くアクセス可能な収納ソリューションを提供。スマートなデザインと汎用性を兼ね備え、必要な時にすぐ手に取れる機能性を実…" at bounding box center [546, 346] width 227 height 87
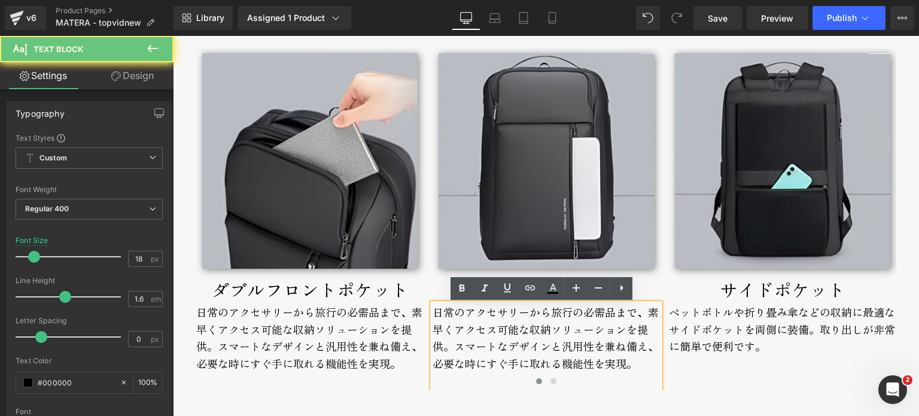
click at [480, 344] on div "日常のアクセサリーから旅行の必需品まで、素早くアクセス可能な収納ソリューションを提供。スマートなデザインと汎用性を兼ね備え、必要な時にすぐ手に取れる機能性を実…" at bounding box center [546, 346] width 227 height 87
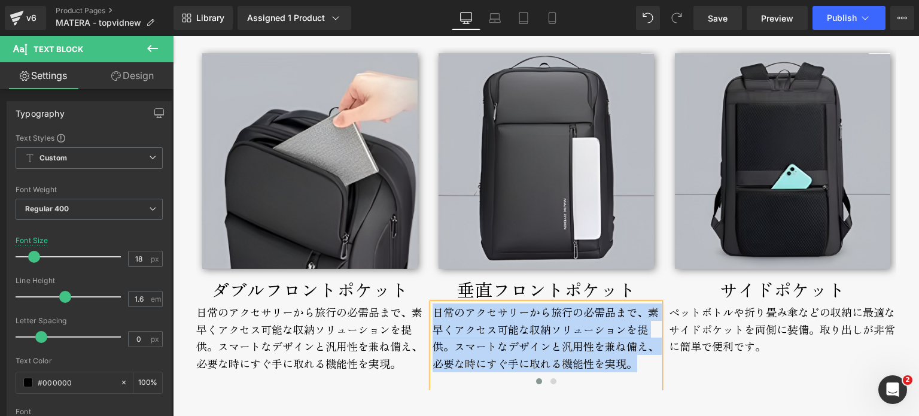
paste div
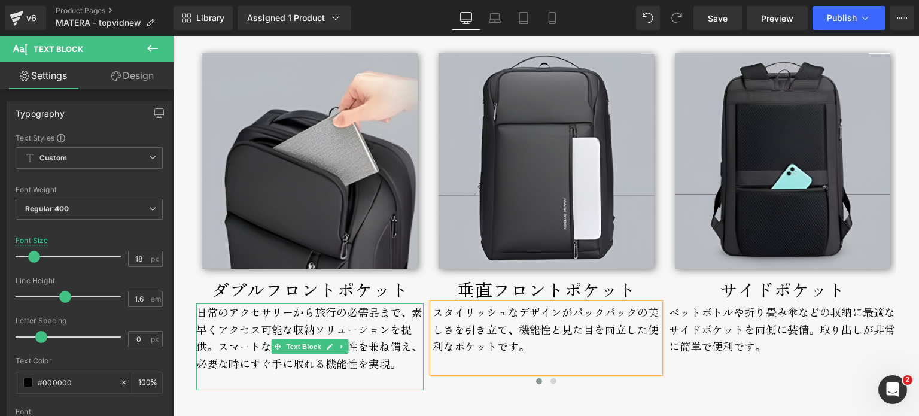
click at [318, 350] on span "Text Block" at bounding box center [304, 346] width 40 height 14
click at [347, 368] on div "日常のアクセサリーから旅行の必需品まで、素早くアクセス可能な収納ソリューションを提供。スマートなデザインと汎用性を兼ね備え、必要な時にすぐ手に取れる機能性を実…" at bounding box center [309, 346] width 227 height 87
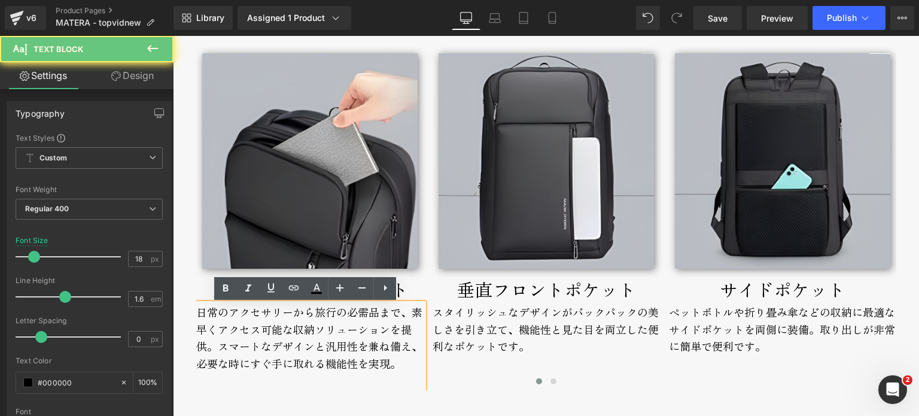
click at [371, 360] on div "日常のアクセサリーから旅行の必需品まで、素早くアクセス可能な収納ソリューションを提供。スマートなデザインと汎用性を兼ね備え、必要な時にすぐ手に取れる機能性を実…" at bounding box center [309, 346] width 227 height 87
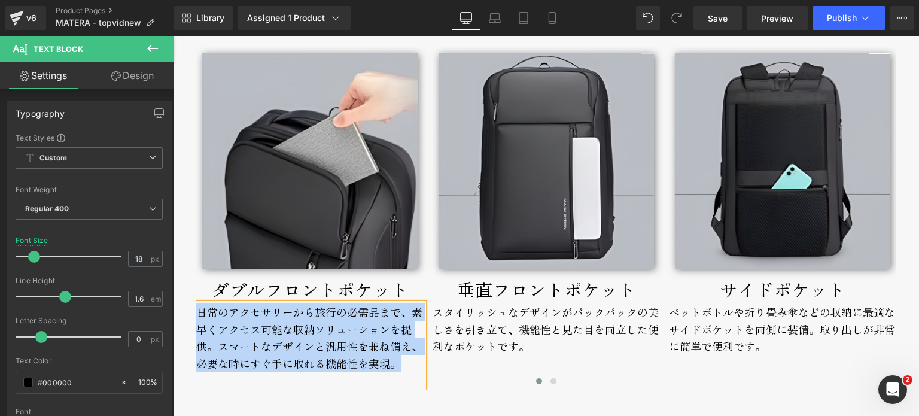
copy div "日常のアクセサリーから旅行の必需品まで、素早くアクセス可能な収納ソリューションを提供。スマートなデザインと汎用性を兼ね備え、必要な時にすぐ手に取れる機能性を実…"
click at [284, 293] on span "Text Block" at bounding box center [304, 289] width 40 height 14
click at [241, 286] on p "ダブルフロントポケット" at bounding box center [309, 289] width 227 height 29
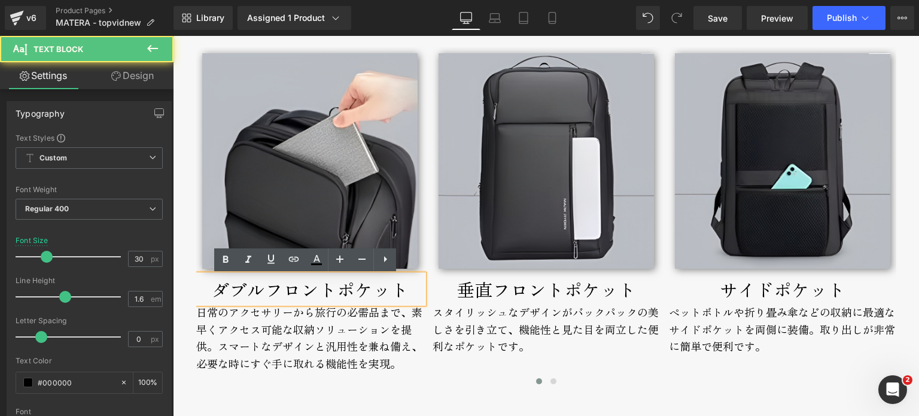
click at [220, 288] on p "ダブルフロントポケット" at bounding box center [309, 289] width 227 height 29
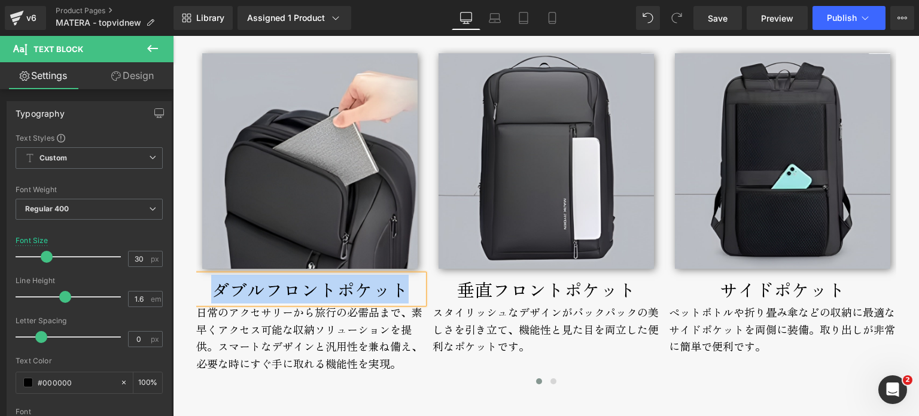
paste div
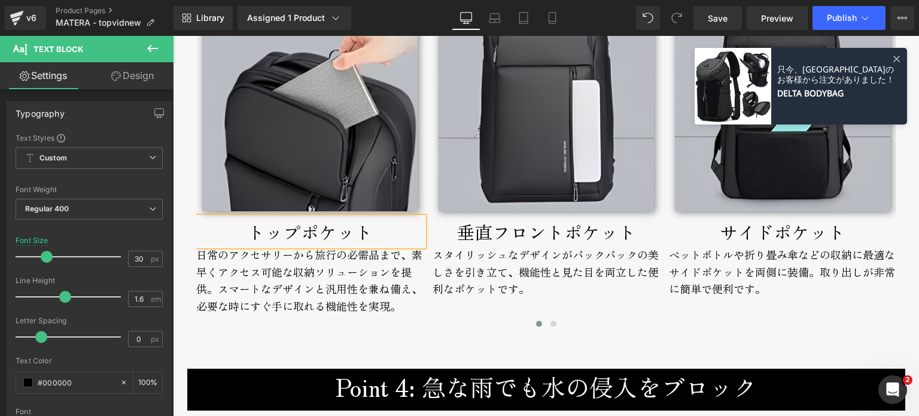
scroll to position [2764, 0]
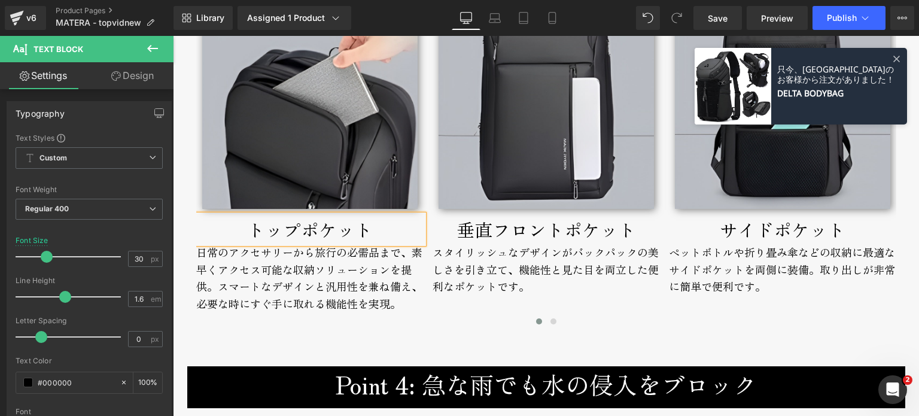
click at [307, 283] on span "Text Block" at bounding box center [304, 287] width 40 height 14
click at [253, 290] on div "日常のアクセサリーから旅行の必需品まで、素早くアクセス可能な収納ソリューションを提供。スマートなデザインと汎用性を兼ね備え、必要な時にすぐ手に取れる機能性を実…" at bounding box center [309, 287] width 227 height 87
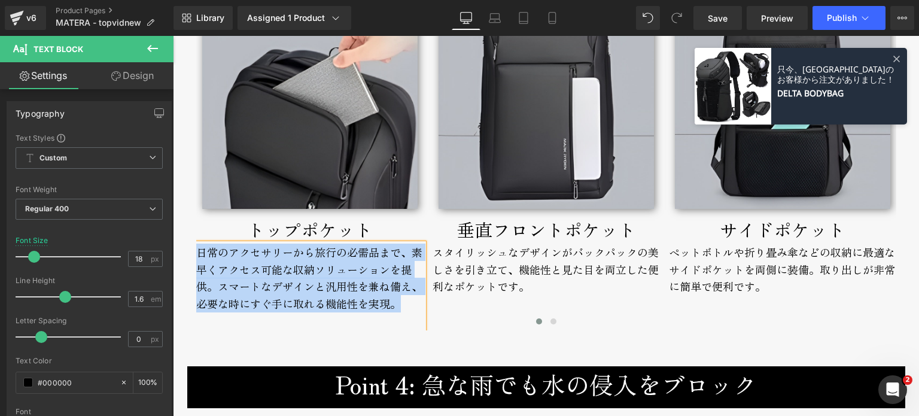
paste div
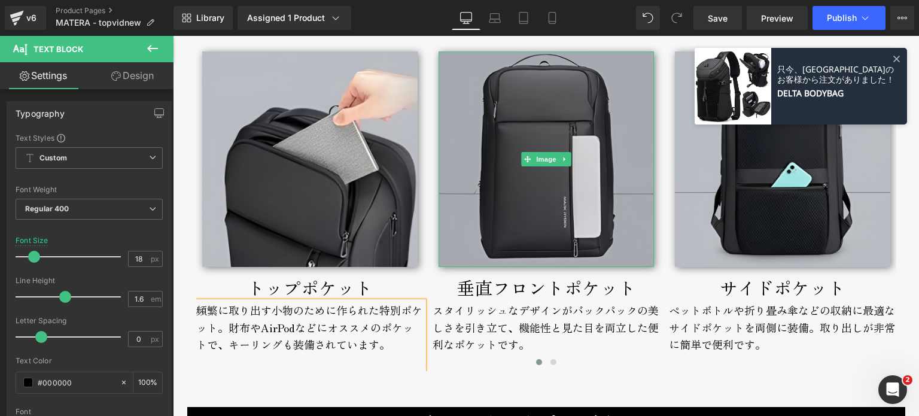
scroll to position [2704, 0]
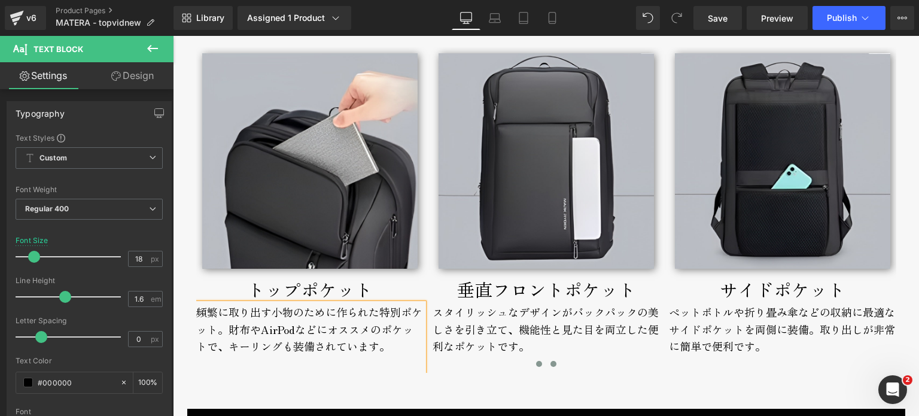
click at [554, 363] on button at bounding box center [553, 364] width 14 height 12
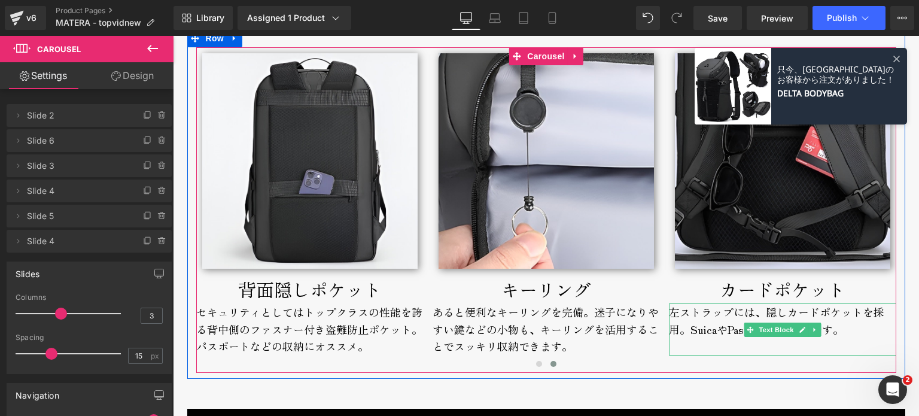
click at [694, 325] on div "左ストラップには、隠しカードポケットを採用。SuicaやPasmoにオススメです。" at bounding box center [782, 329] width 227 height 53
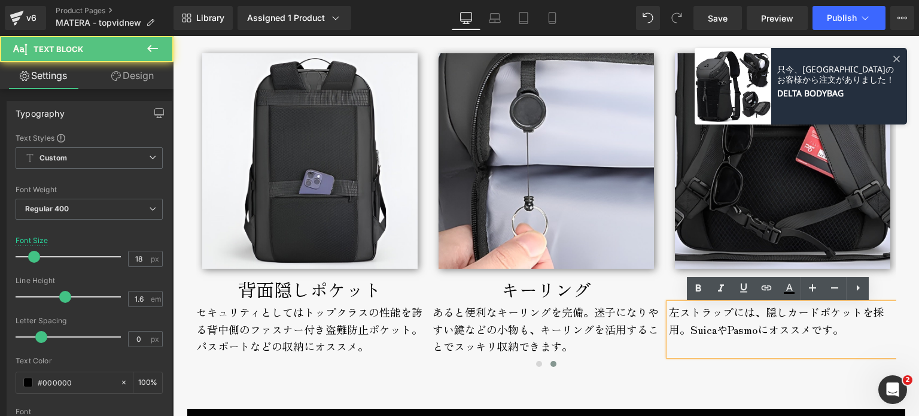
click at [670, 312] on div "左ストラップには、隠しカードポケットを採用。SuicaやPasmoにオススメです。" at bounding box center [782, 329] width 227 height 53
click at [669, 312] on div "左ストラップには、隠しカードポケットを採用。SuicaやPasmoにオススメです。" at bounding box center [782, 329] width 227 height 53
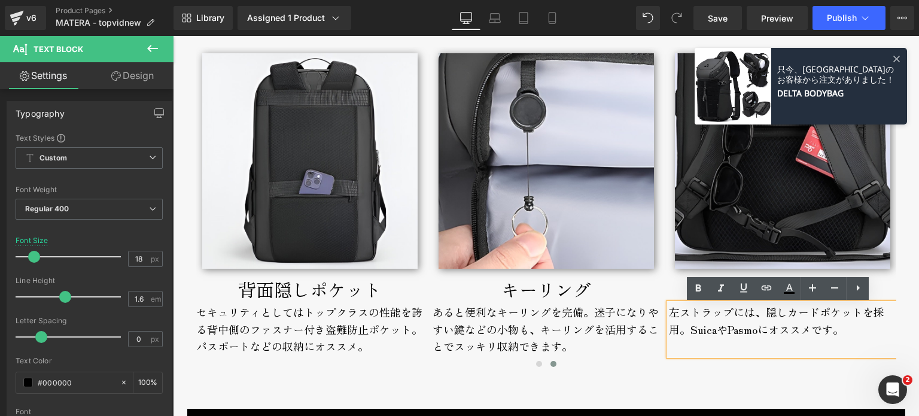
paste div
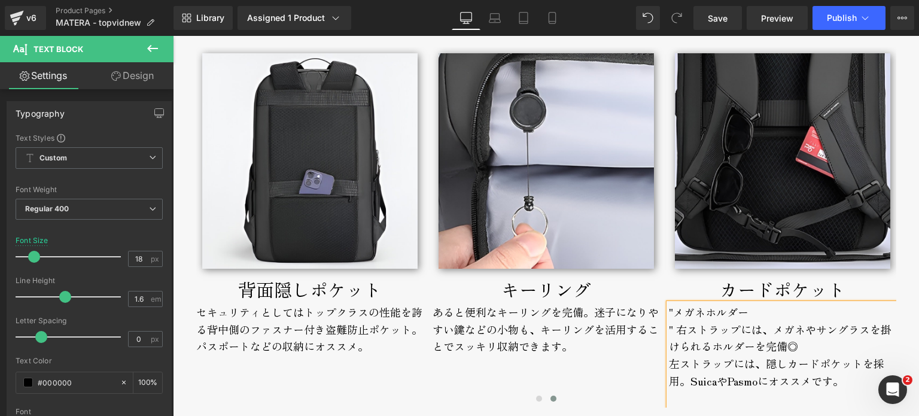
click at [673, 331] on div "" 右ストラップには、メガネやサングラスを掛けられるホルダーを完備◎" at bounding box center [782, 338] width 227 height 35
drag, startPoint x: 761, startPoint y: 314, endPoint x: 672, endPoint y: 312, distance: 89.8
click at [672, 312] on div ""メガネホルダー 右ストラップには、メガネやサングラスを掛けられるホルダーを完備◎ 左ストラップには、隠しカードポケットを採用。SuicaやPasmoにオスス…" at bounding box center [782, 355] width 227 height 104
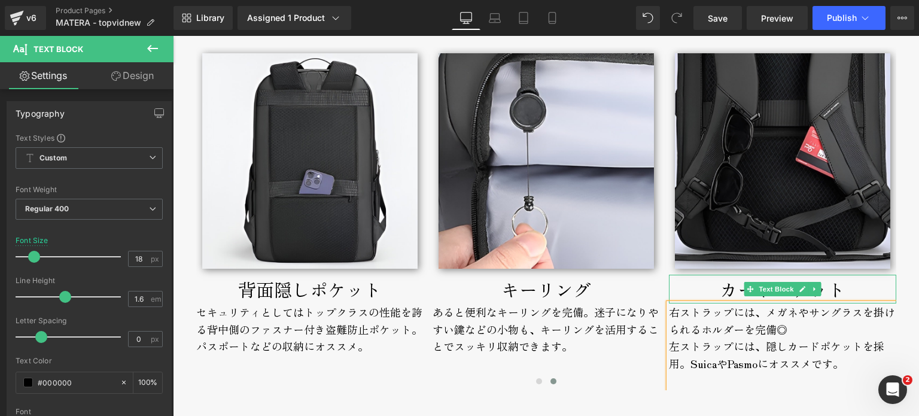
click at [842, 287] on p "カードポケット" at bounding box center [782, 289] width 227 height 29
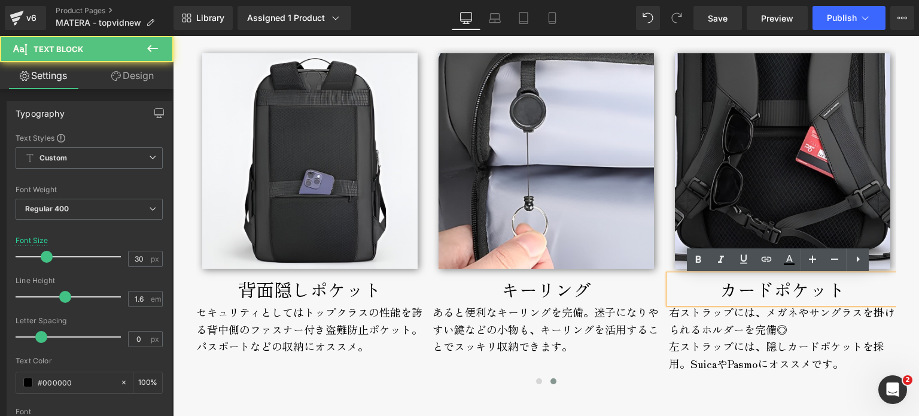
click at [842, 290] on p "カードポケット" at bounding box center [782, 289] width 227 height 29
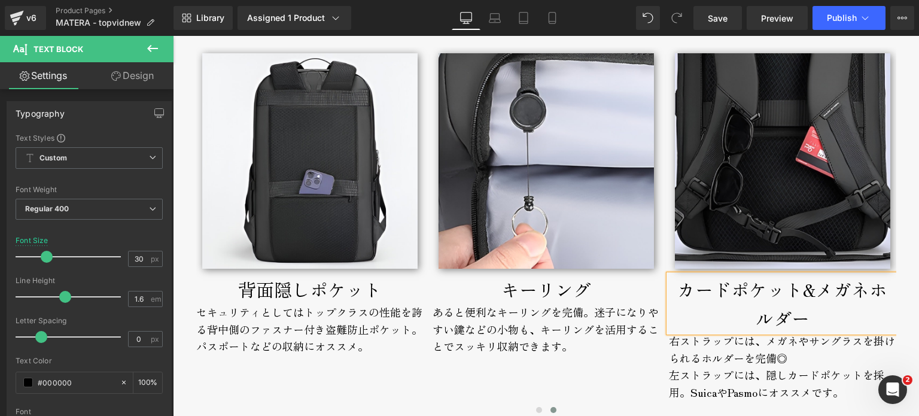
click at [173, 36] on div at bounding box center [173, 36] width 0 height 0
click at [0, 0] on icon at bounding box center [0, 0] width 0 height 0
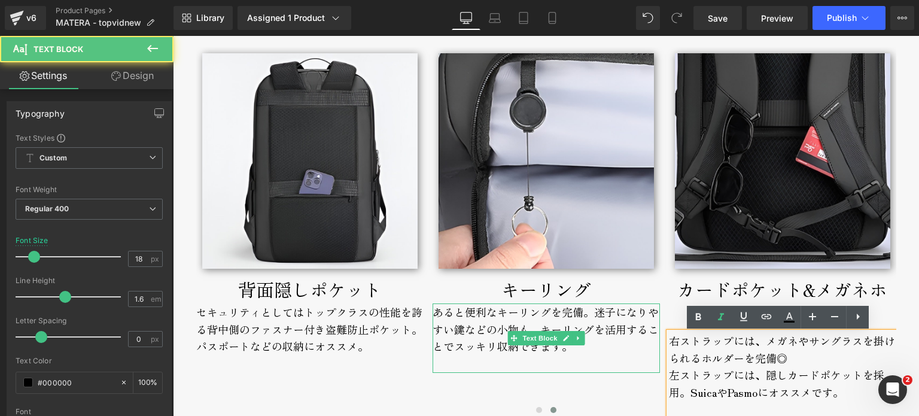
drag, startPoint x: 593, startPoint y: 321, endPoint x: 797, endPoint y: 293, distance: 206.6
click at [593, 321] on div "あると便利なキーリングを完備。迷子になりやすい鍵などの小物も、キーリングを活用することでスッキリ収納できます。" at bounding box center [546, 337] width 227 height 69
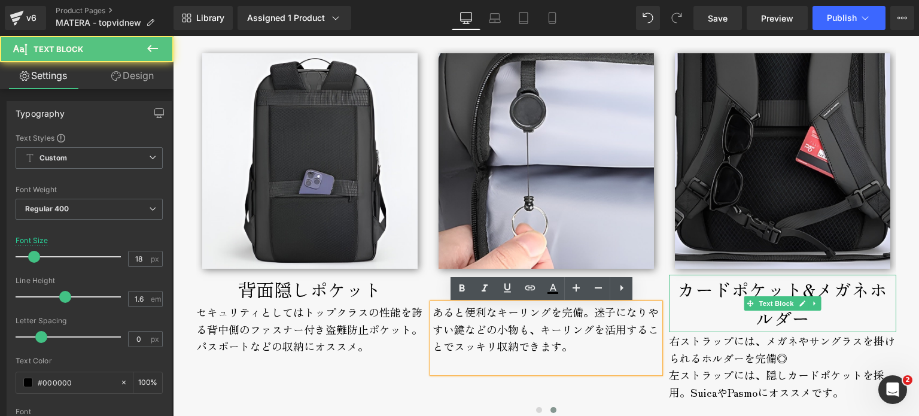
click at [797, 288] on p "カードポケット&メガネホルダー" at bounding box center [782, 303] width 227 height 57
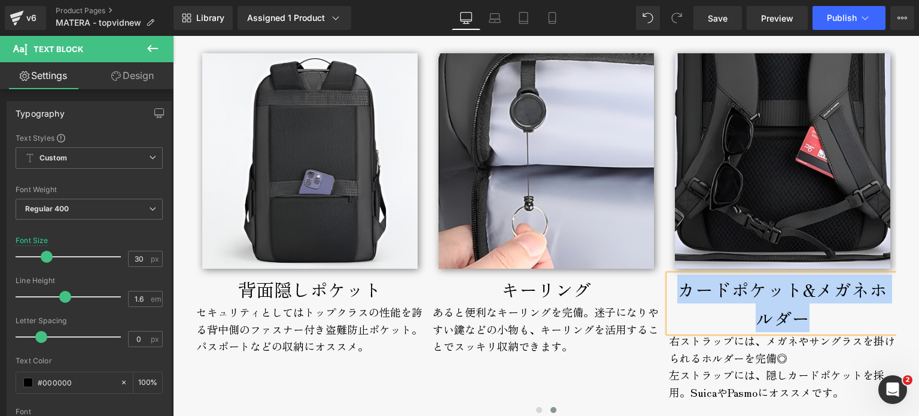
click at [834, 318] on p "カードポケット&メガネホルダー" at bounding box center [782, 303] width 227 height 57
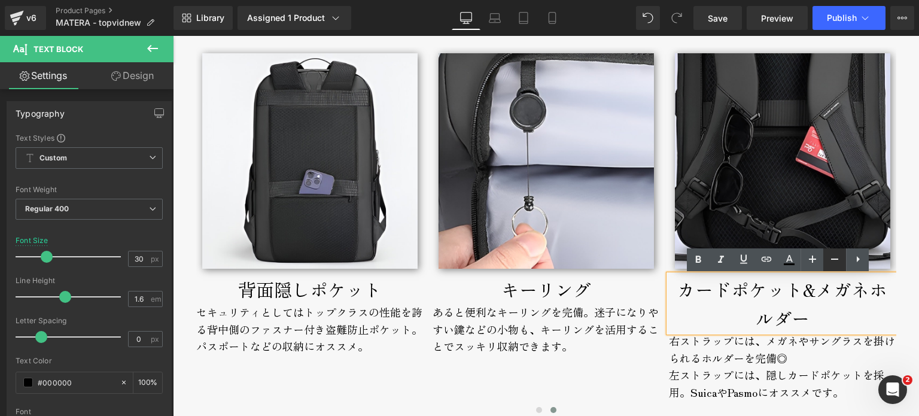
click at [842, 262] on icon at bounding box center [835, 259] width 14 height 14
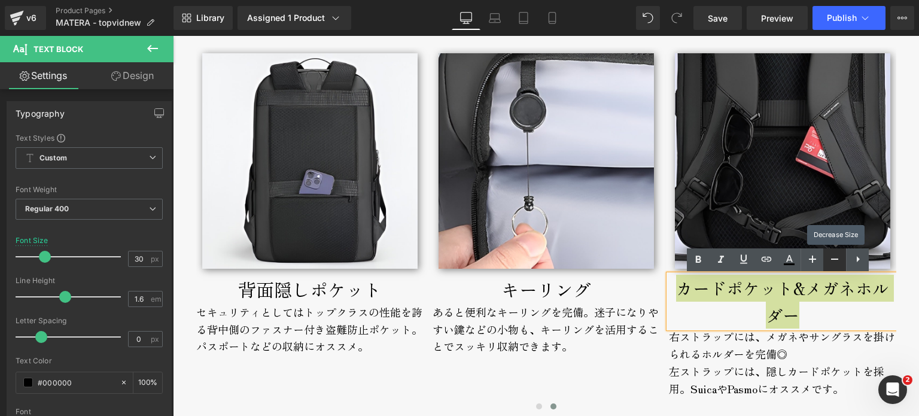
click at [842, 262] on icon at bounding box center [835, 259] width 14 height 14
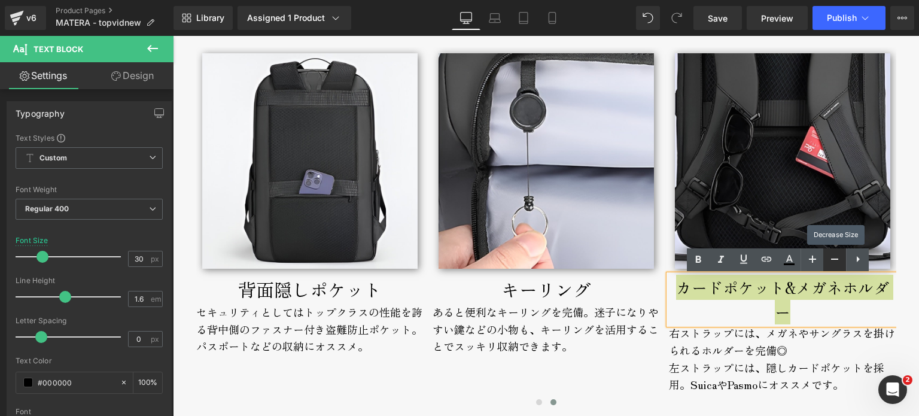
click at [842, 262] on icon at bounding box center [835, 259] width 14 height 14
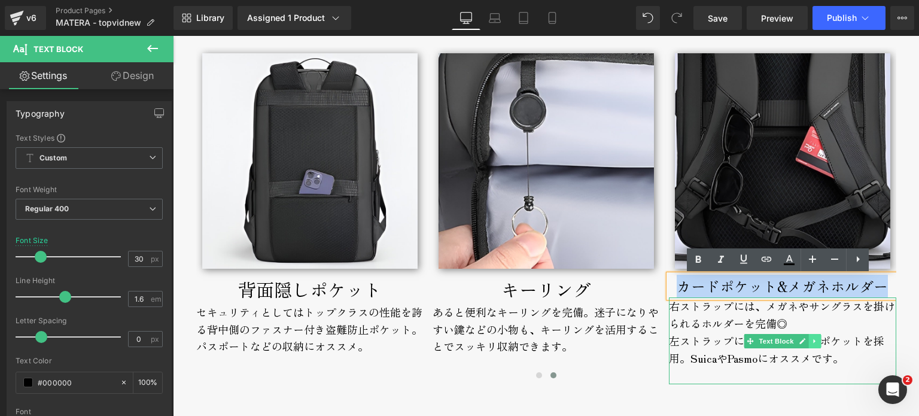
click at [812, 344] on icon at bounding box center [815, 341] width 7 height 7
click at [816, 359] on div "左ストラップには、隠しカードポケットを採用。SuicaやPasmoにオススメです。" at bounding box center [782, 349] width 227 height 35
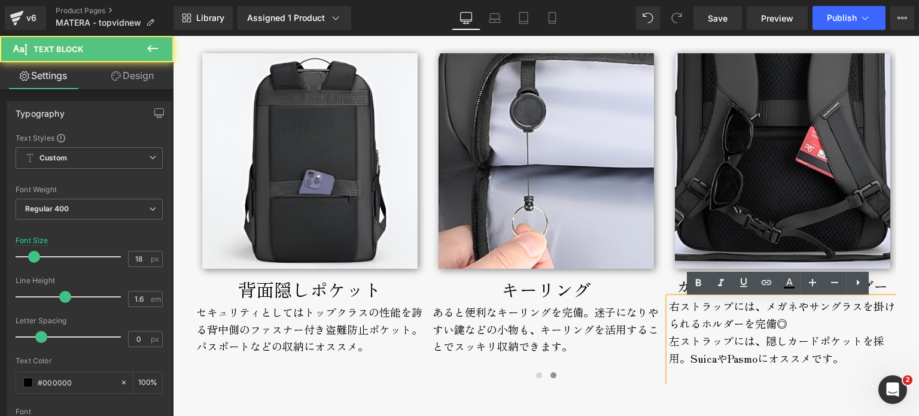
click at [825, 361] on div "左ストラップには、隠しカードポケットを採用。SuicaやPasmoにオススメです。" at bounding box center [782, 349] width 227 height 35
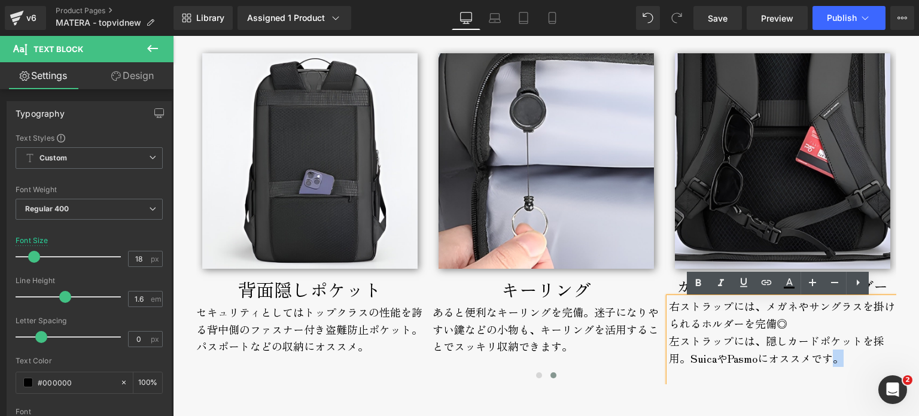
drag, startPoint x: 831, startPoint y: 362, endPoint x: 838, endPoint y: 364, distance: 6.8
click at [838, 364] on div "左ストラップには、隠しカードポケットを採用。SuicaやPasmoにオススメです。" at bounding box center [782, 349] width 227 height 35
copy div "。"
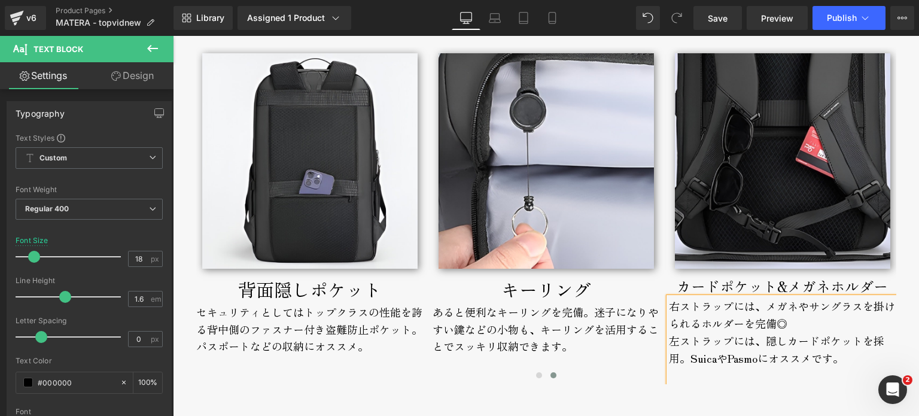
click at [792, 324] on div "右ストラップには、メガネやサングラスを掛けられるホルダーを完備◎" at bounding box center [782, 314] width 227 height 35
click at [725, 284] on p "カードポケット&メガネホルダー" at bounding box center [782, 286] width 227 height 23
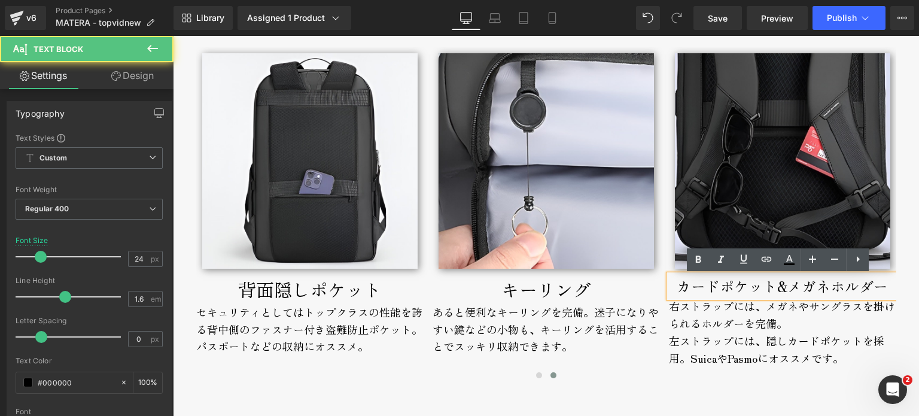
click at [831, 289] on p "カードポケット&メガネホルダー" at bounding box center [782, 286] width 227 height 23
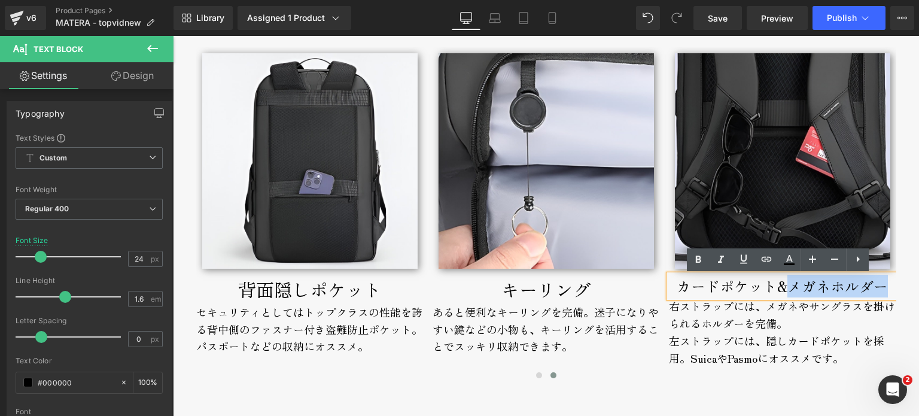
drag, startPoint x: 784, startPoint y: 290, endPoint x: 877, endPoint y: 294, distance: 92.8
click at [877, 294] on p "カードポケット&メガネホルダー" at bounding box center [782, 286] width 227 height 23
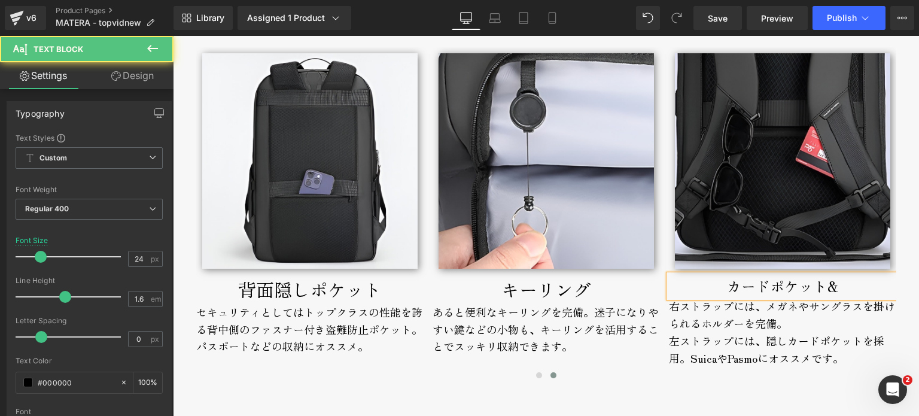
click at [824, 288] on p "カードポケット&" at bounding box center [782, 286] width 227 height 23
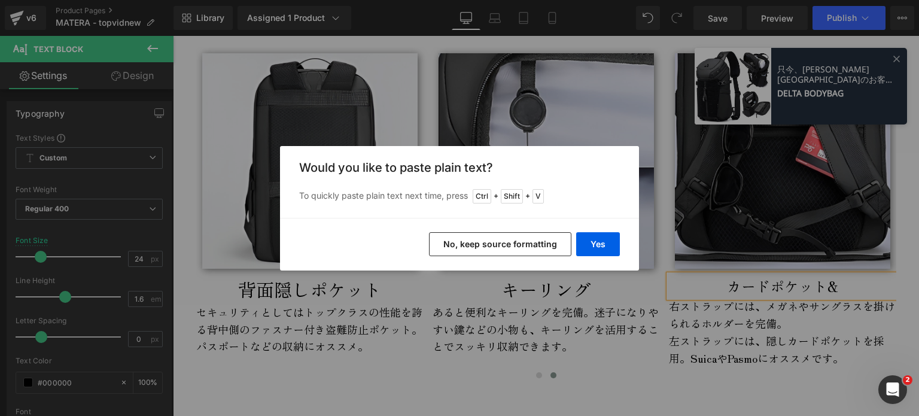
click at [551, 248] on button "No, keep source formatting" at bounding box center [500, 244] width 142 height 24
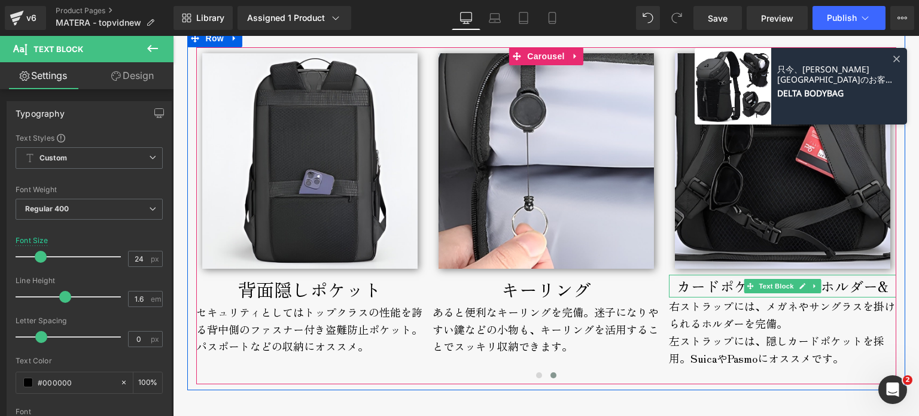
click at [709, 294] on p "カードポケット メガネホルダー &" at bounding box center [782, 286] width 227 height 23
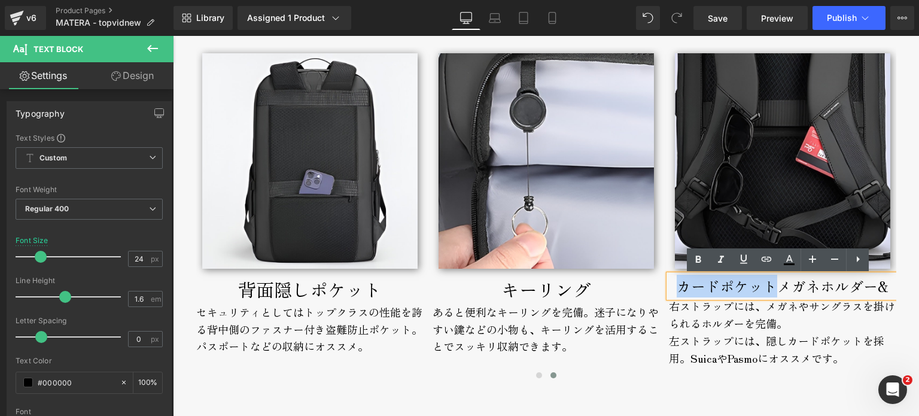
drag, startPoint x: 770, startPoint y: 286, endPoint x: 678, endPoint y: 284, distance: 92.2
click at [678, 284] on p "カードポケット メガネホルダー &" at bounding box center [782, 286] width 227 height 23
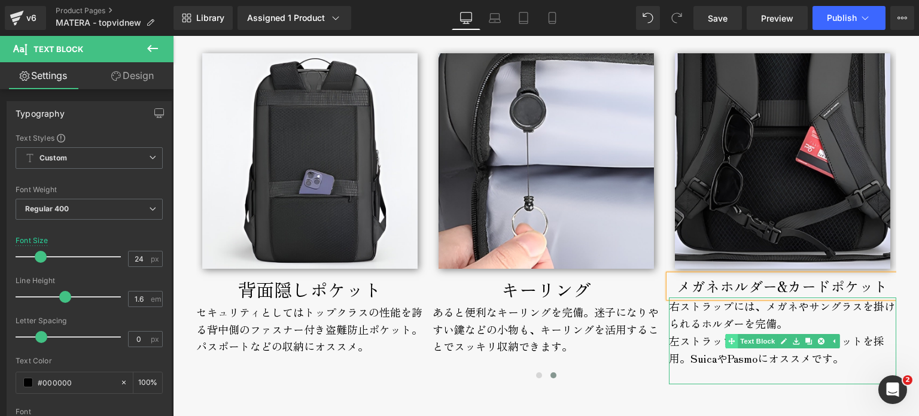
click at [721, 349] on div "右ストラップには、メガネやサングラスを掛けられるホルダーを完備。 左ストラップには、隠しカードポケットを採用。SuicaやPasmoにオススメです。 Text…" at bounding box center [782, 340] width 227 height 87
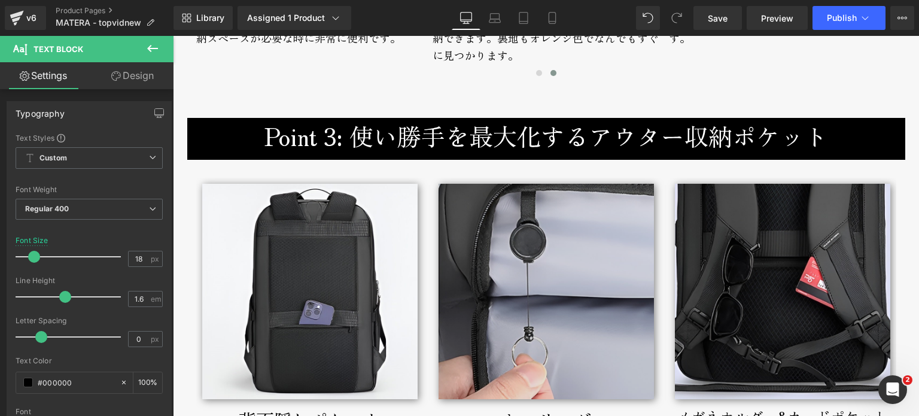
scroll to position [2285, 0]
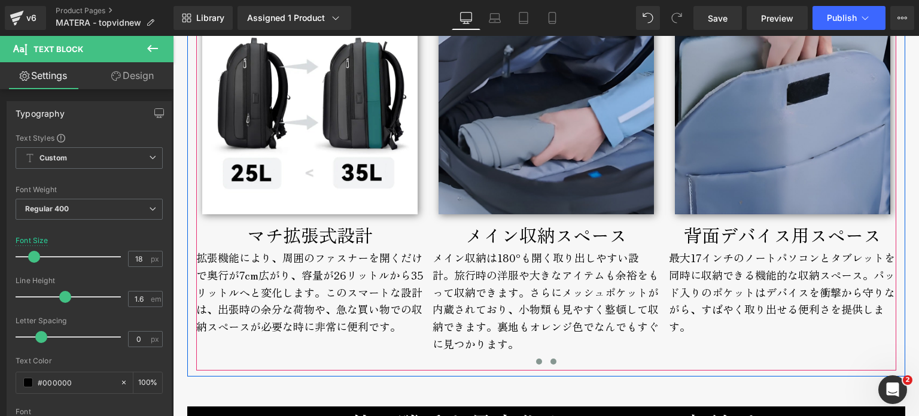
click at [532, 360] on button at bounding box center [539, 362] width 14 height 12
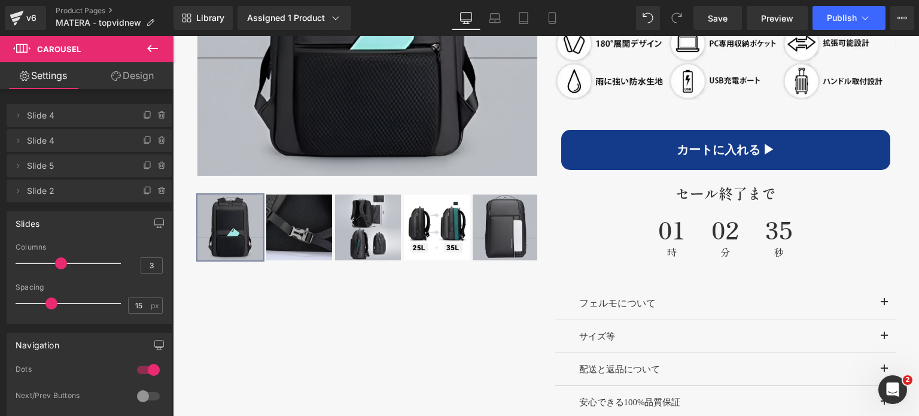
scroll to position [908, 0]
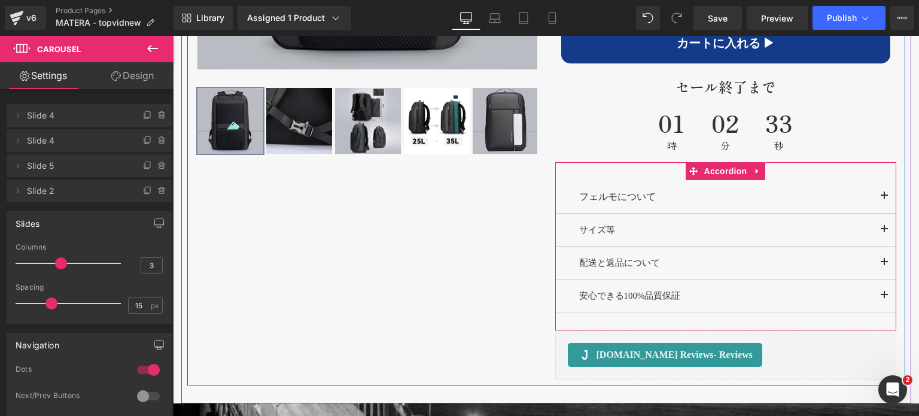
click at [882, 229] on button "button" at bounding box center [885, 230] width 24 height 32
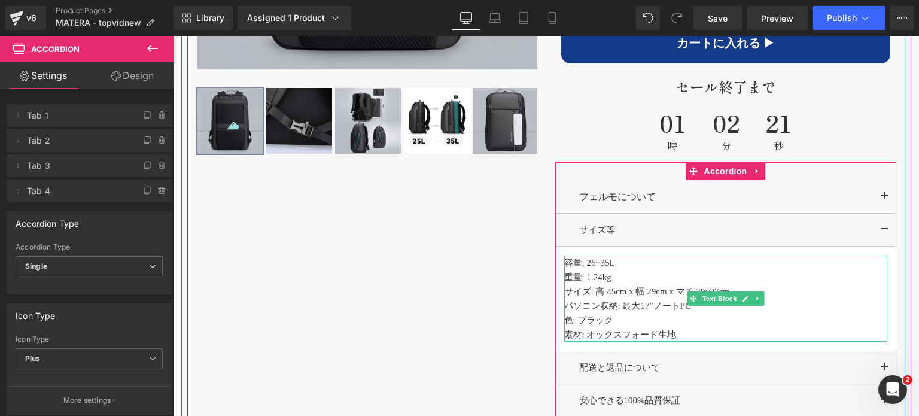
click at [642, 320] on p "色: ブラック" at bounding box center [725, 320] width 323 height 14
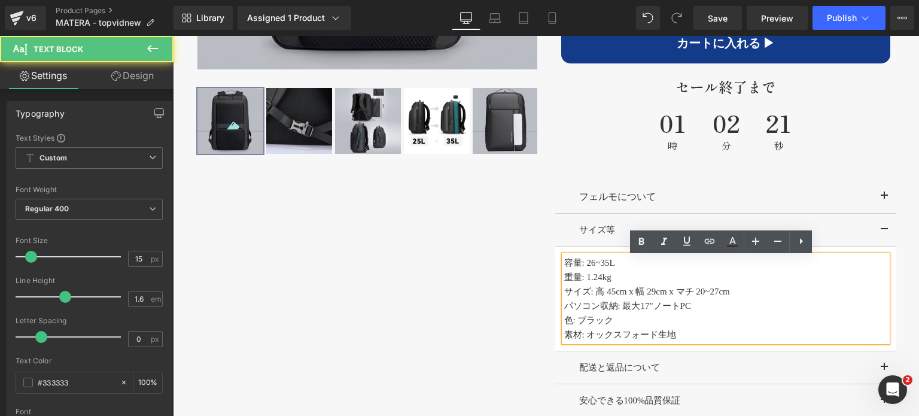
click at [627, 320] on p "色: ブラック" at bounding box center [725, 320] width 323 height 14
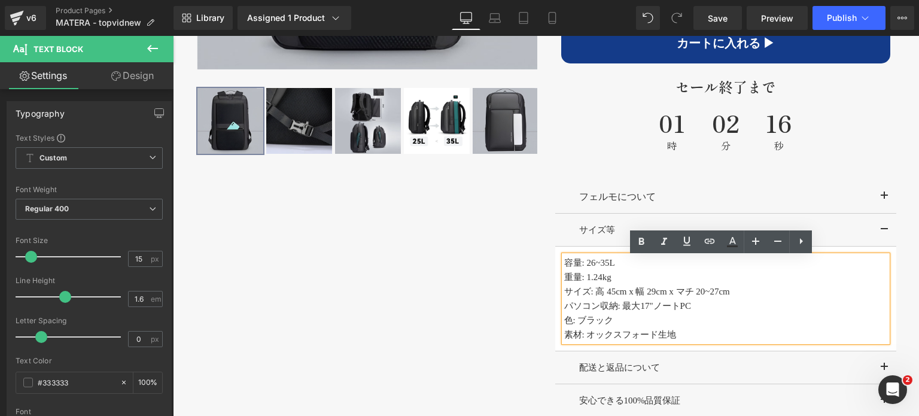
paste div
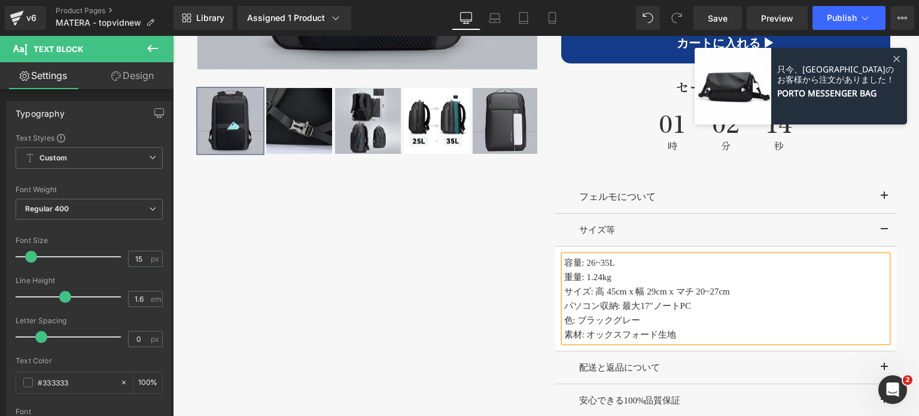
click at [614, 321] on p "色: ブラックグレー" at bounding box center [725, 320] width 323 height 14
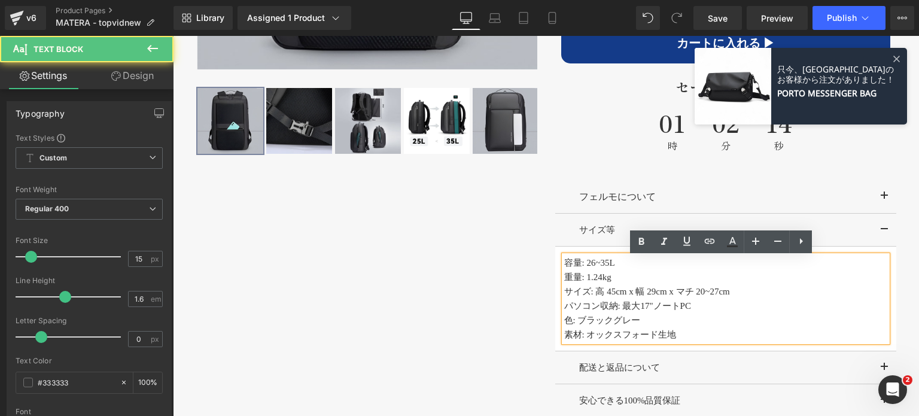
click at [610, 322] on p "色: ブラックグレー" at bounding box center [725, 320] width 323 height 14
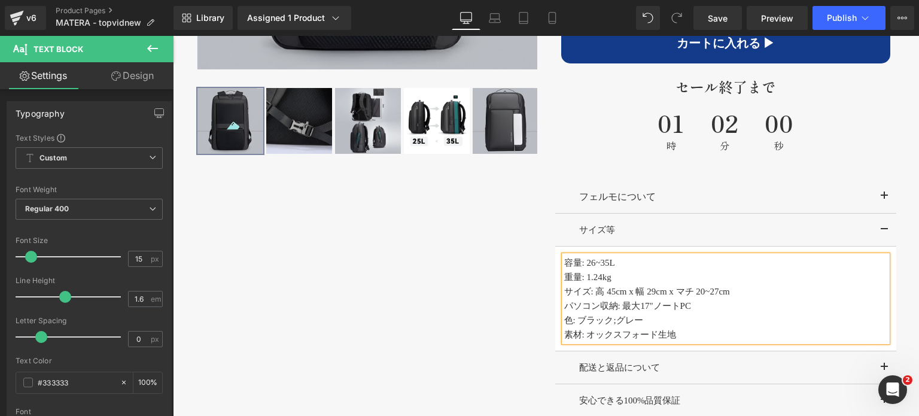
click at [421, 353] on div "‹" at bounding box center [546, 95] width 718 height 790
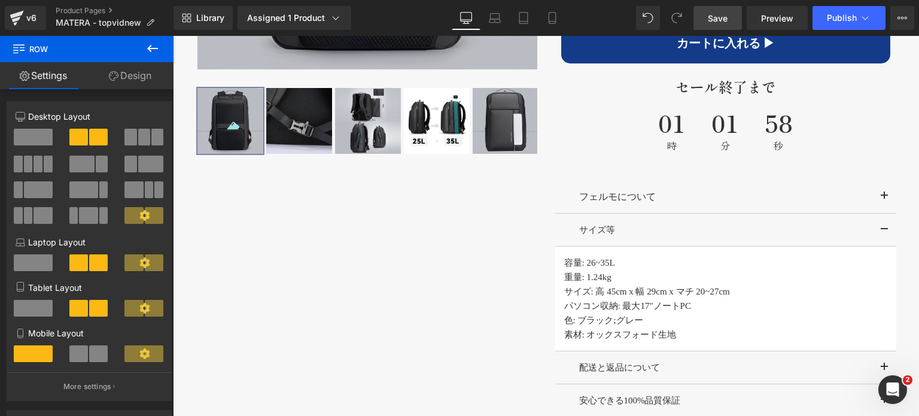
click at [721, 22] on span "Save" at bounding box center [718, 18] width 20 height 13
